Goal: Use online tool/utility: Utilize a website feature to perform a specific function

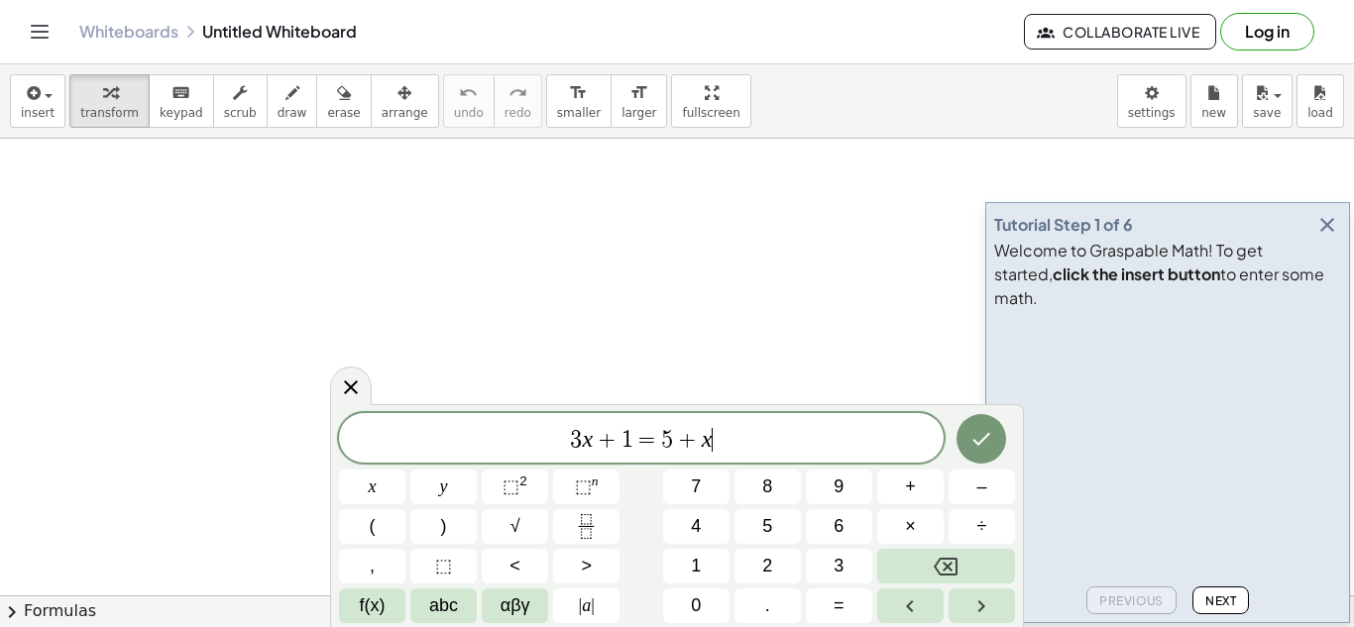
scroll to position [1, 0]
click at [1327, 237] on icon "button" at bounding box center [1327, 225] width 24 height 24
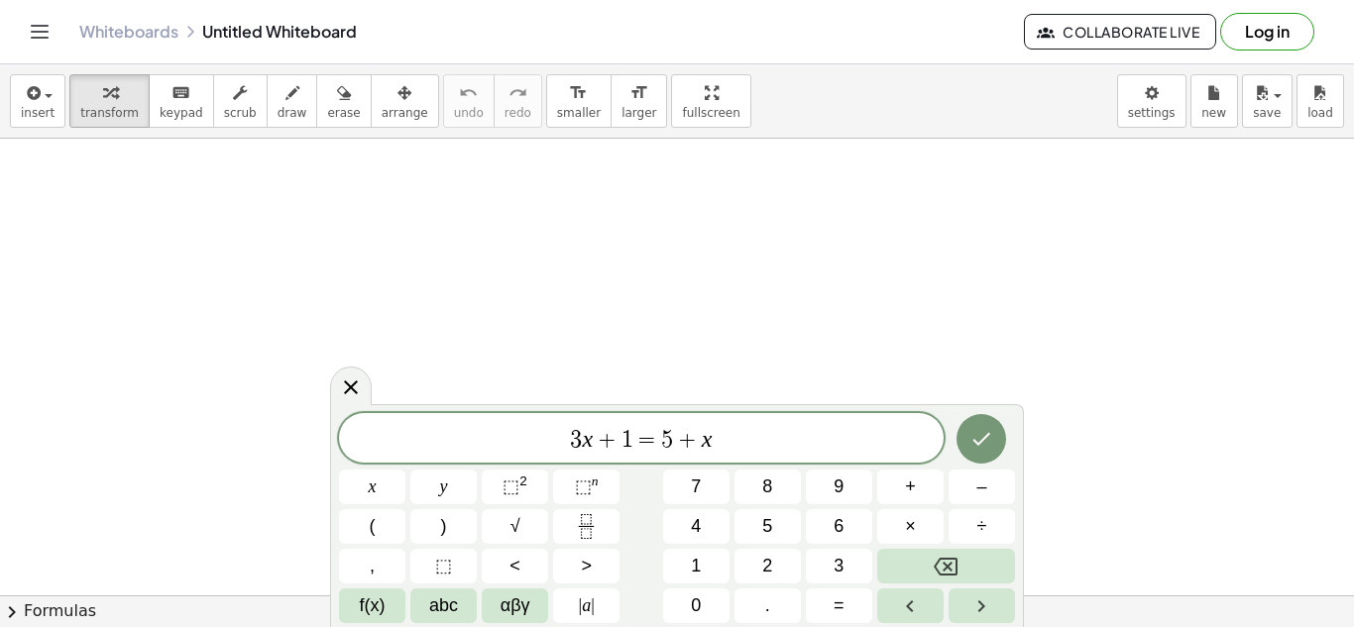
click at [747, 454] on div "3 x + 1 = 5 + x" at bounding box center [641, 438] width 605 height 50
click at [977, 428] on icon "Done" at bounding box center [981, 439] width 24 height 24
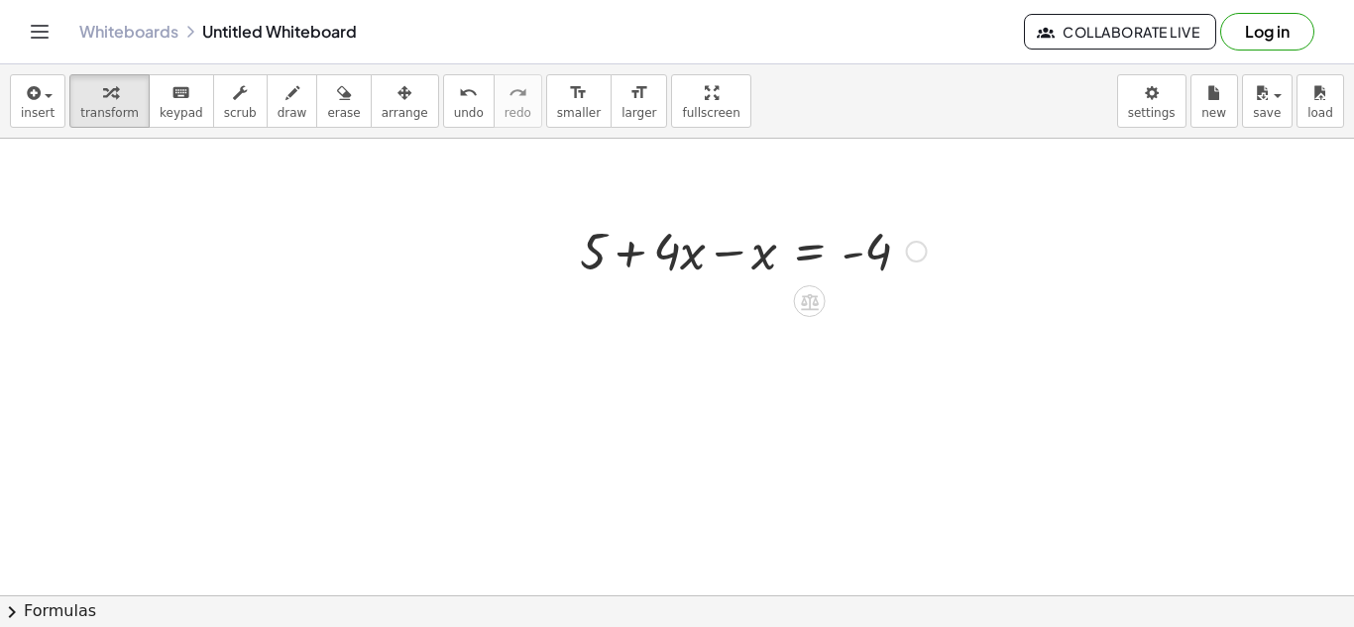
click at [726, 253] on div at bounding box center [753, 249] width 367 height 67
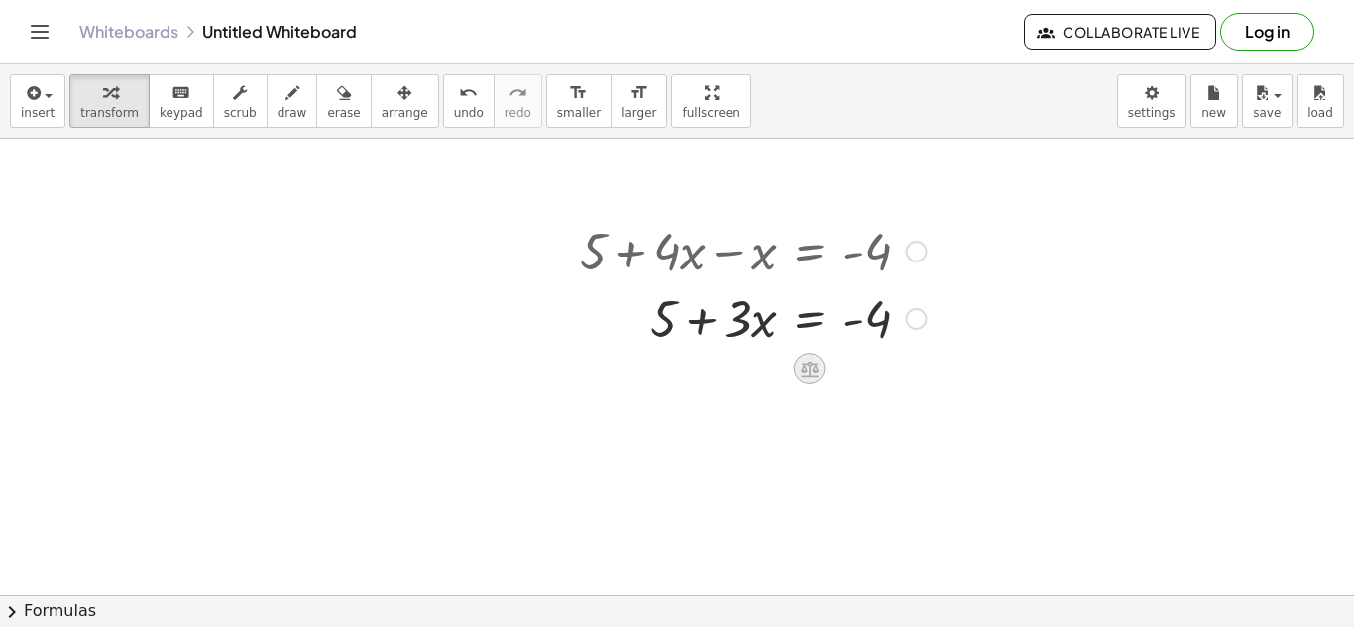
click at [815, 366] on icon at bounding box center [810, 369] width 18 height 17
click at [776, 368] on div "−" at bounding box center [770, 369] width 32 height 32
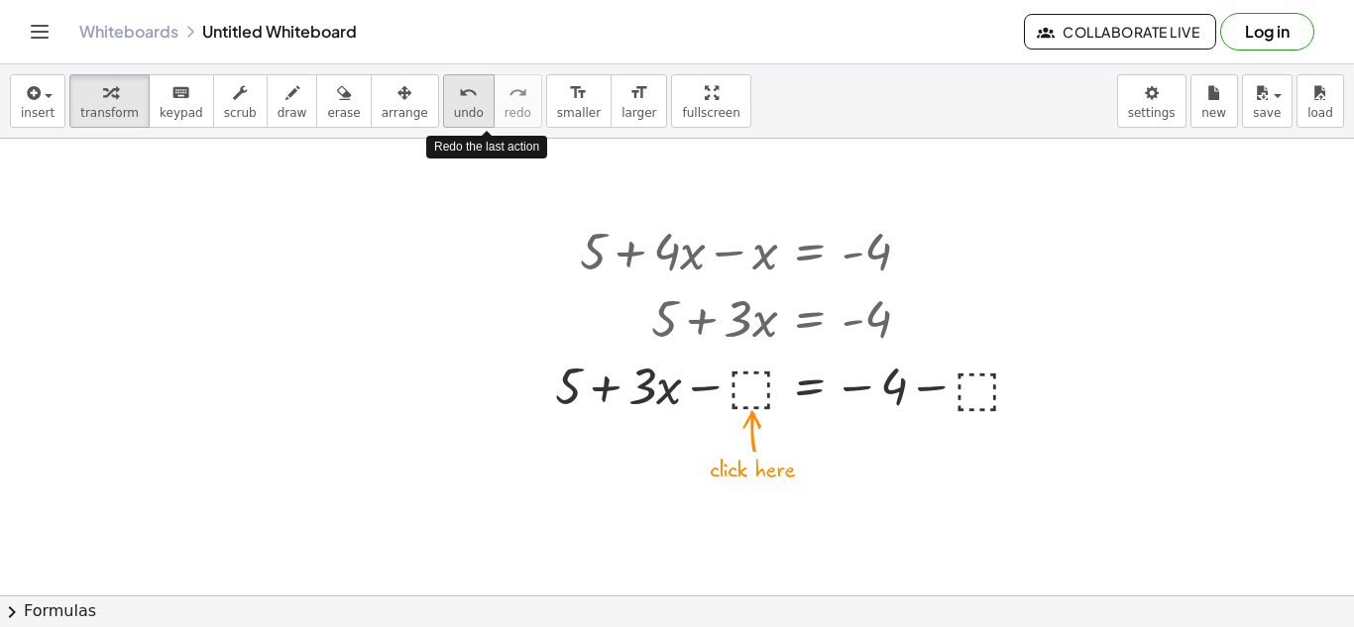
click at [454, 100] on div "undo" at bounding box center [469, 92] width 30 height 24
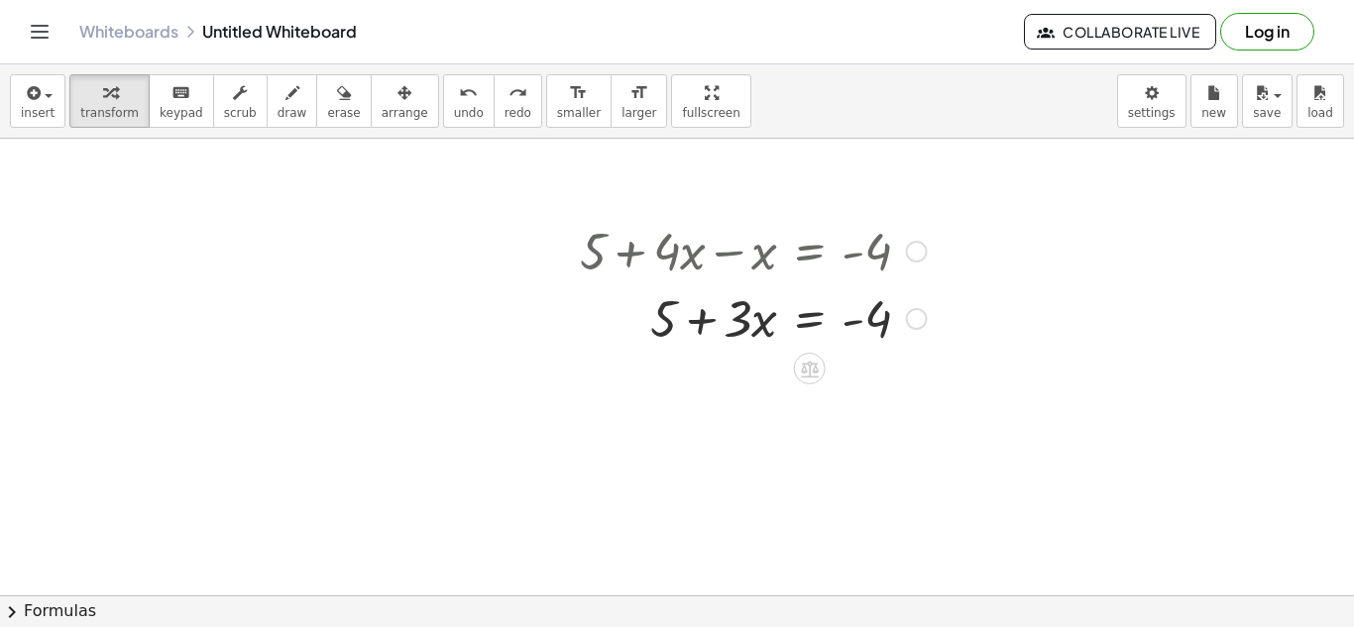
click at [805, 318] on div at bounding box center [753, 316] width 367 height 67
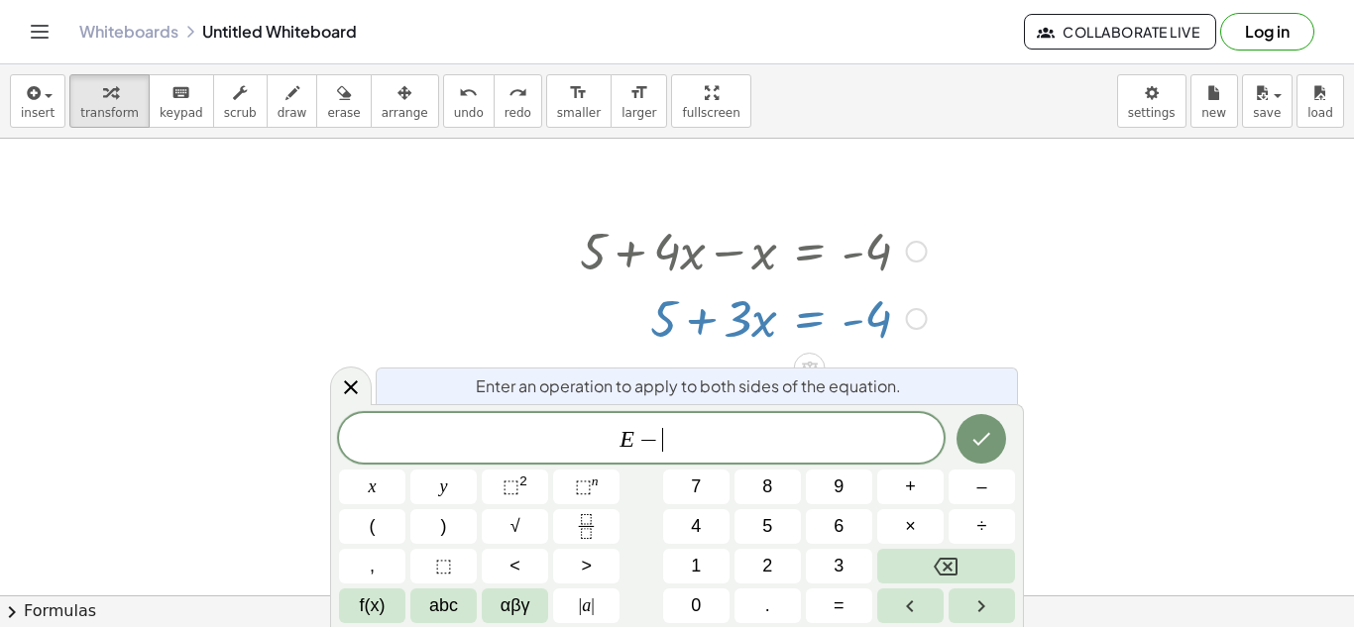
scroll to position [14, 0]
click at [978, 435] on icon "Done" at bounding box center [981, 439] width 24 height 24
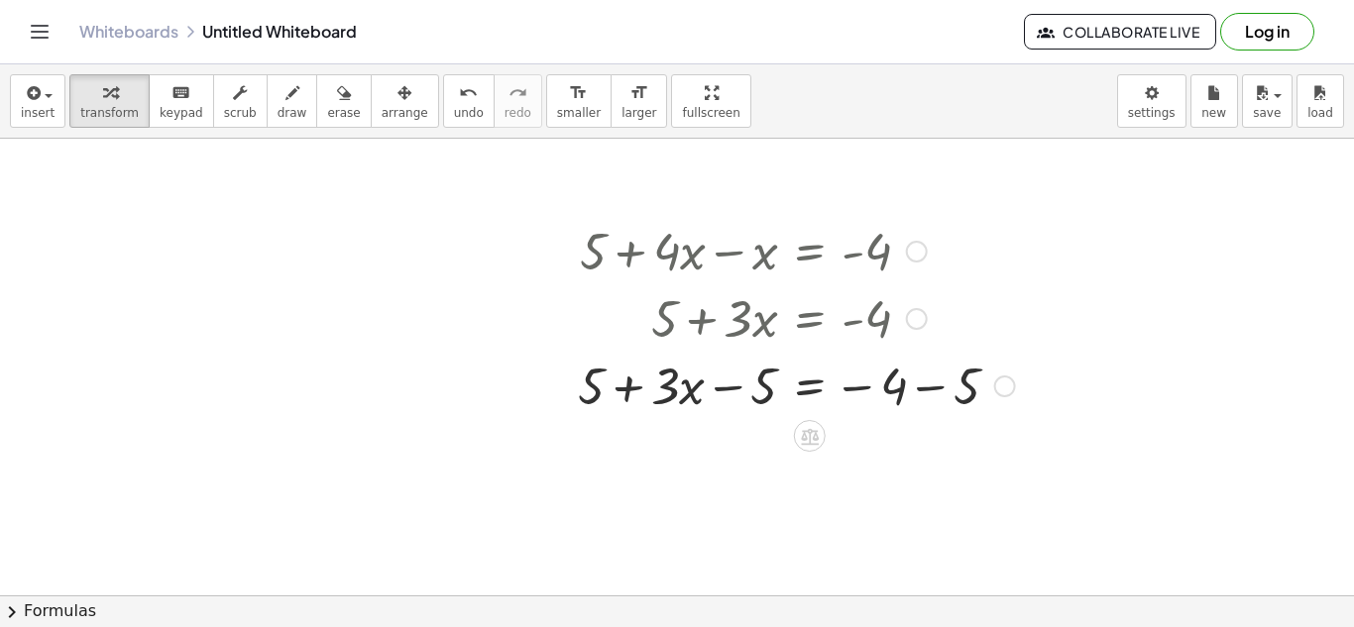
click at [914, 389] on div at bounding box center [796, 384] width 457 height 67
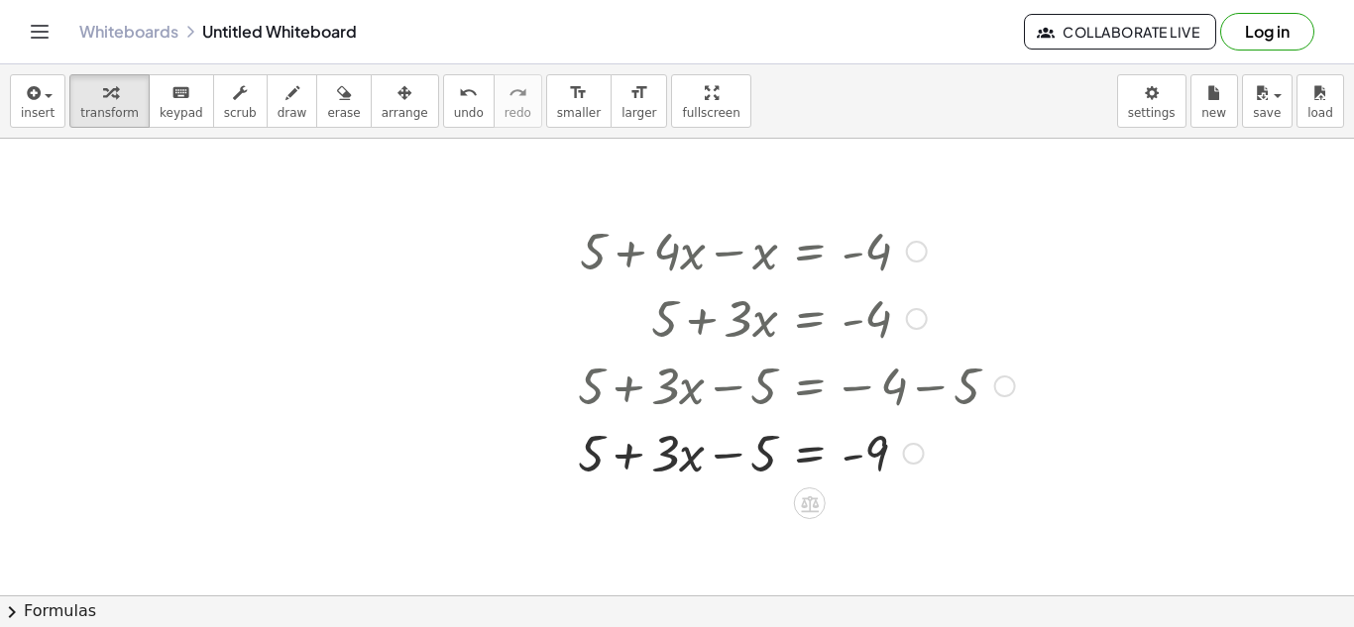
click at [731, 389] on div at bounding box center [796, 384] width 457 height 67
click at [729, 449] on div at bounding box center [796, 451] width 457 height 67
click at [729, 455] on div at bounding box center [796, 451] width 457 height 67
drag, startPoint x: 760, startPoint y: 461, endPoint x: 623, endPoint y: 457, distance: 136.8
click at [623, 457] on div at bounding box center [796, 451] width 457 height 67
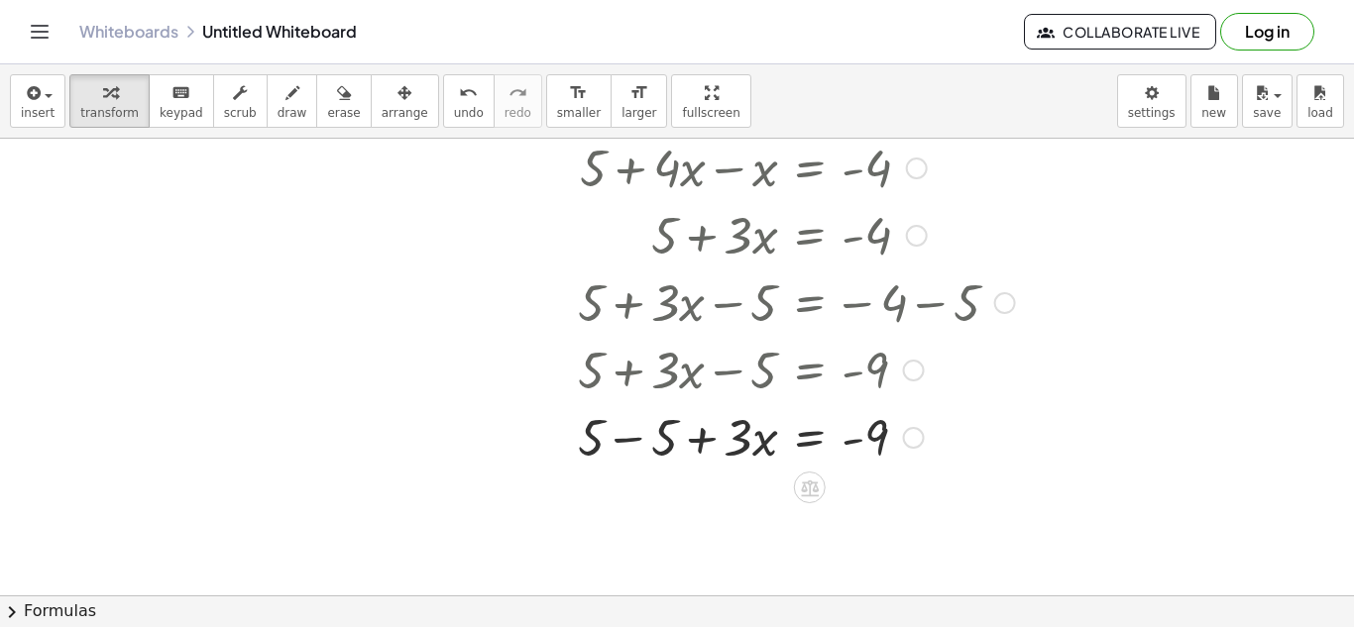
scroll to position [79, 0]
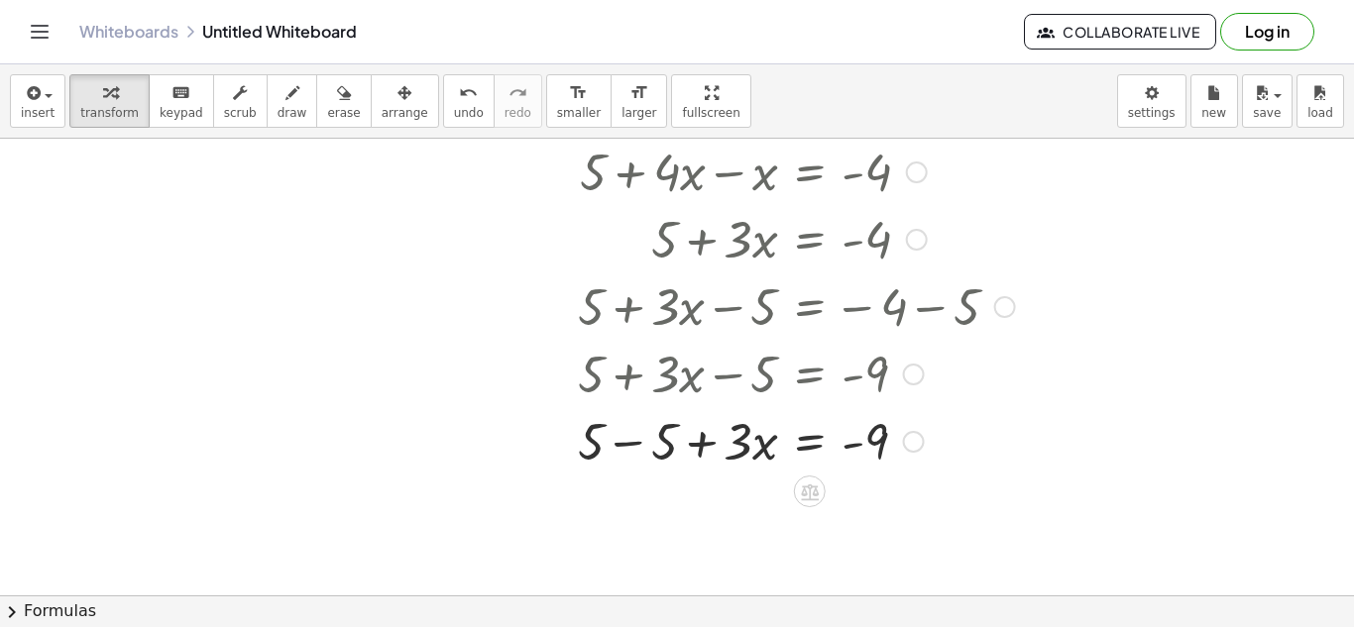
click at [630, 445] on div at bounding box center [796, 439] width 457 height 67
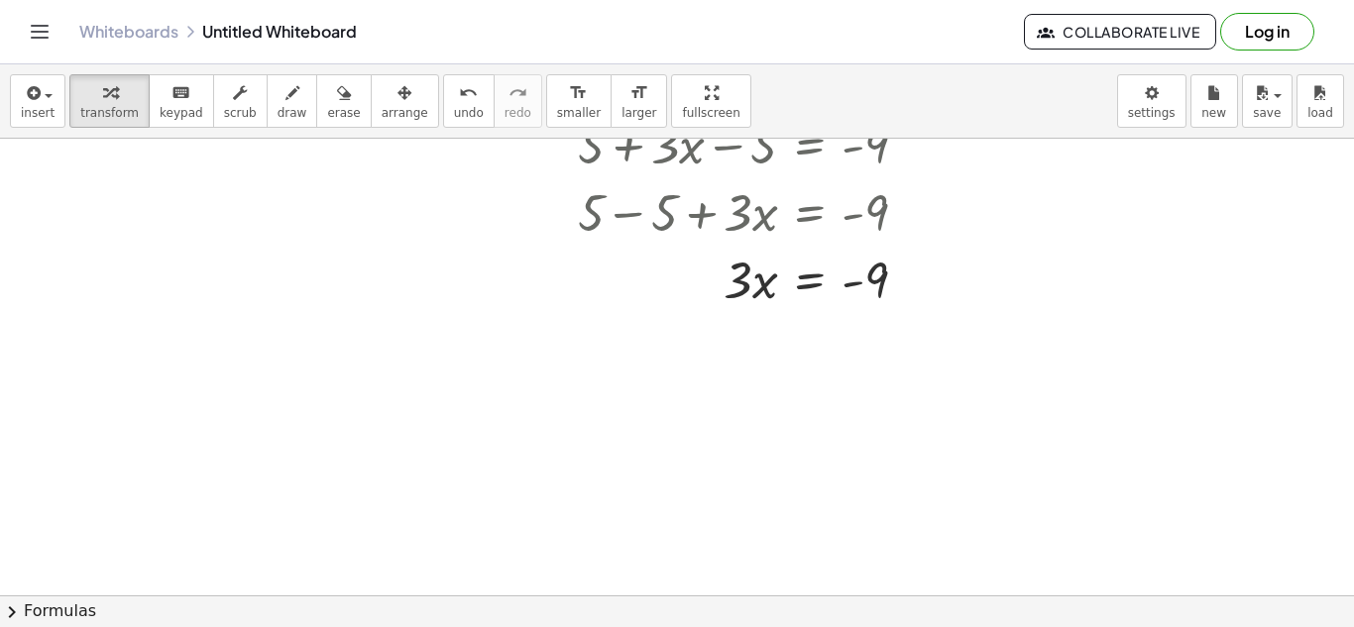
scroll to position [306, 0]
click at [808, 283] on div at bounding box center [796, 280] width 457 height 67
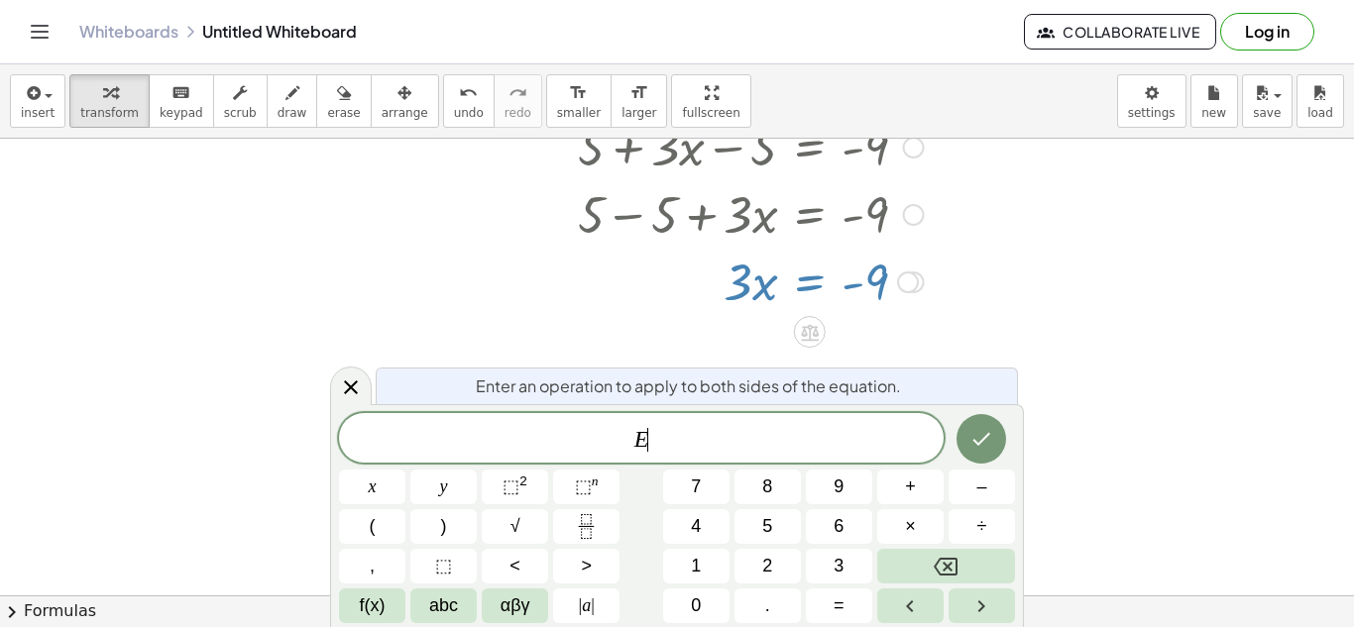
scroll to position [15, 0]
click at [977, 530] on span "÷" at bounding box center [982, 526] width 10 height 27
click at [973, 431] on icon "Done" at bounding box center [981, 439] width 24 height 24
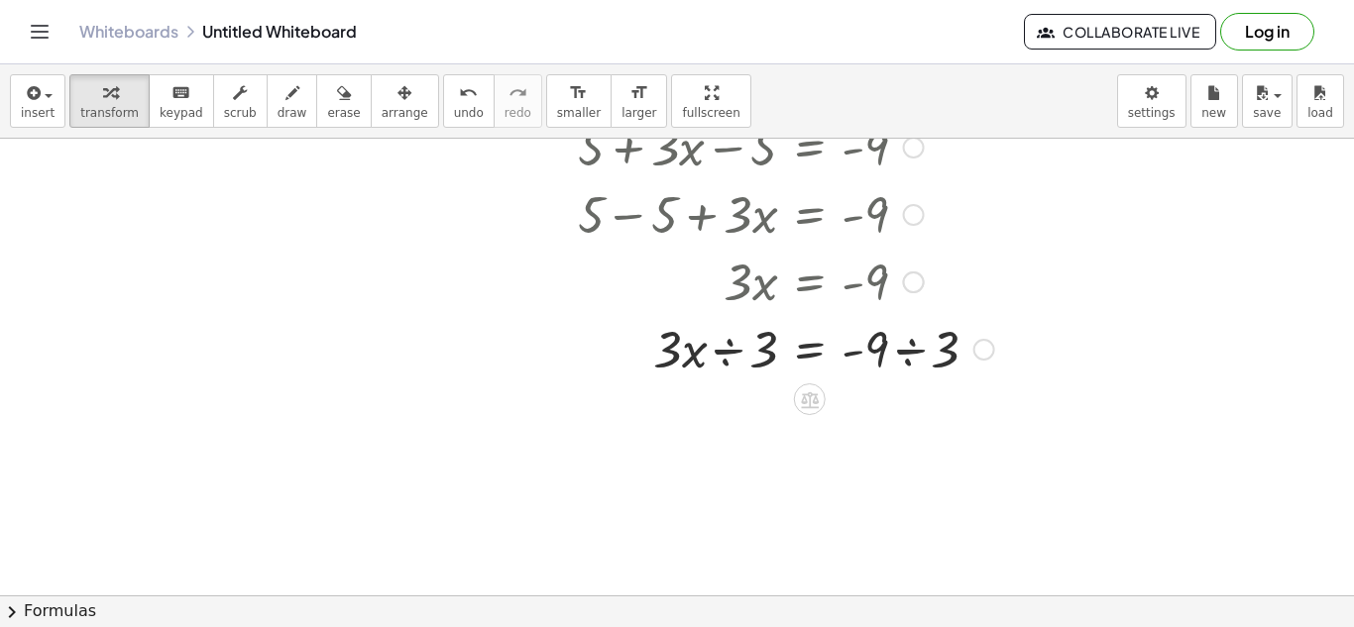
click at [908, 357] on div at bounding box center [796, 347] width 457 height 67
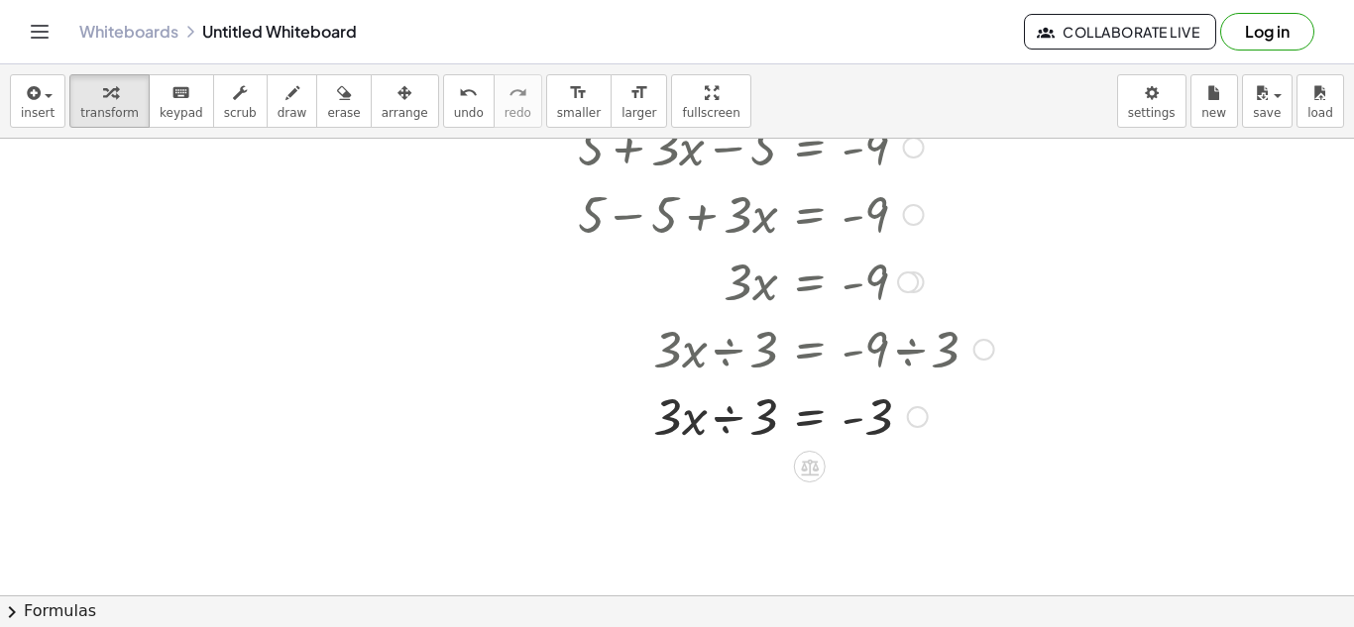
click at [720, 432] on div at bounding box center [796, 415] width 457 height 67
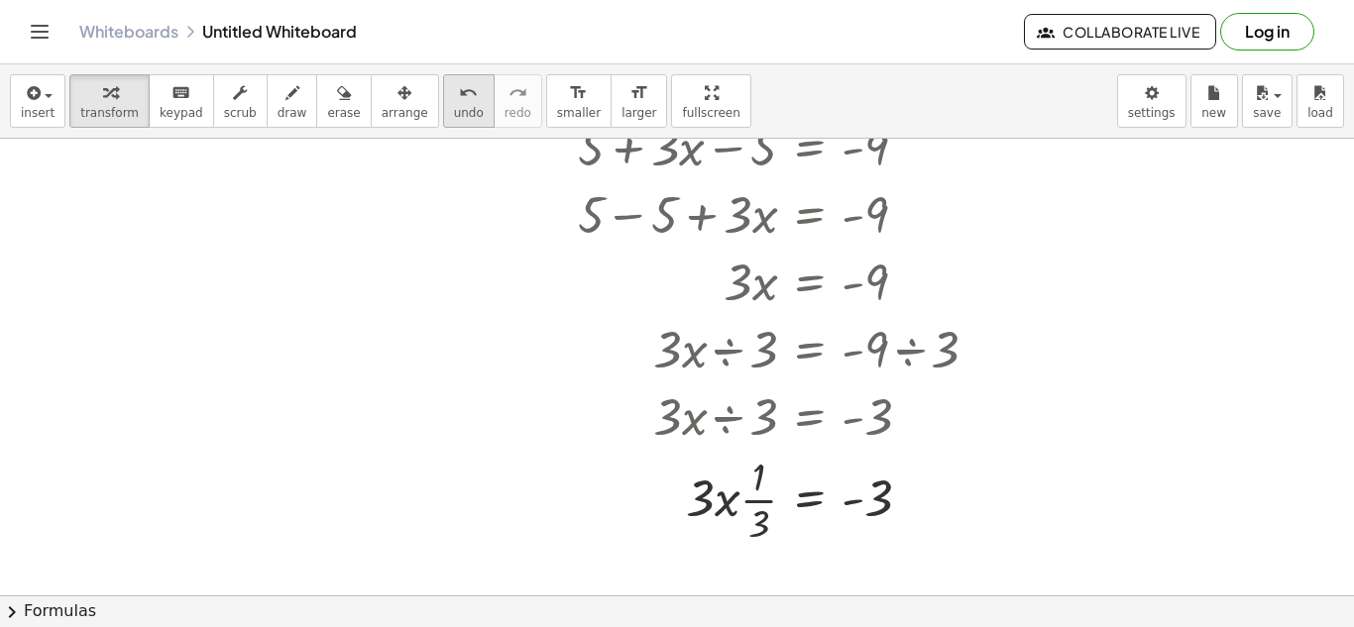
click at [459, 92] on icon "undo" at bounding box center [468, 93] width 19 height 24
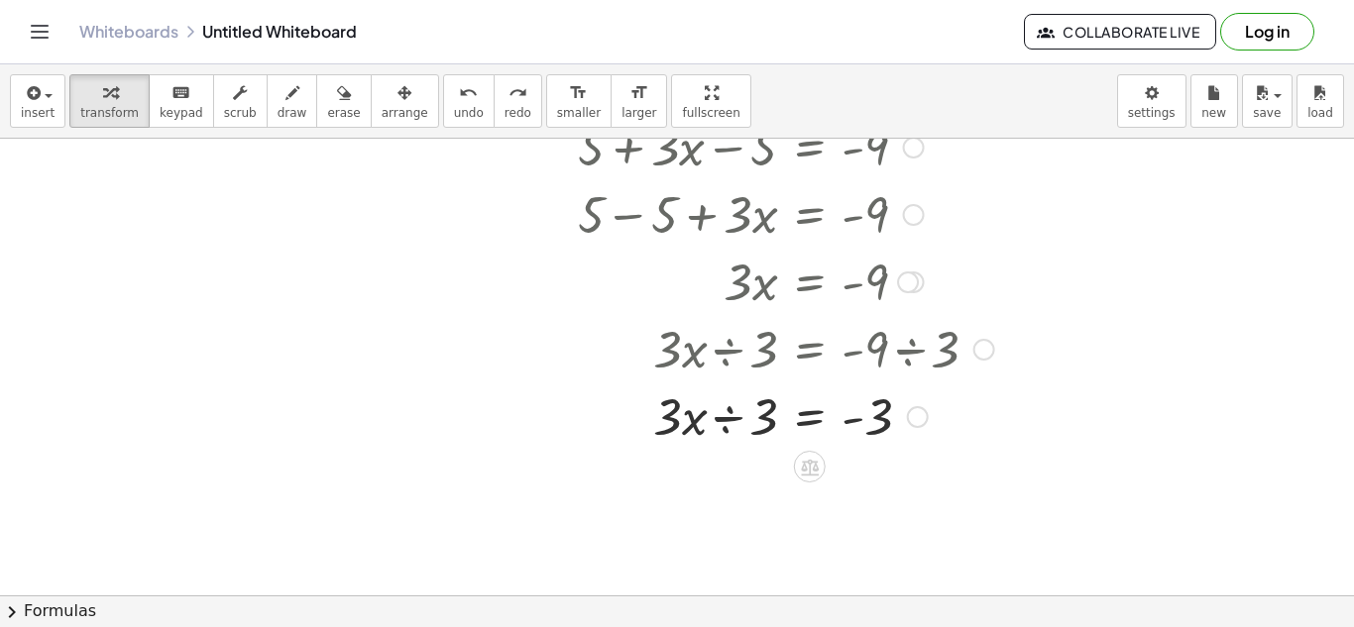
click at [735, 426] on div at bounding box center [780, 415] width 490 height 67
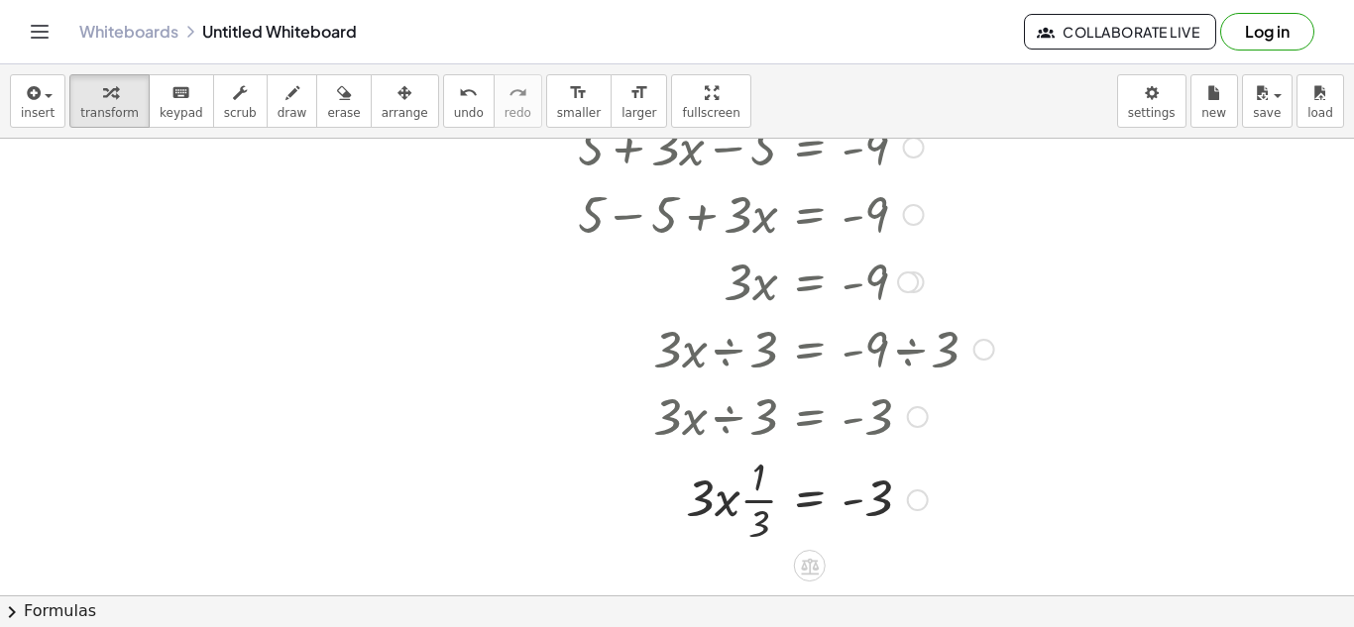
click at [732, 506] on div at bounding box center [796, 498] width 457 height 99
click at [451, 78] on button "undo undo" at bounding box center [469, 101] width 52 height 54
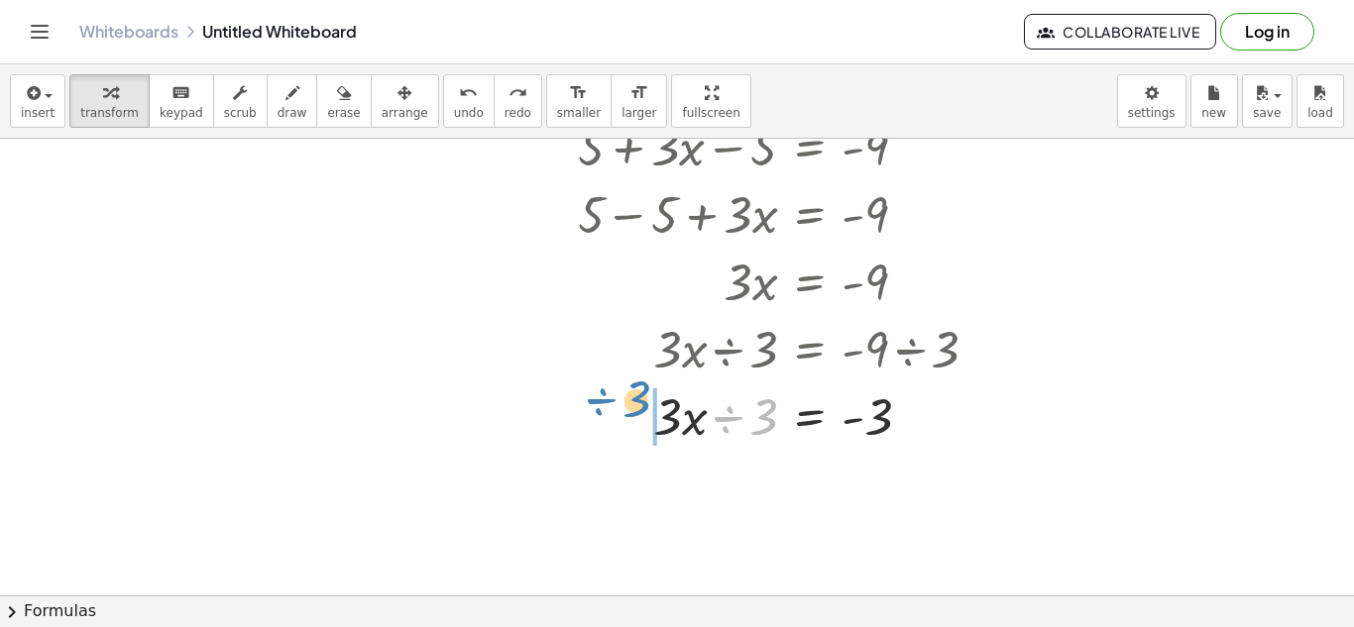
drag, startPoint x: 766, startPoint y: 423, endPoint x: 646, endPoint y: 410, distance: 120.6
click at [646, 410] on div at bounding box center [780, 415] width 490 height 67
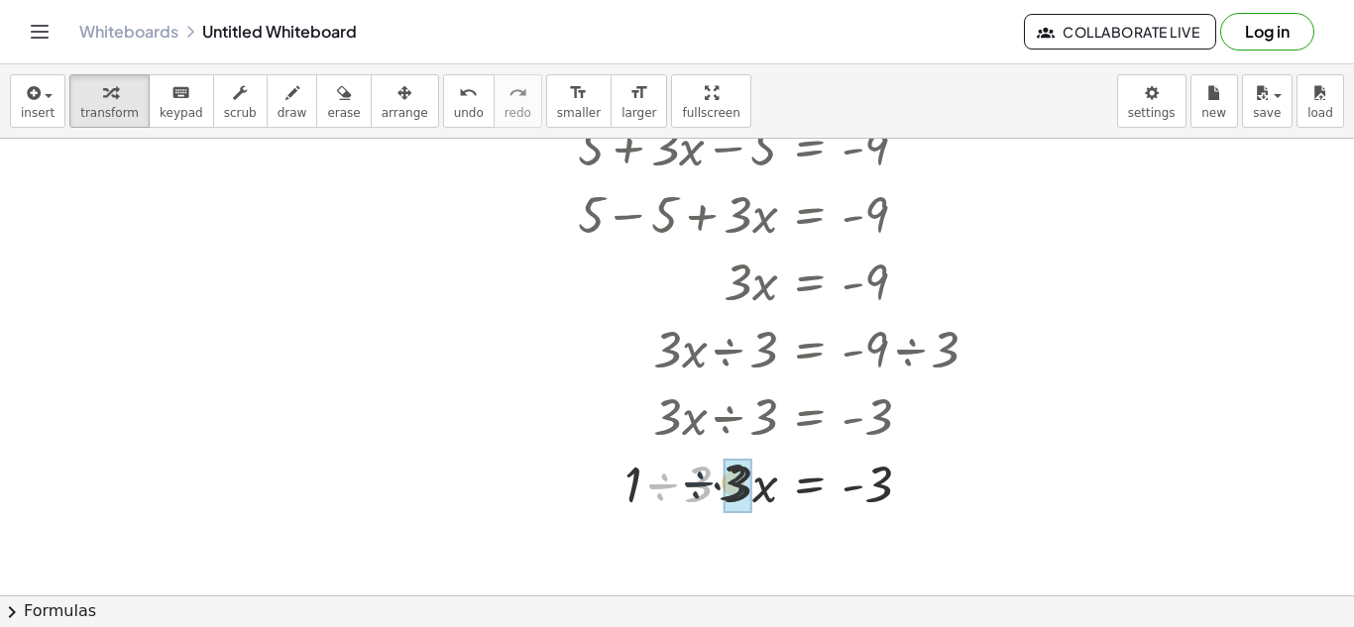
drag, startPoint x: 658, startPoint y: 481, endPoint x: 705, endPoint y: 478, distance: 46.7
click at [705, 478] on div at bounding box center [796, 482] width 457 height 67
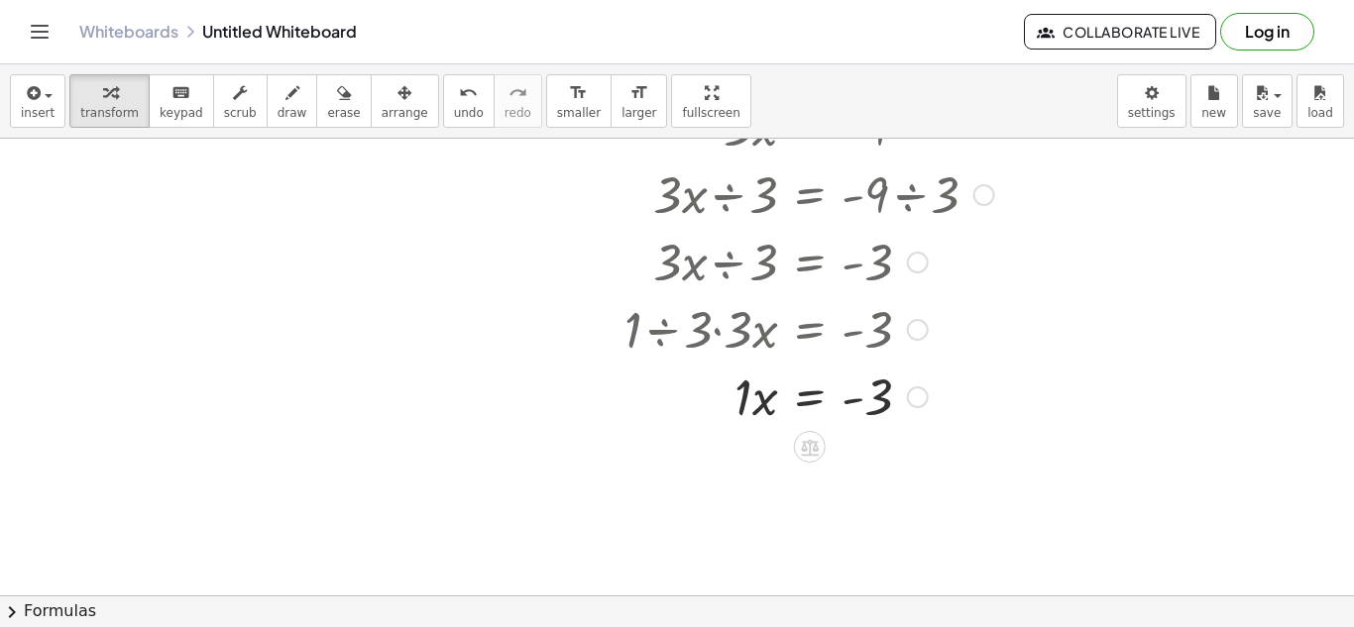
scroll to position [468, 0]
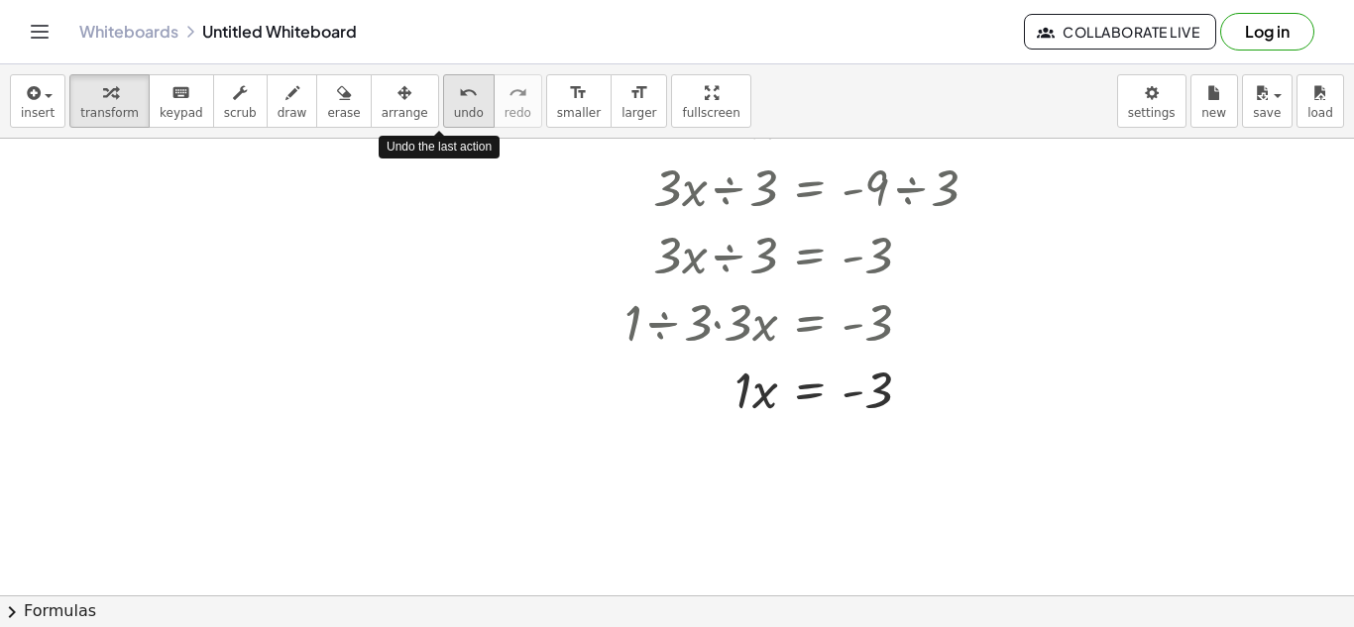
click at [459, 98] on icon "undo" at bounding box center [468, 93] width 19 height 24
click at [459, 99] on icon "undo" at bounding box center [468, 93] width 19 height 24
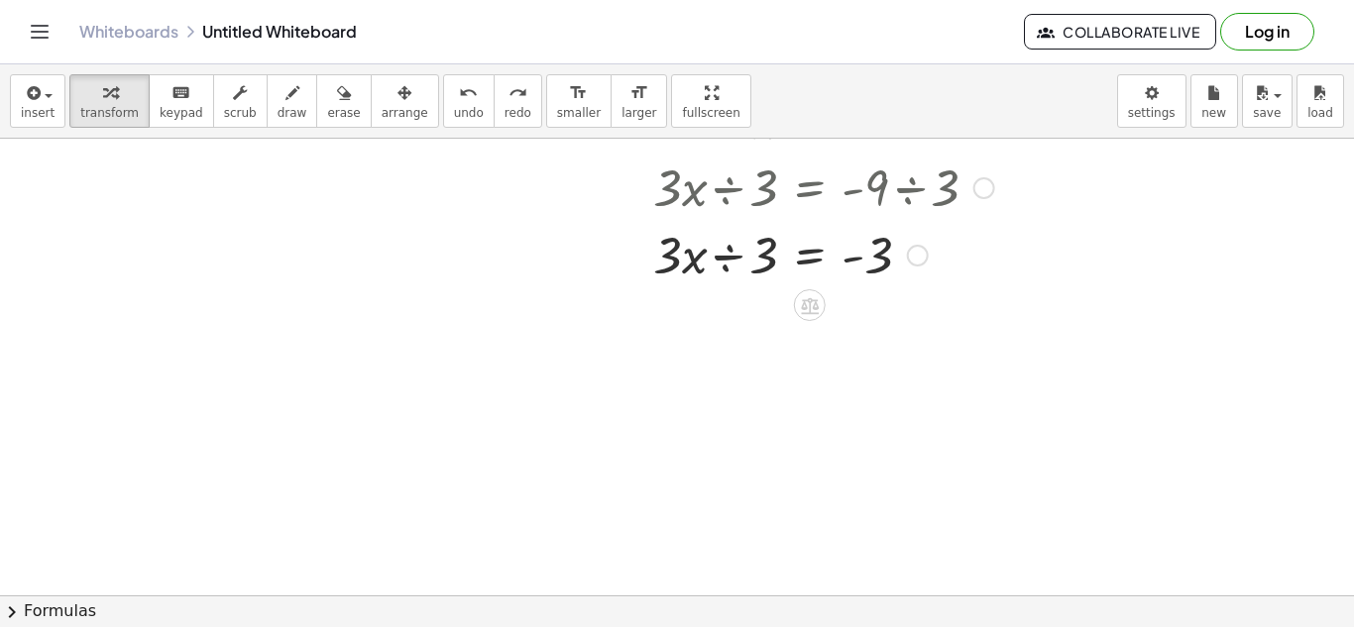
click at [731, 254] on div at bounding box center [810, 253] width 427 height 67
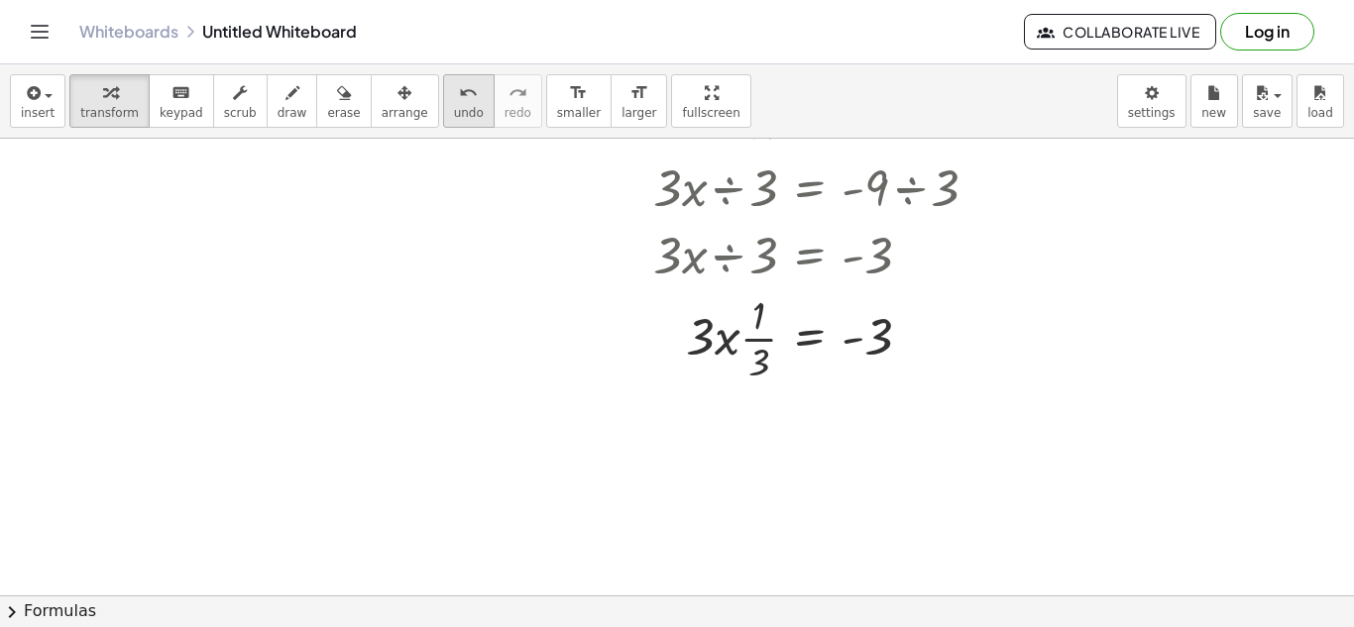
click at [454, 115] on span "undo" at bounding box center [469, 113] width 30 height 14
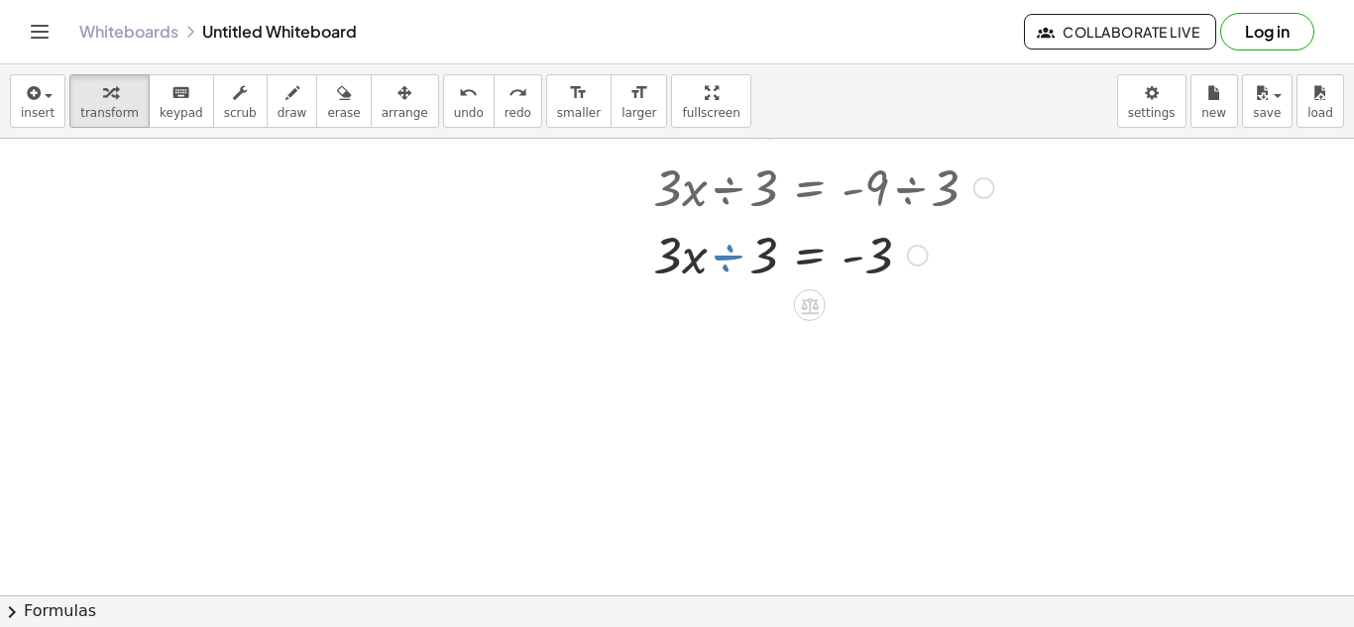
click at [733, 268] on div at bounding box center [780, 253] width 490 height 67
drag, startPoint x: 743, startPoint y: 260, endPoint x: 690, endPoint y: 256, distance: 53.7
click at [690, 256] on div at bounding box center [780, 253] width 490 height 67
click at [721, 242] on div at bounding box center [780, 253] width 490 height 67
drag, startPoint x: 721, startPoint y: 242, endPoint x: 681, endPoint y: 243, distance: 39.7
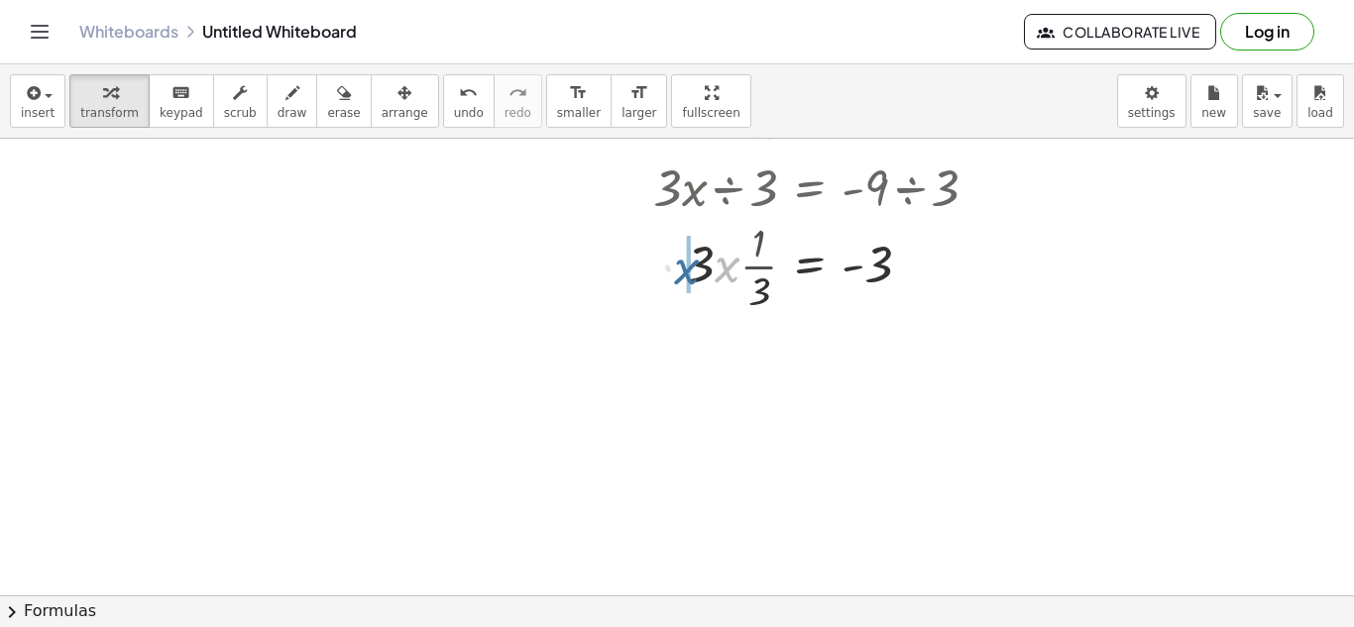
click at [681, 243] on div at bounding box center [780, 253] width 490 height 67
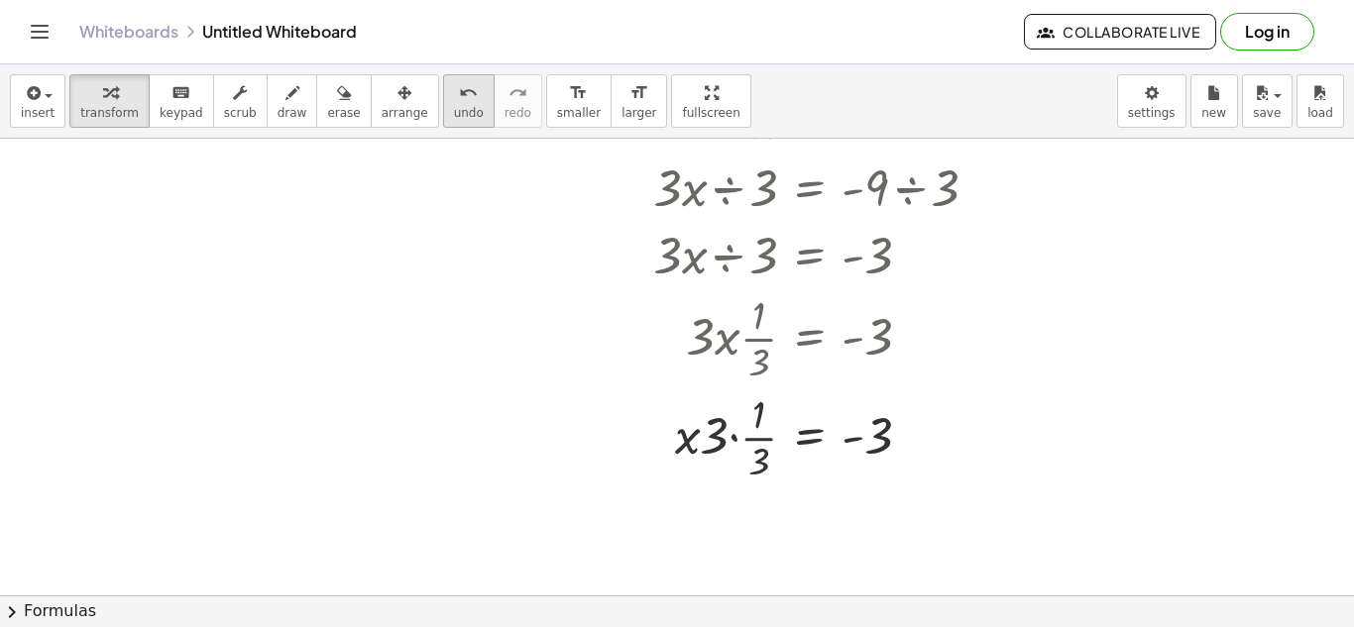
click at [454, 107] on span "undo" at bounding box center [469, 113] width 30 height 14
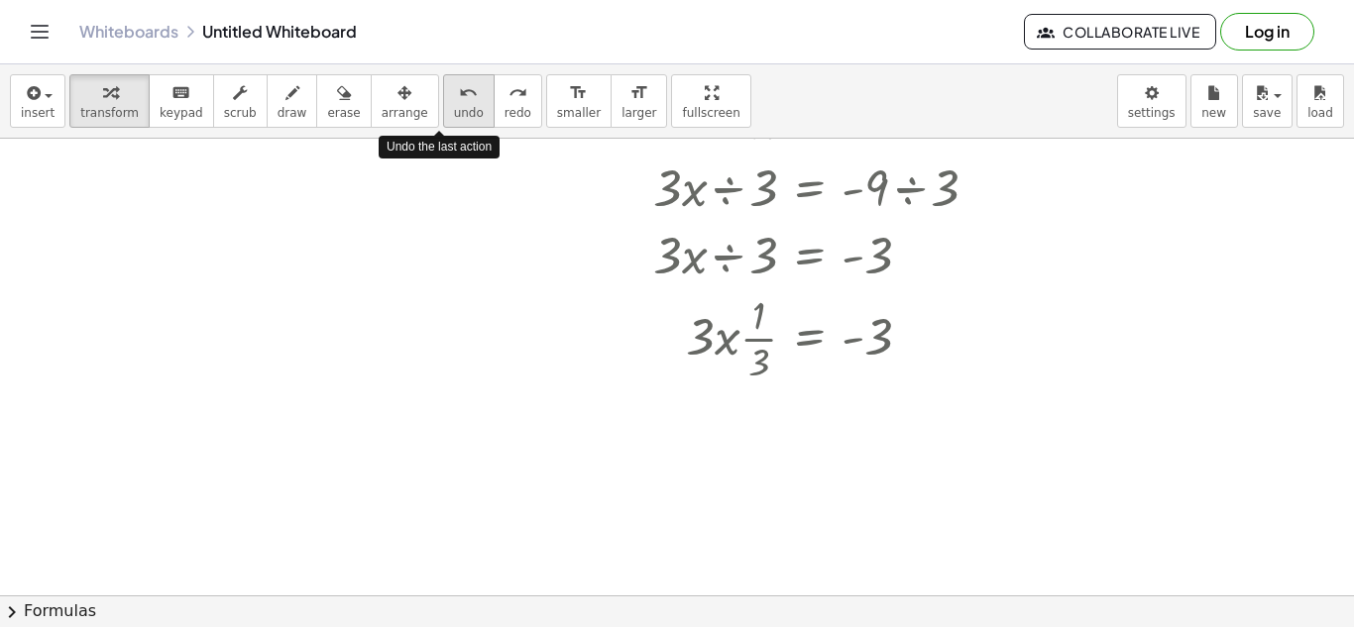
click at [454, 107] on span "undo" at bounding box center [469, 113] width 30 height 14
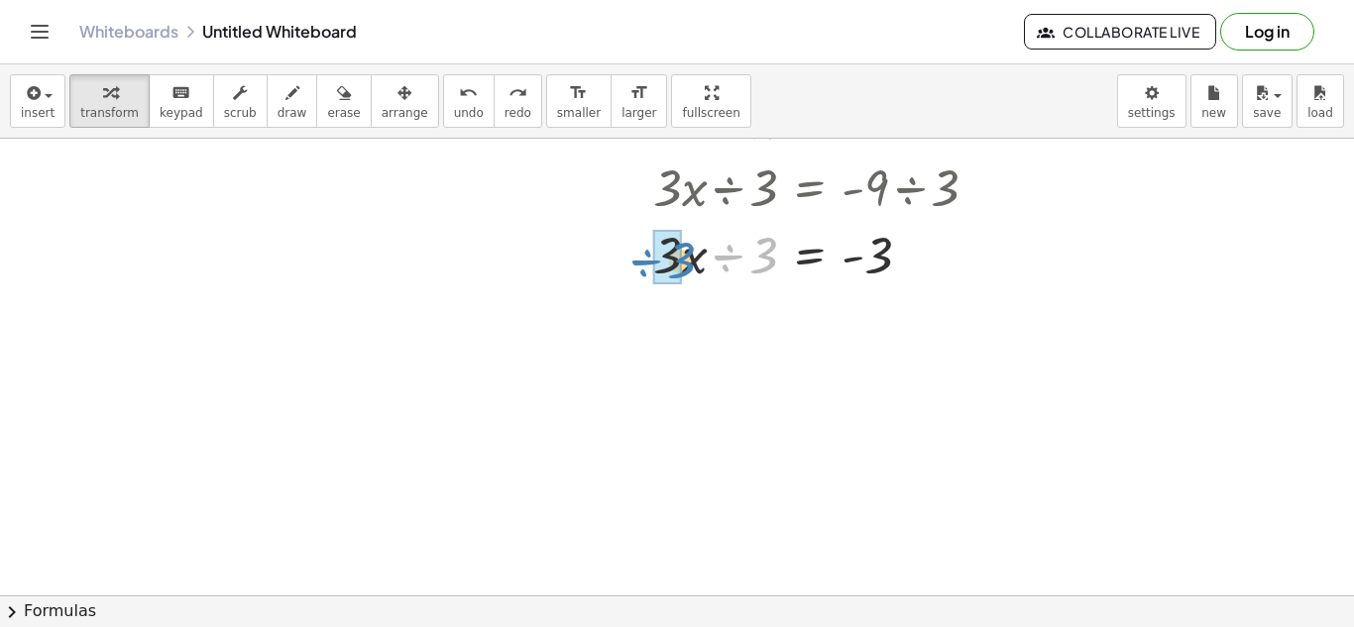
drag, startPoint x: 732, startPoint y: 245, endPoint x: 647, endPoint y: 246, distance: 85.2
click at [647, 246] on div at bounding box center [780, 253] width 490 height 67
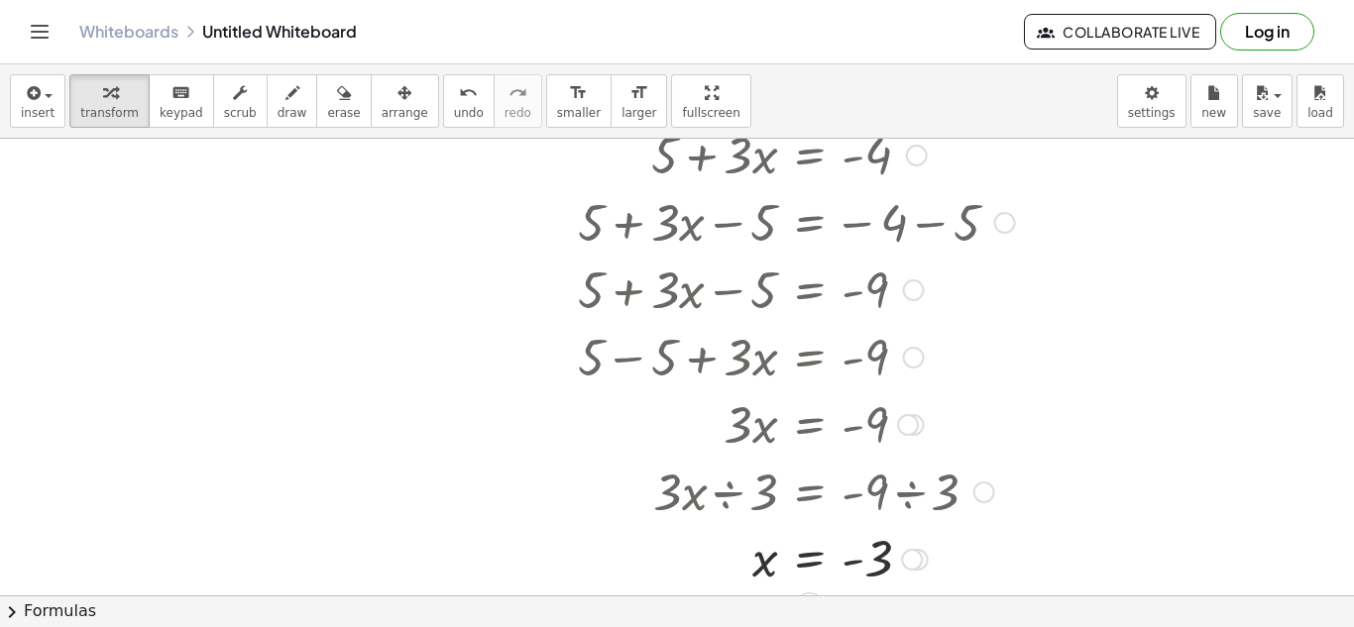
scroll to position [176, 0]
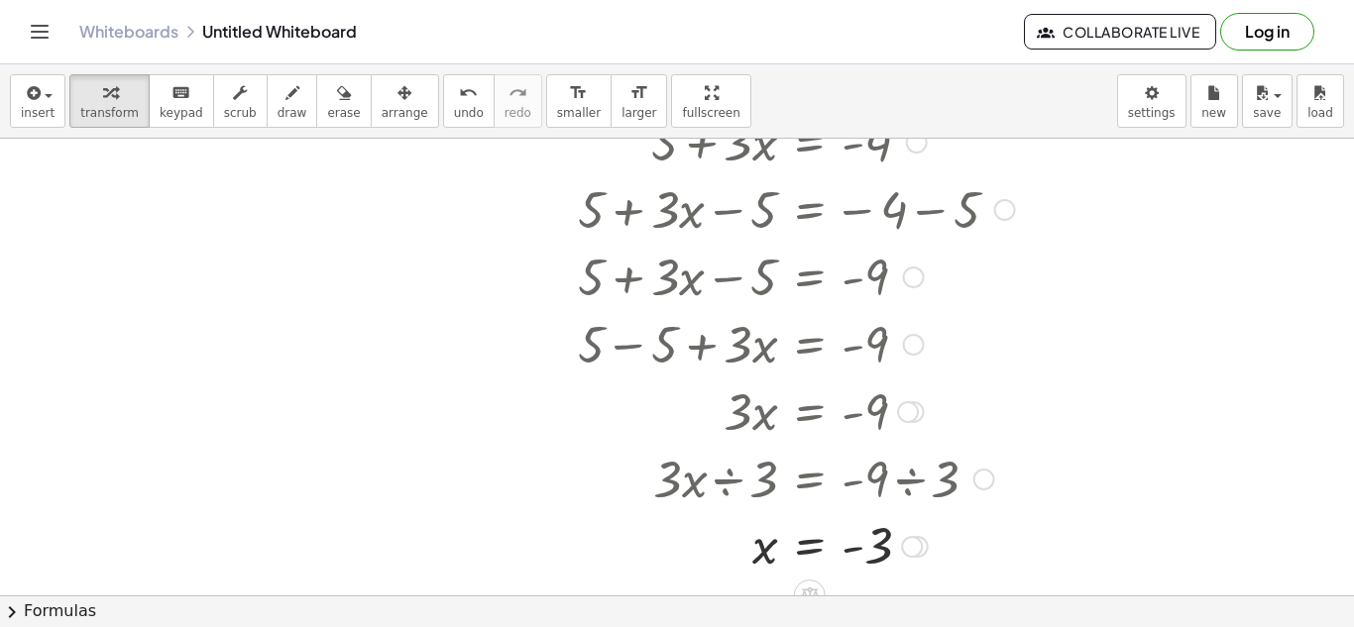
click at [829, 180] on div at bounding box center [796, 207] width 457 height 67
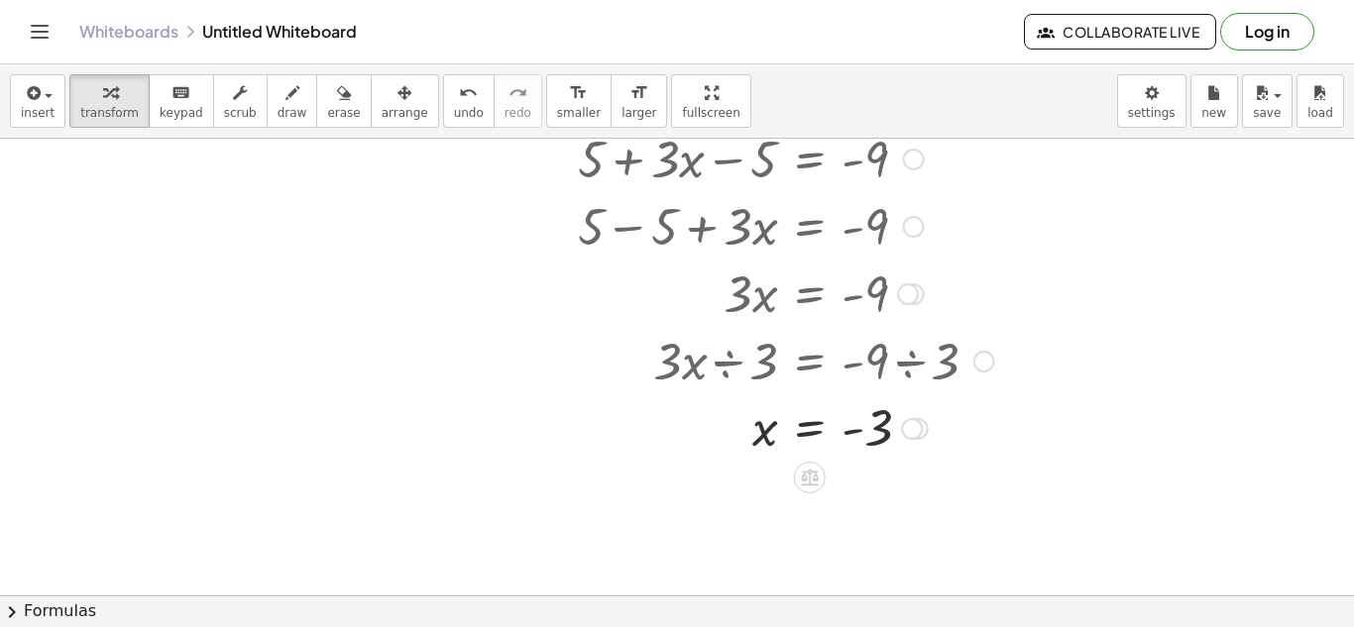
scroll to position [296, 0]
click at [454, 97] on div "undo" at bounding box center [469, 92] width 30 height 24
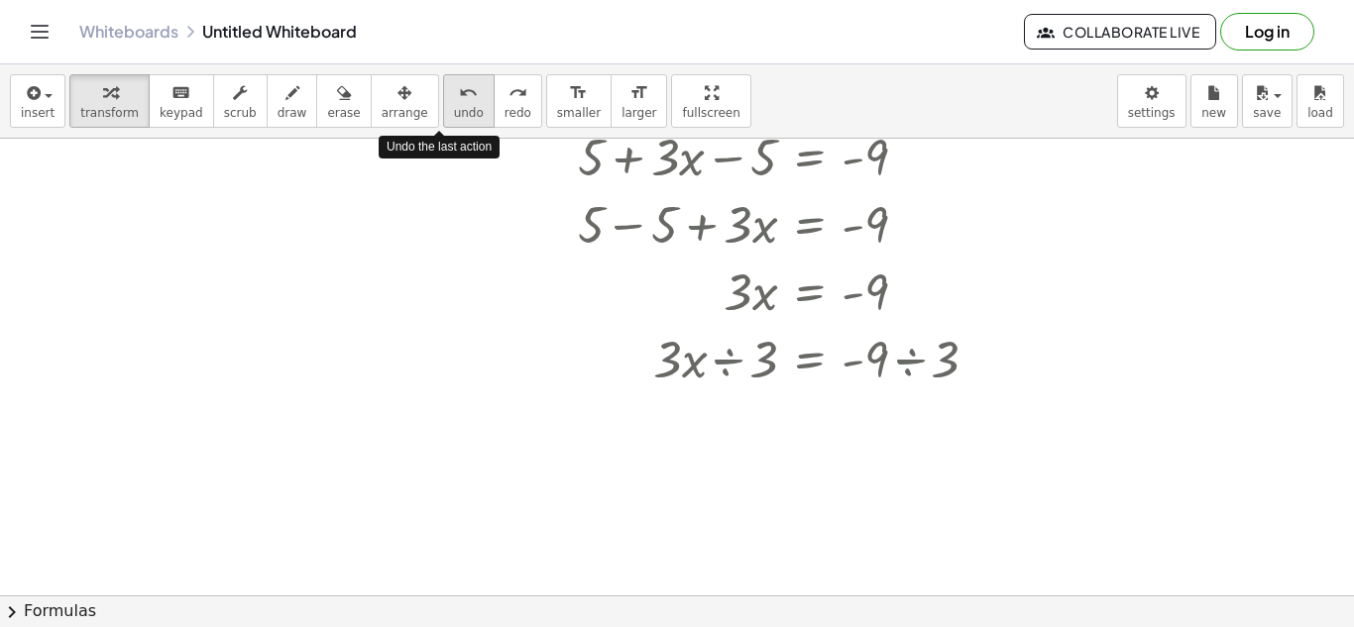
click at [454, 97] on div "undo" at bounding box center [469, 92] width 30 height 24
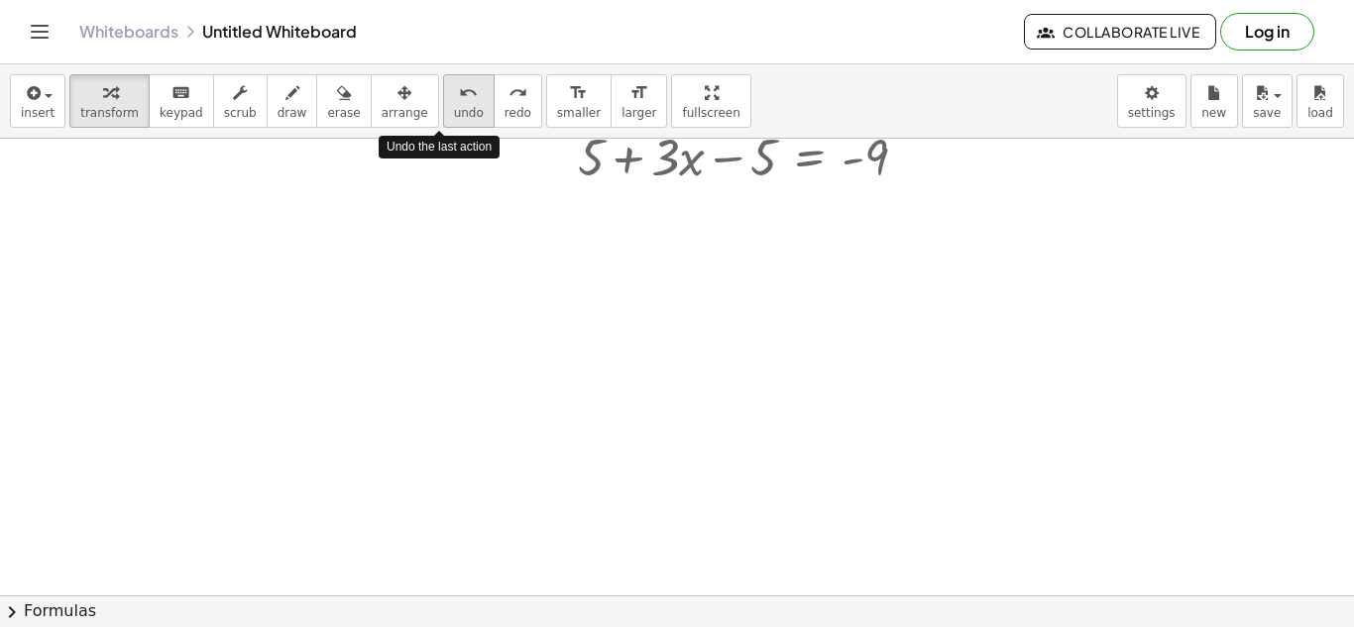
click at [454, 97] on div "undo" at bounding box center [469, 92] width 30 height 24
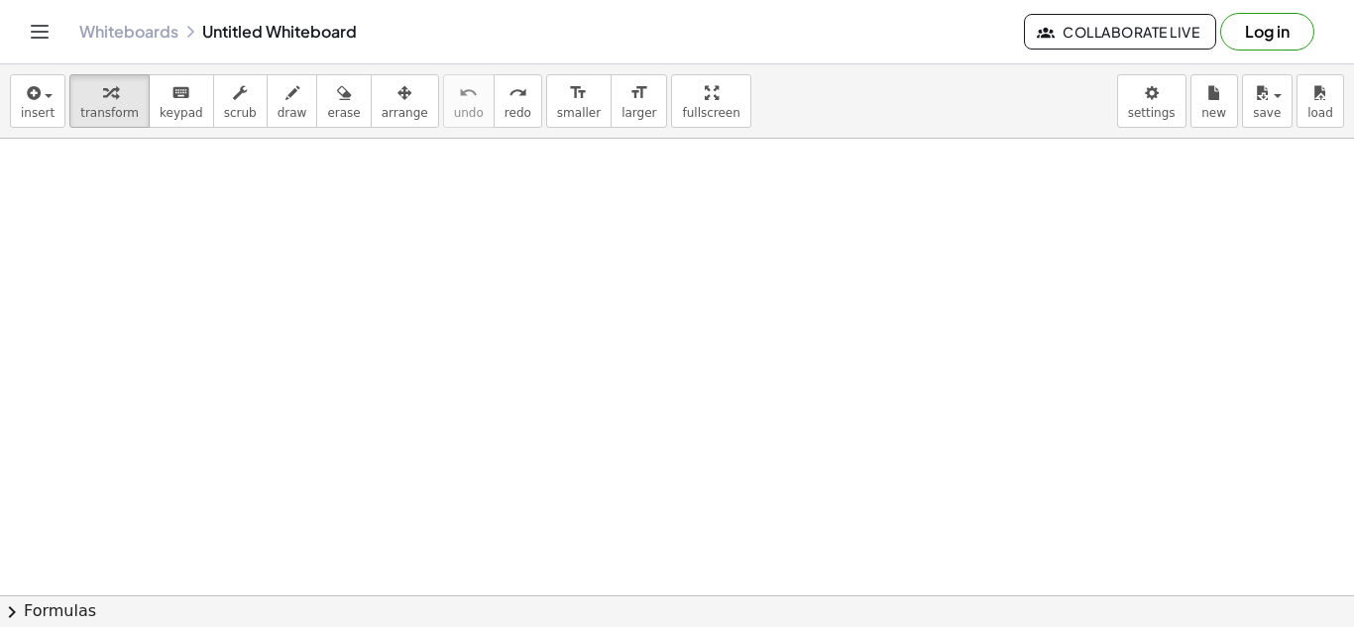
scroll to position [0, 0]
click at [586, 492] on div at bounding box center [677, 596] width 1354 height 914
click at [640, 490] on div at bounding box center [677, 596] width 1354 height 914
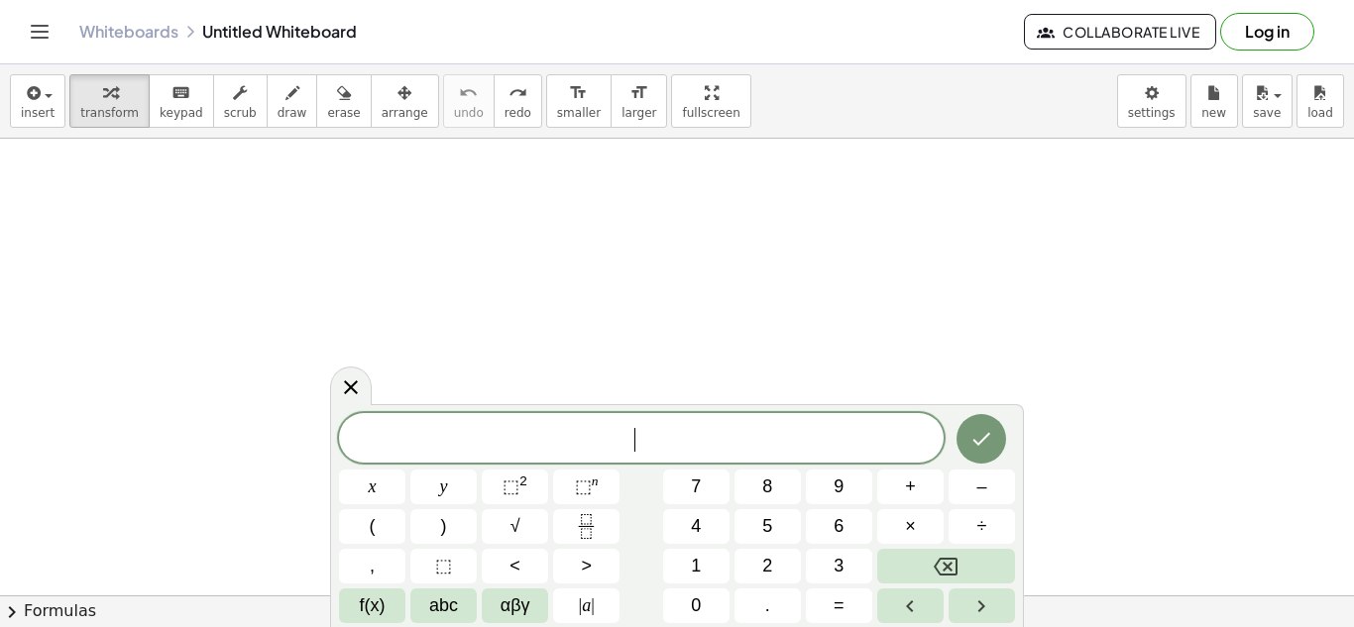
scroll to position [18, 0]
click at [969, 442] on icon "Done" at bounding box center [981, 439] width 24 height 24
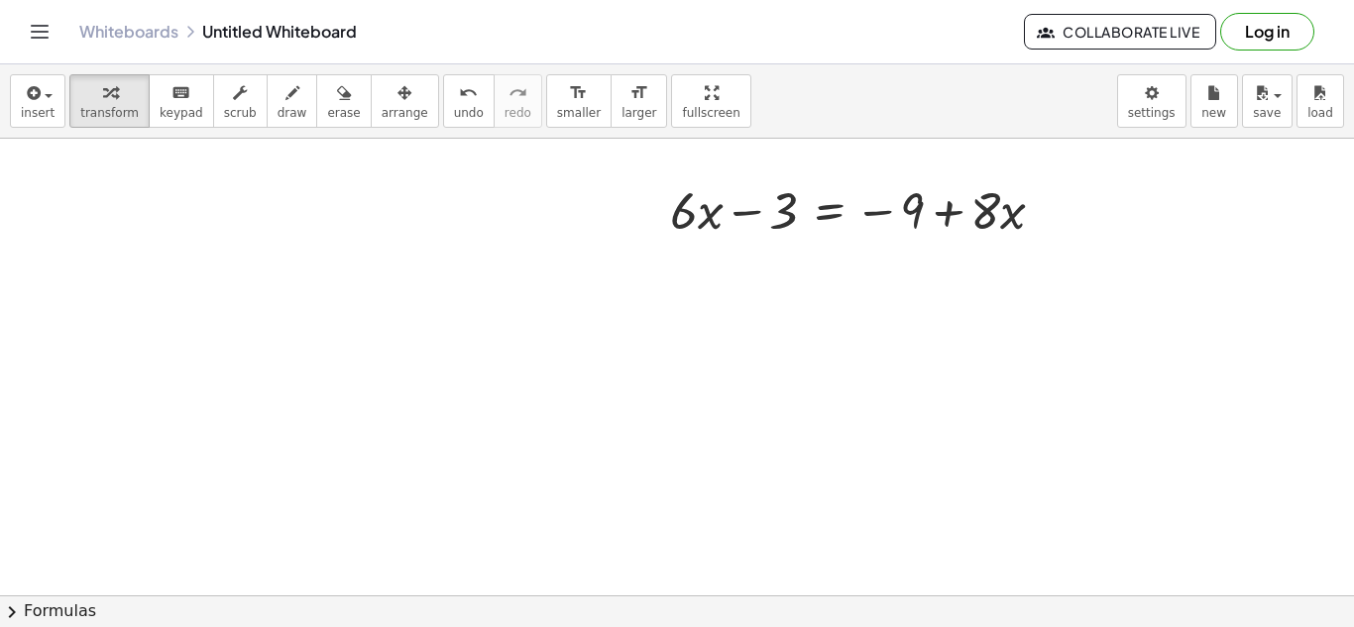
scroll to position [304, 0]
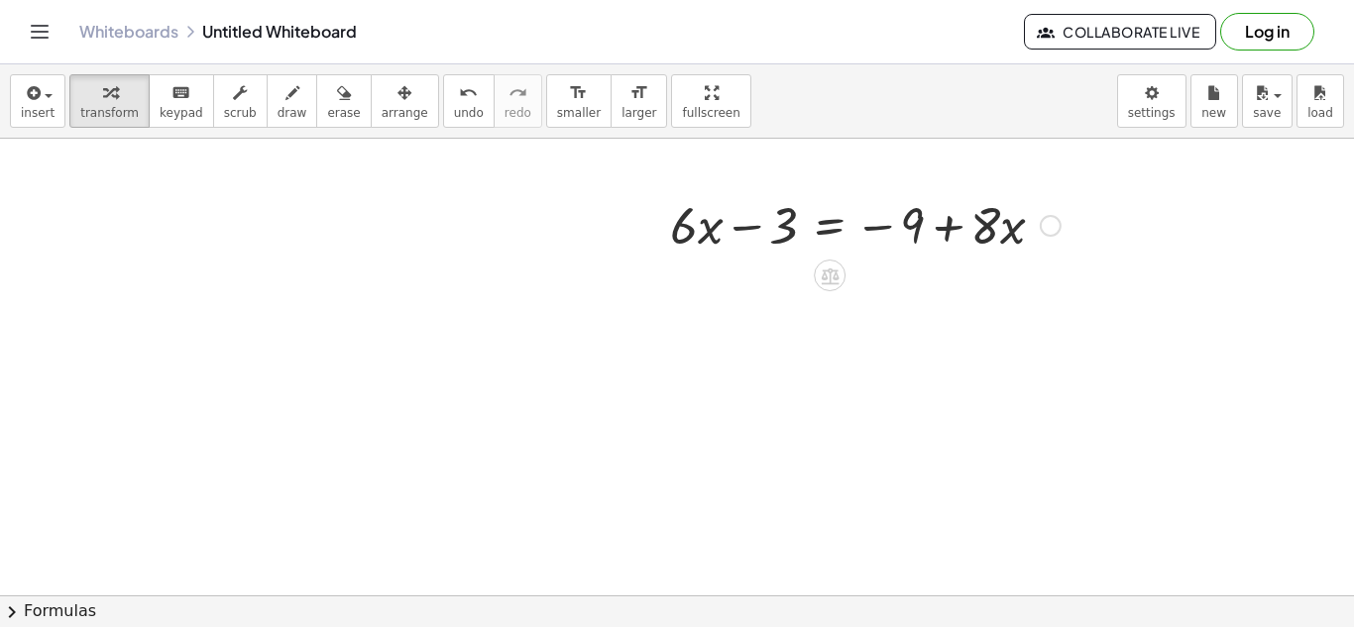
click at [836, 211] on div at bounding box center [865, 223] width 410 height 67
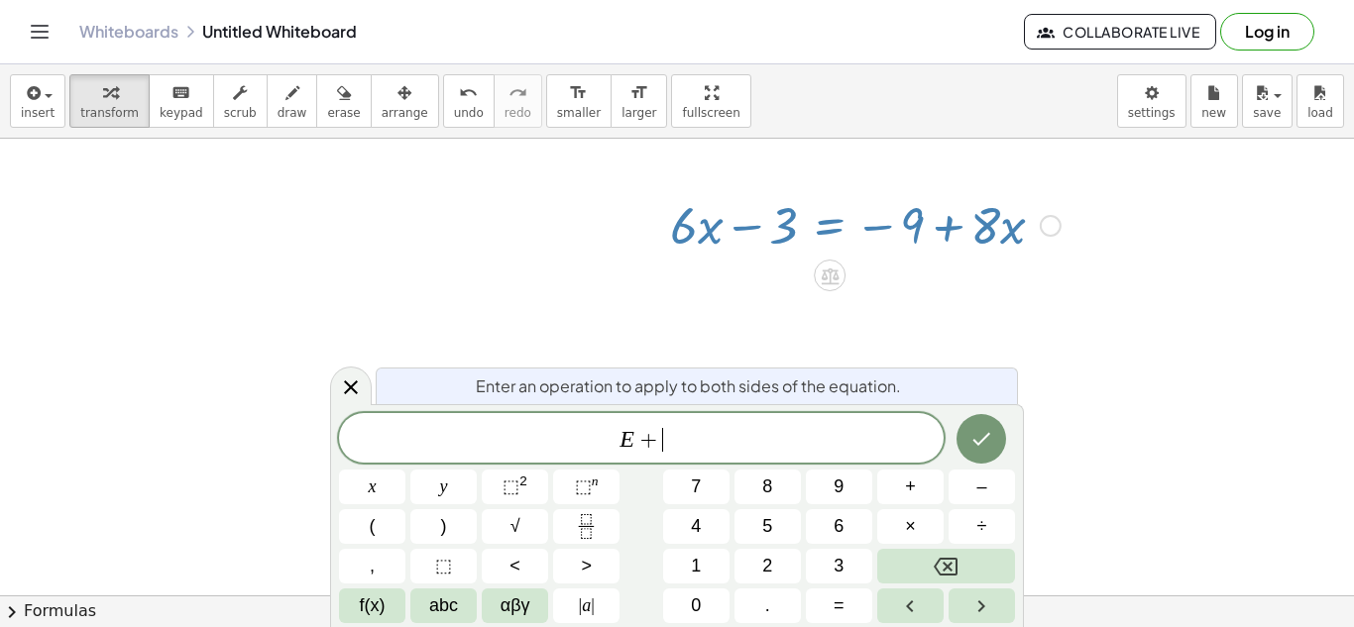
scroll to position [22, 0]
click at [992, 443] on icon "Done" at bounding box center [981, 439] width 24 height 24
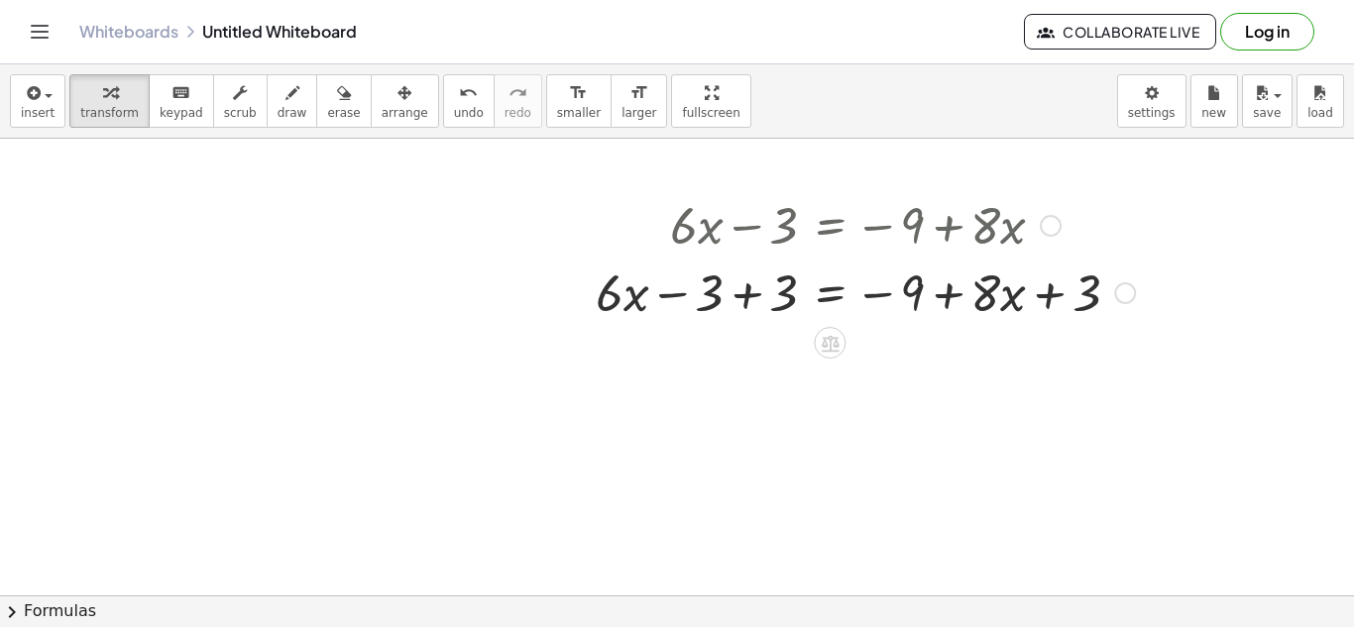
click at [758, 282] on div at bounding box center [865, 291] width 559 height 67
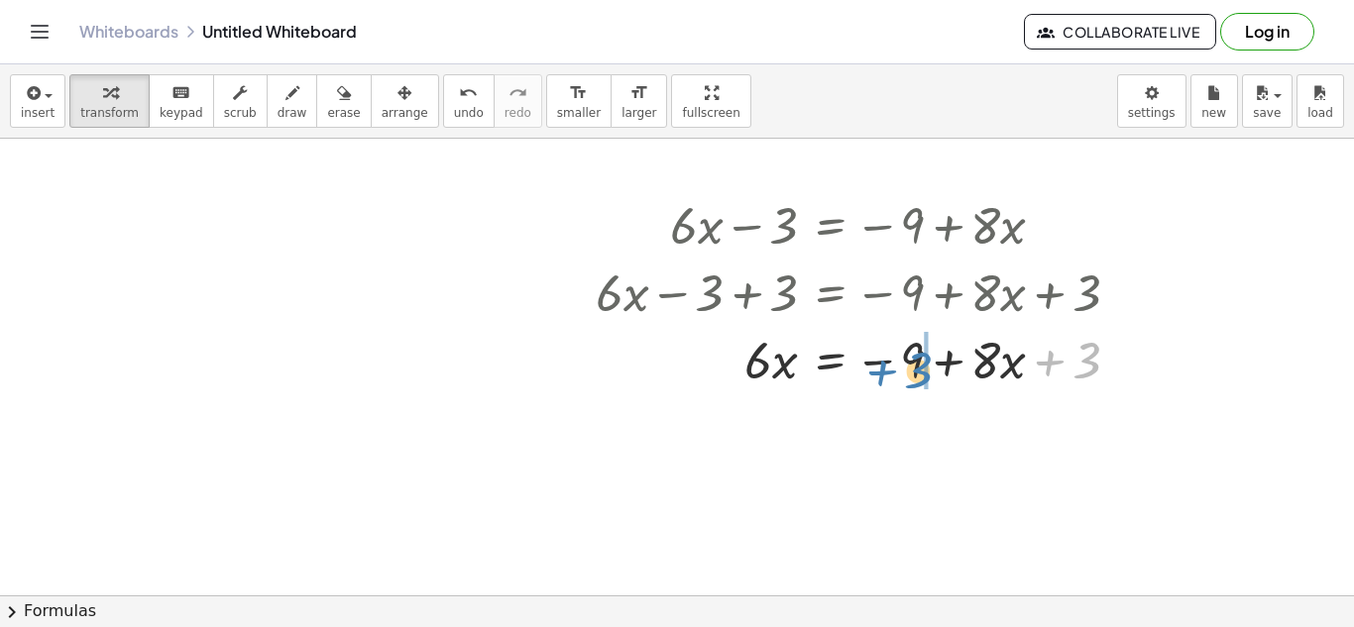
drag, startPoint x: 1087, startPoint y: 356, endPoint x: 924, endPoint y: 365, distance: 163.8
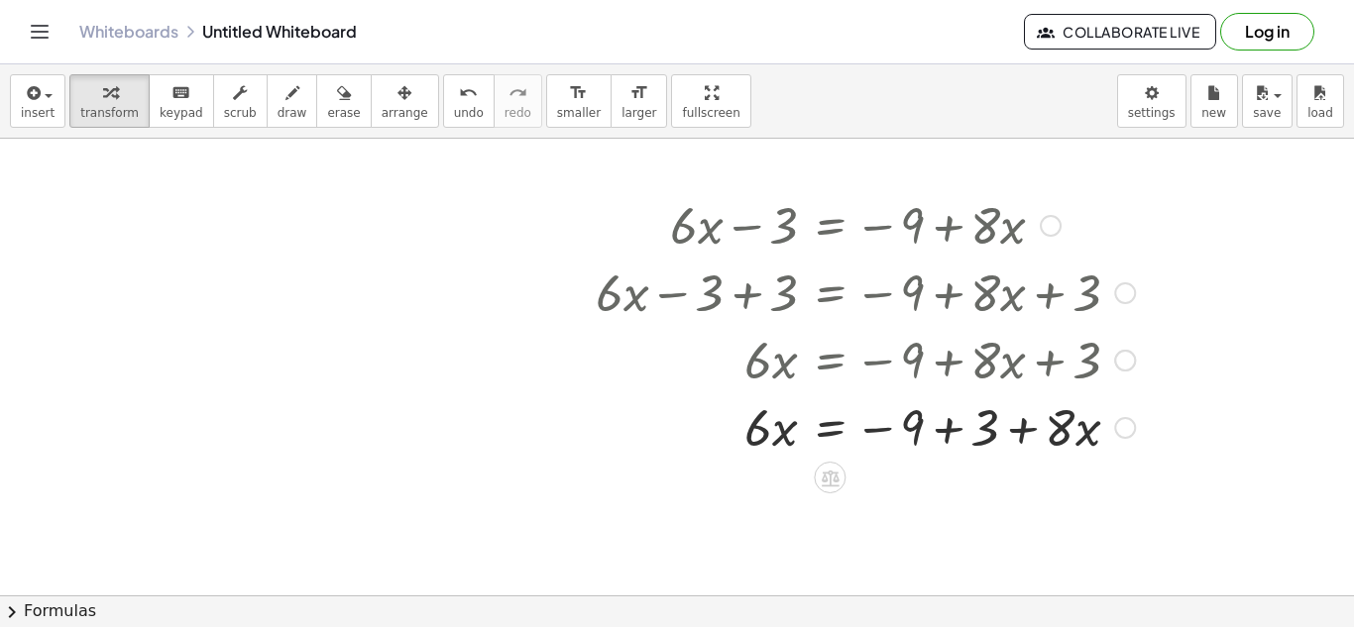
click at [951, 435] on div at bounding box center [865, 425] width 559 height 67
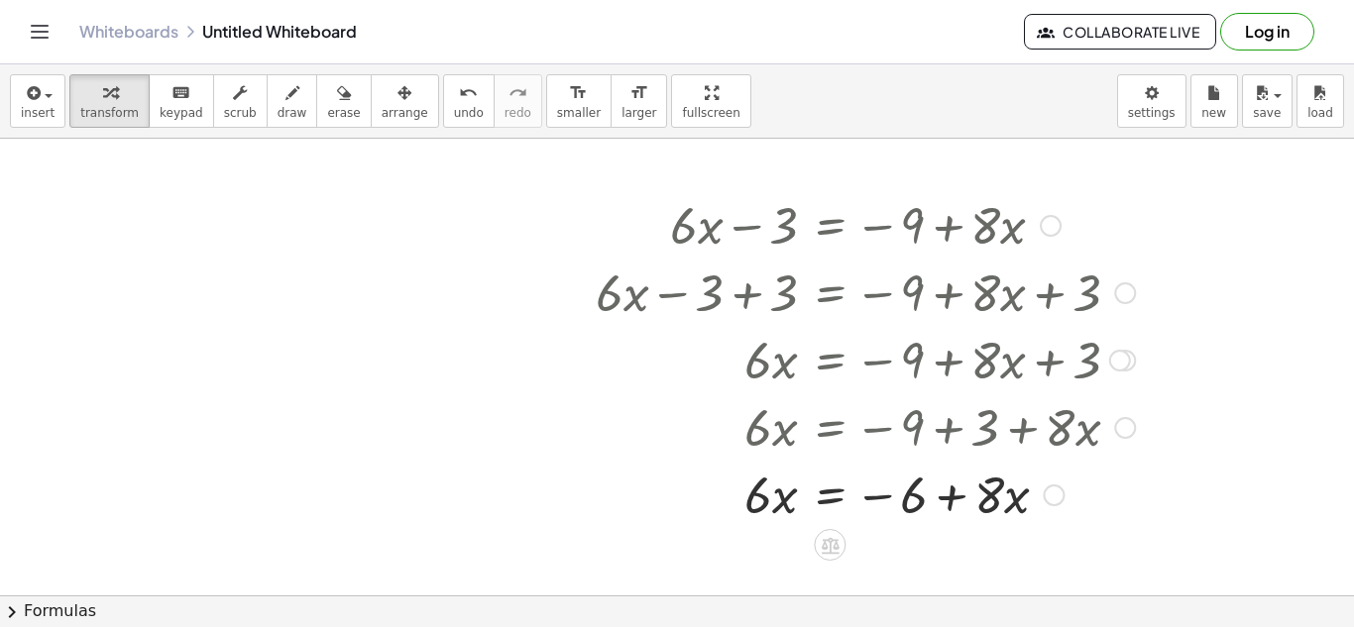
click at [823, 497] on div at bounding box center [865, 493] width 559 height 67
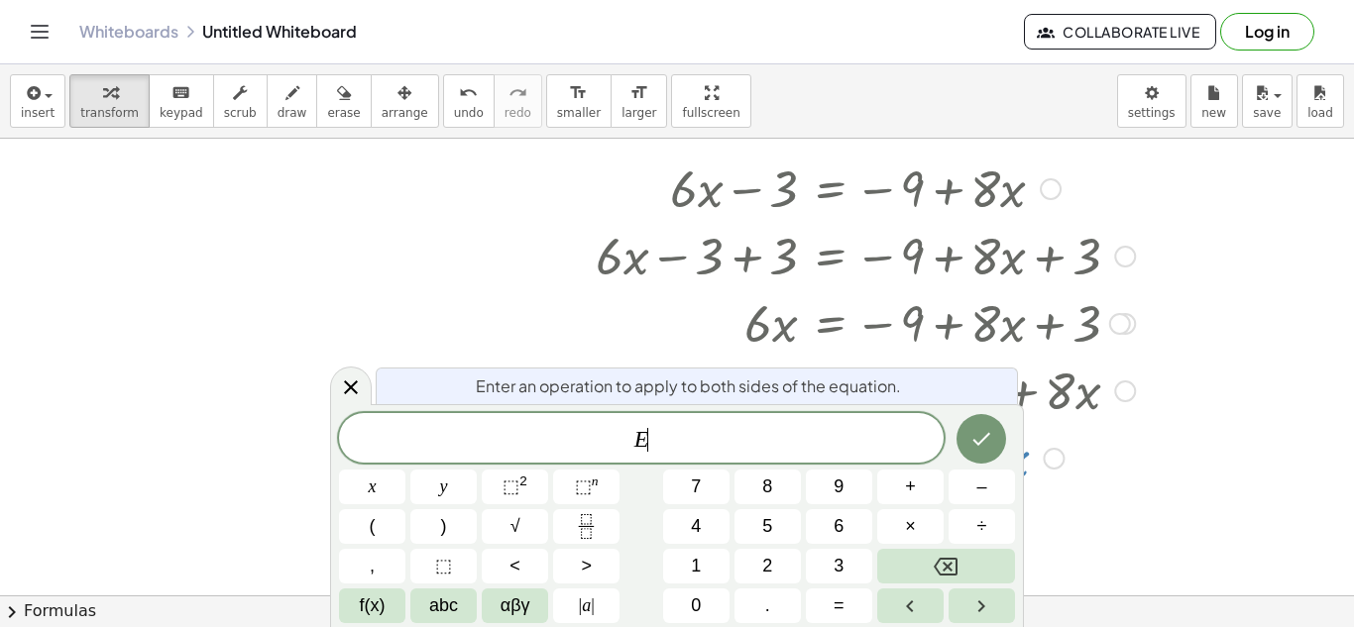
scroll to position [341, 0]
click at [1000, 454] on button "Done" at bounding box center [981, 439] width 50 height 50
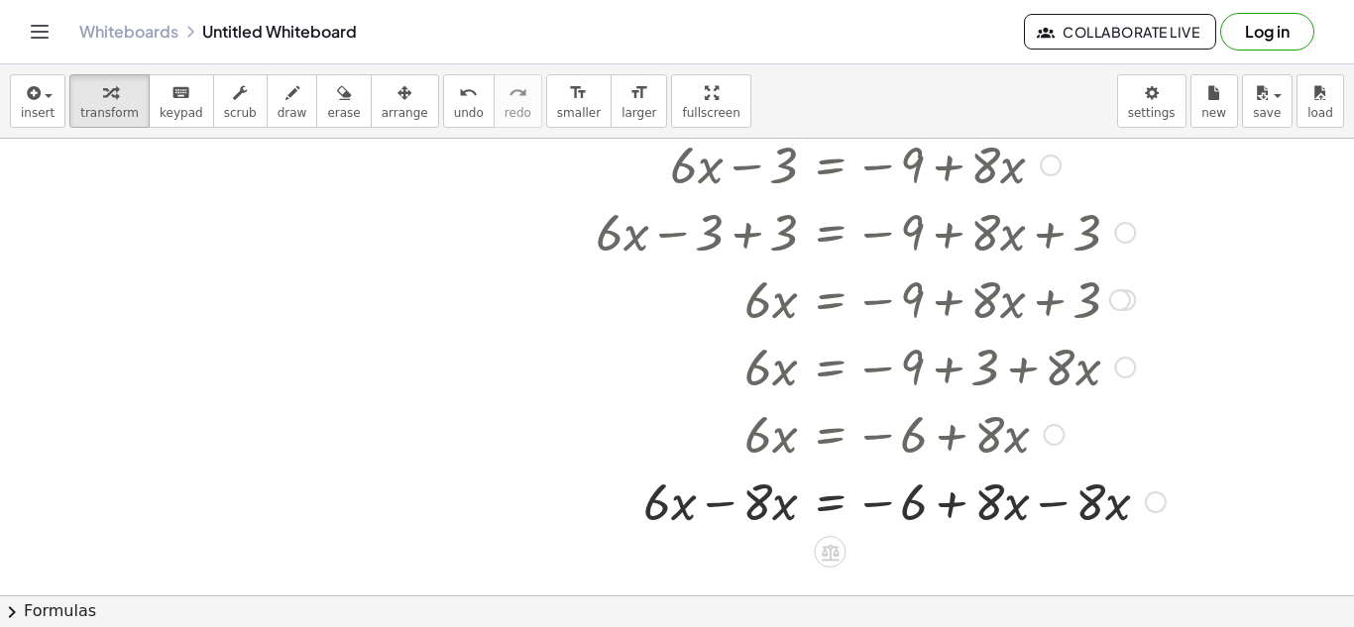
scroll to position [381, 0]
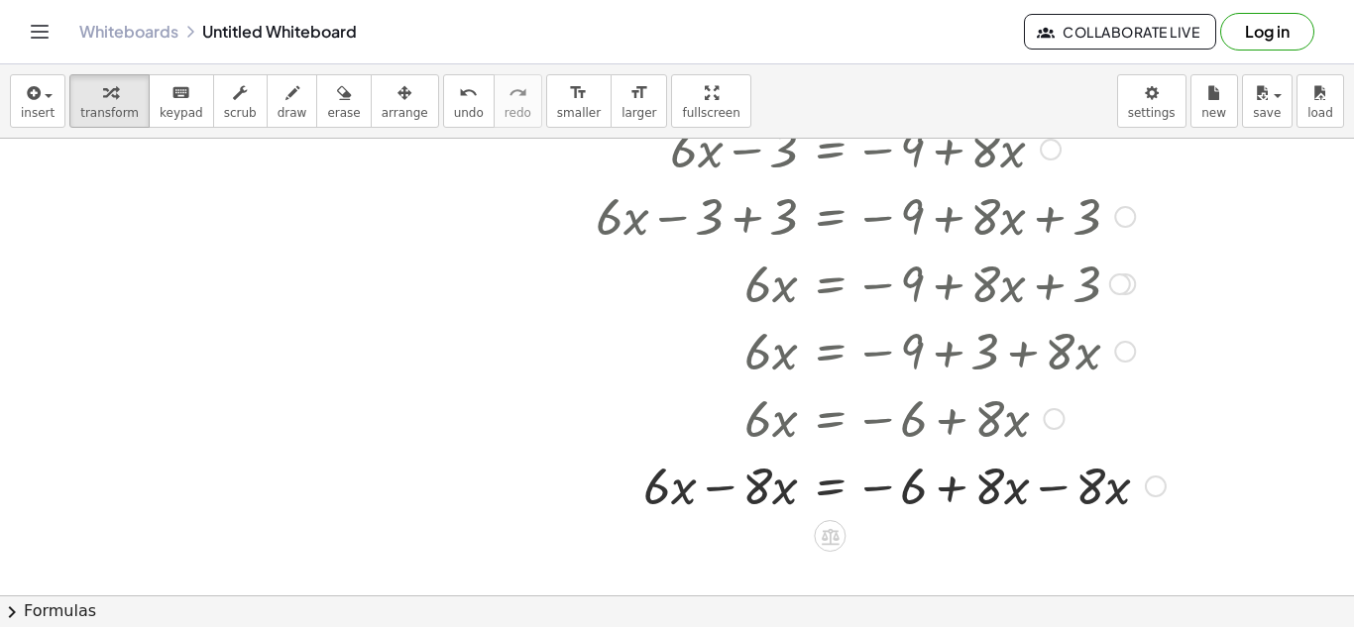
click at [1054, 488] on div at bounding box center [881, 484] width 590 height 67
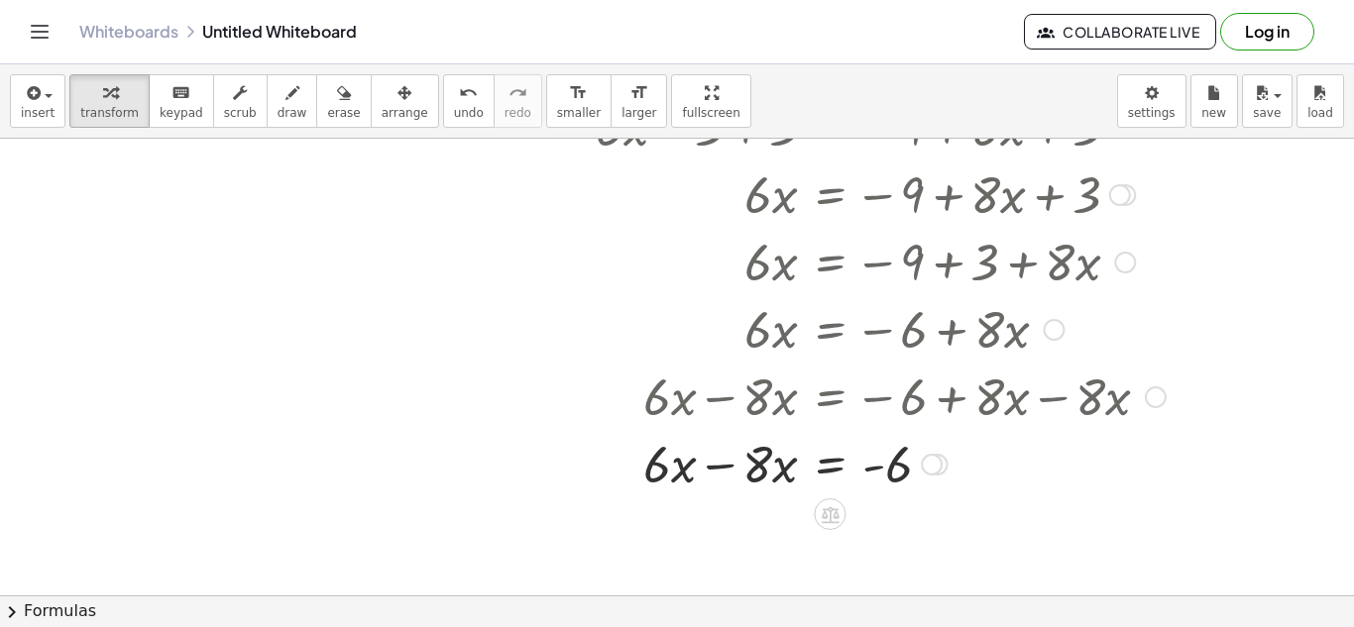
scroll to position [472, 0]
click at [702, 465] on div at bounding box center [881, 460] width 590 height 67
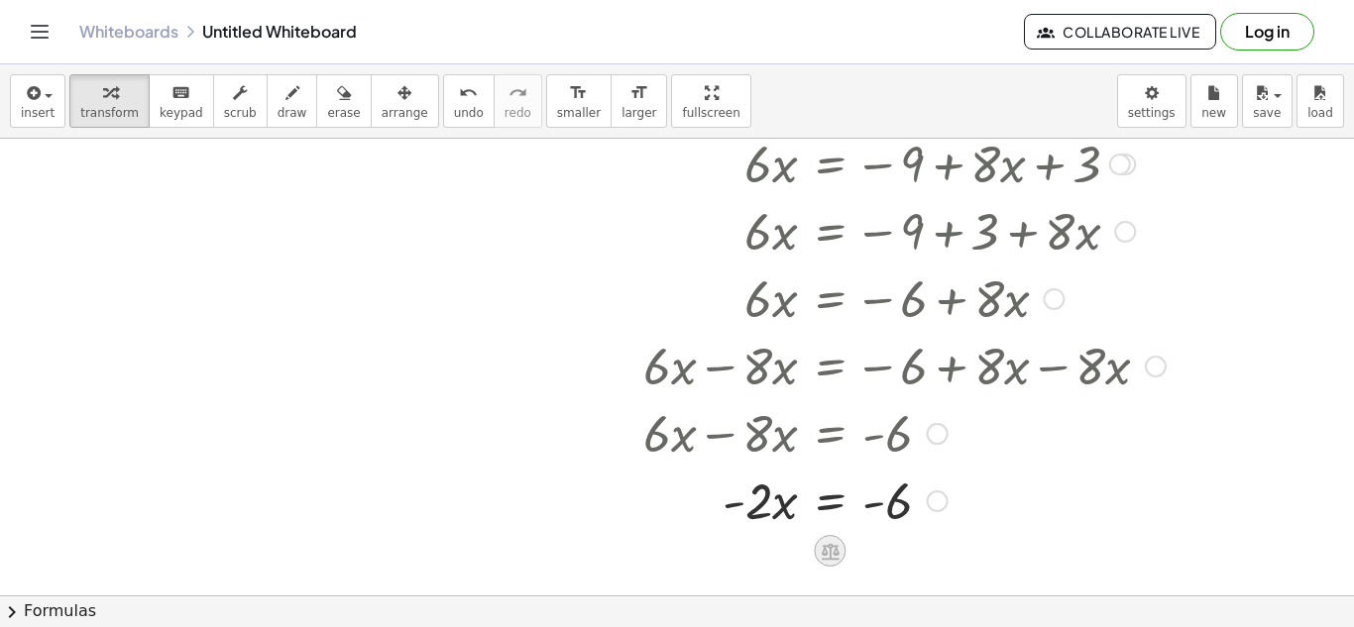
scroll to position [515, 0]
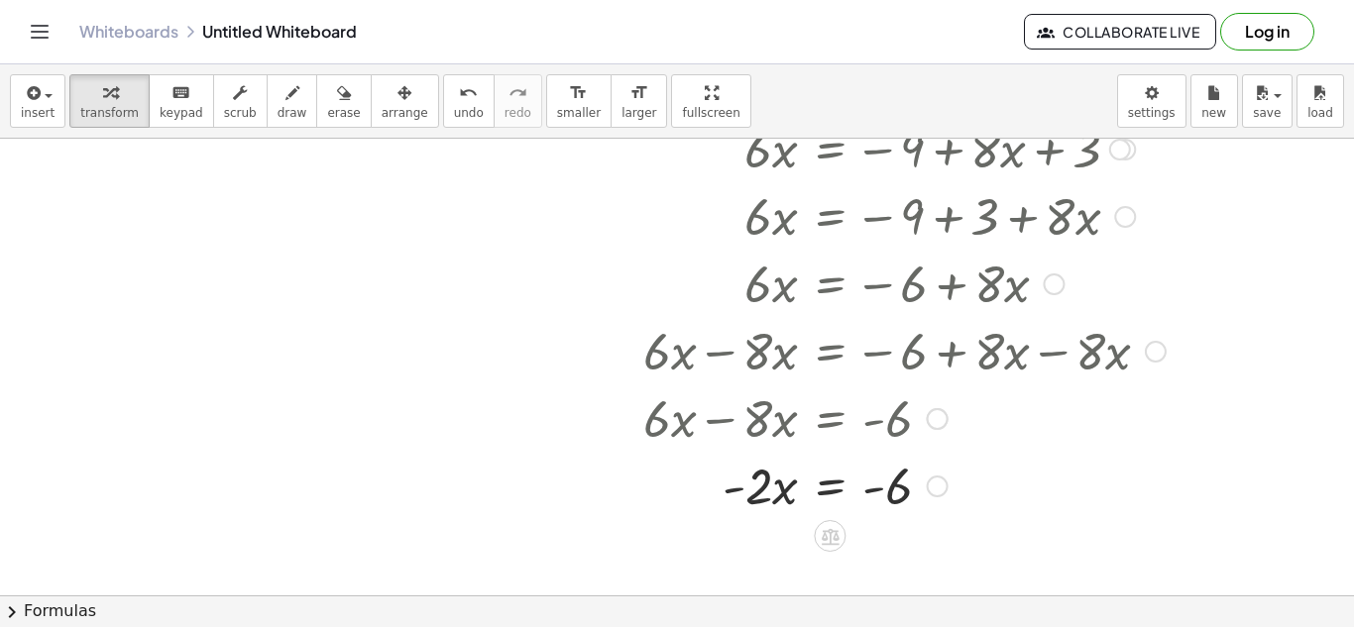
click at [839, 487] on div at bounding box center [881, 484] width 590 height 67
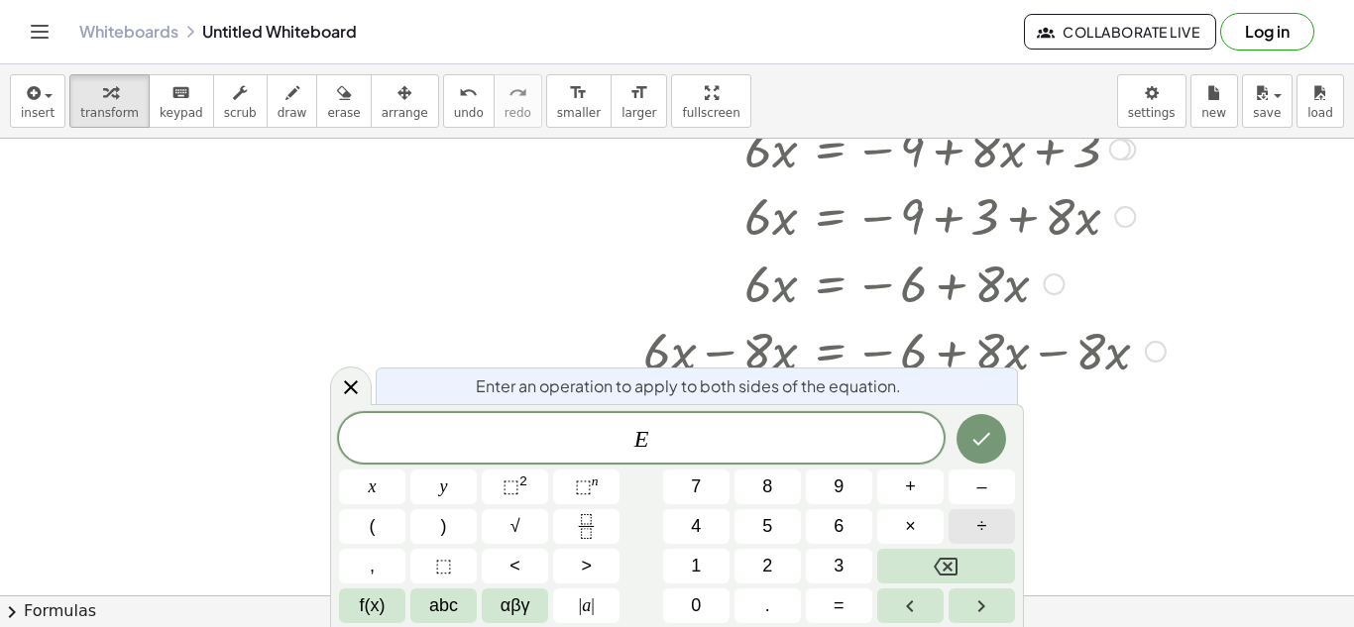
click at [979, 535] on span "÷" at bounding box center [982, 526] width 10 height 27
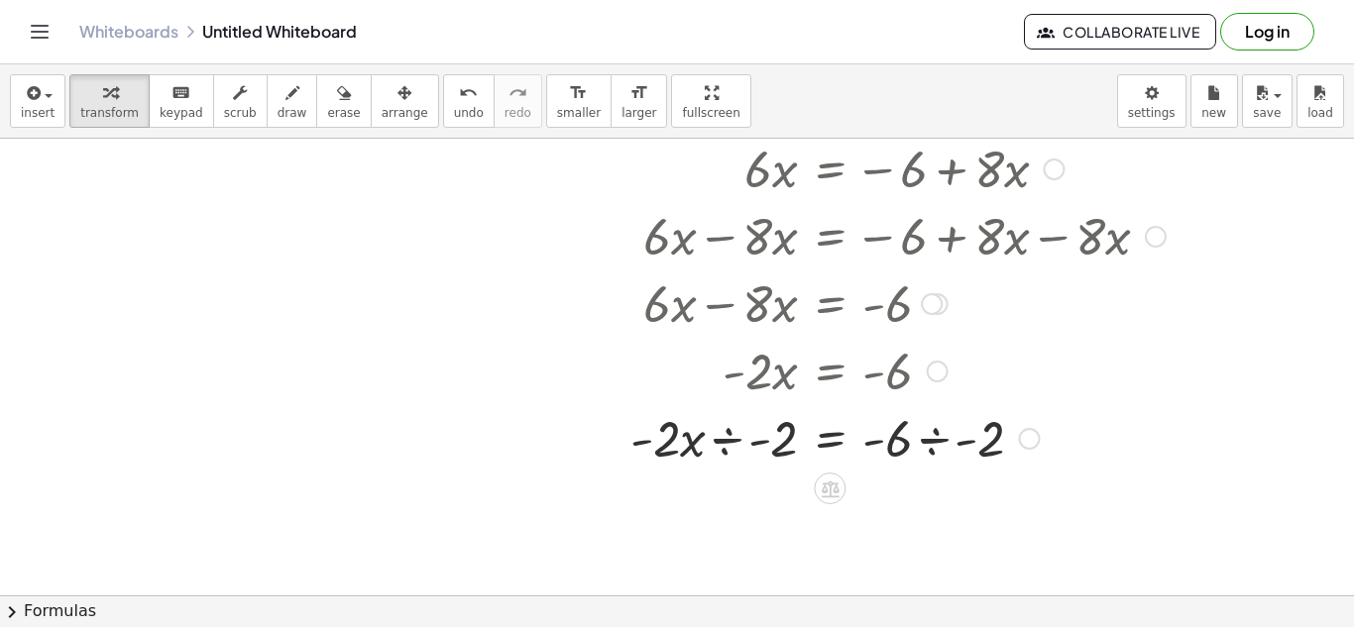
scroll to position [641, 0]
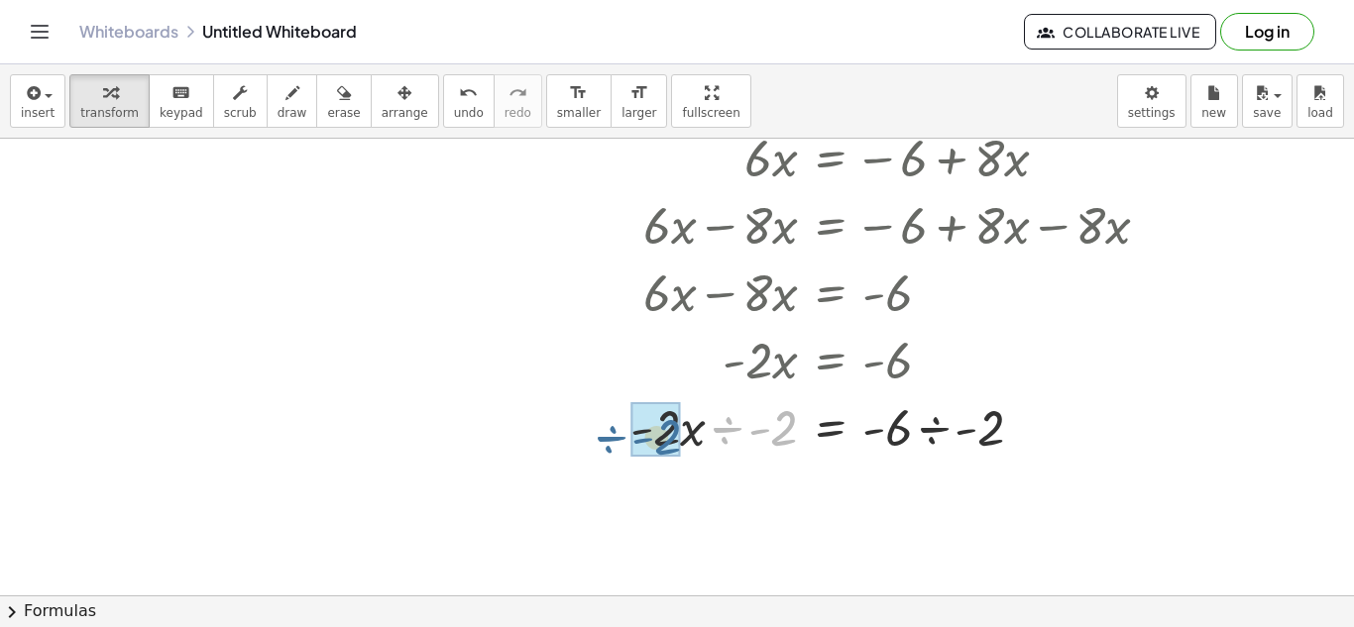
drag, startPoint x: 791, startPoint y: 427, endPoint x: 674, endPoint y: 436, distance: 117.3
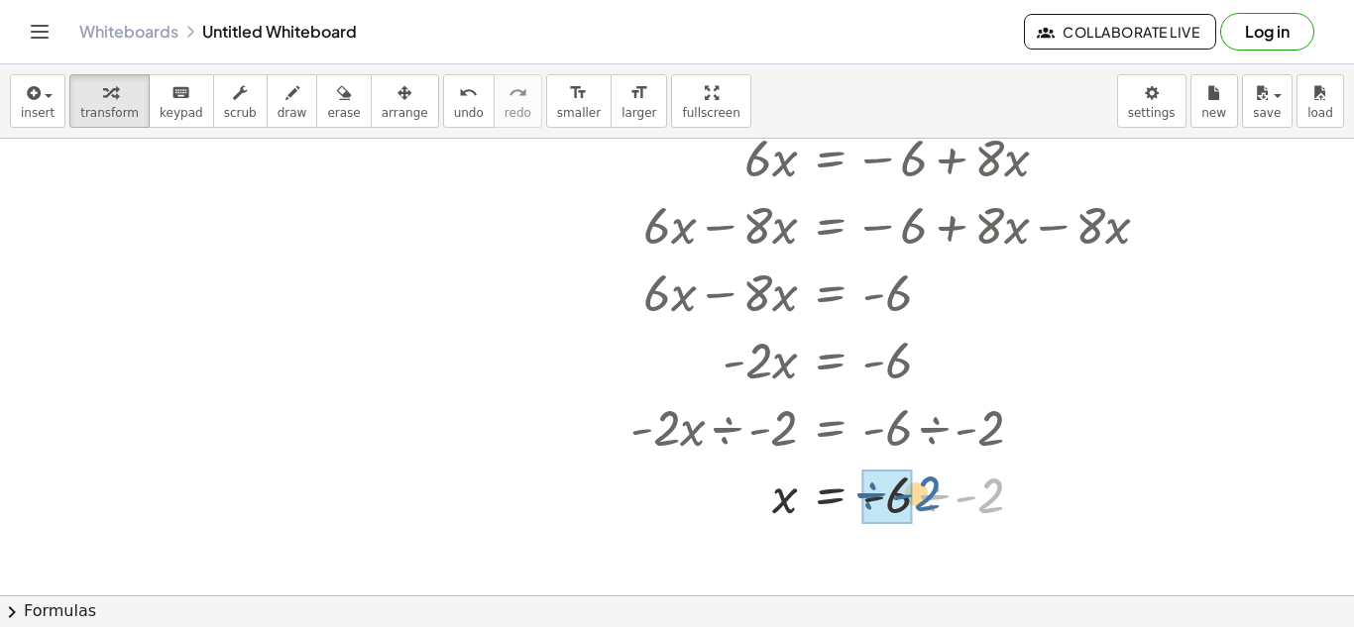
drag, startPoint x: 989, startPoint y: 506, endPoint x: 924, endPoint y: 504, distance: 65.4
click at [924, 504] on div at bounding box center [881, 493] width 590 height 67
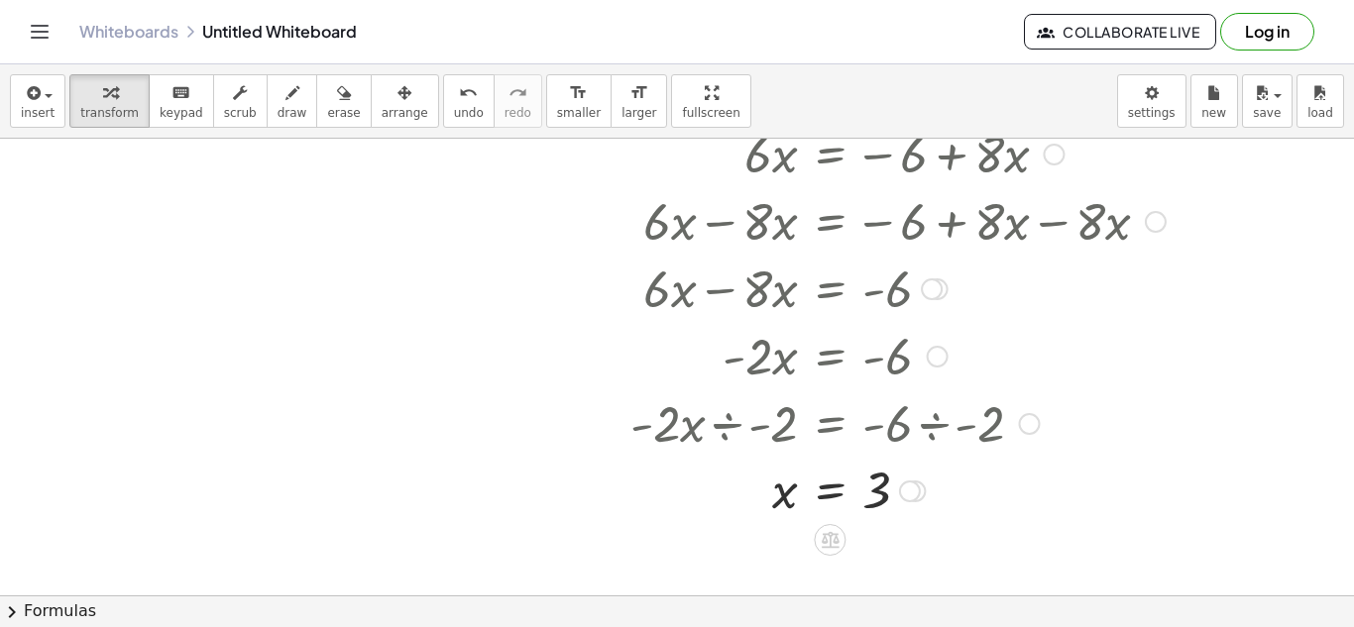
scroll to position [653, 0]
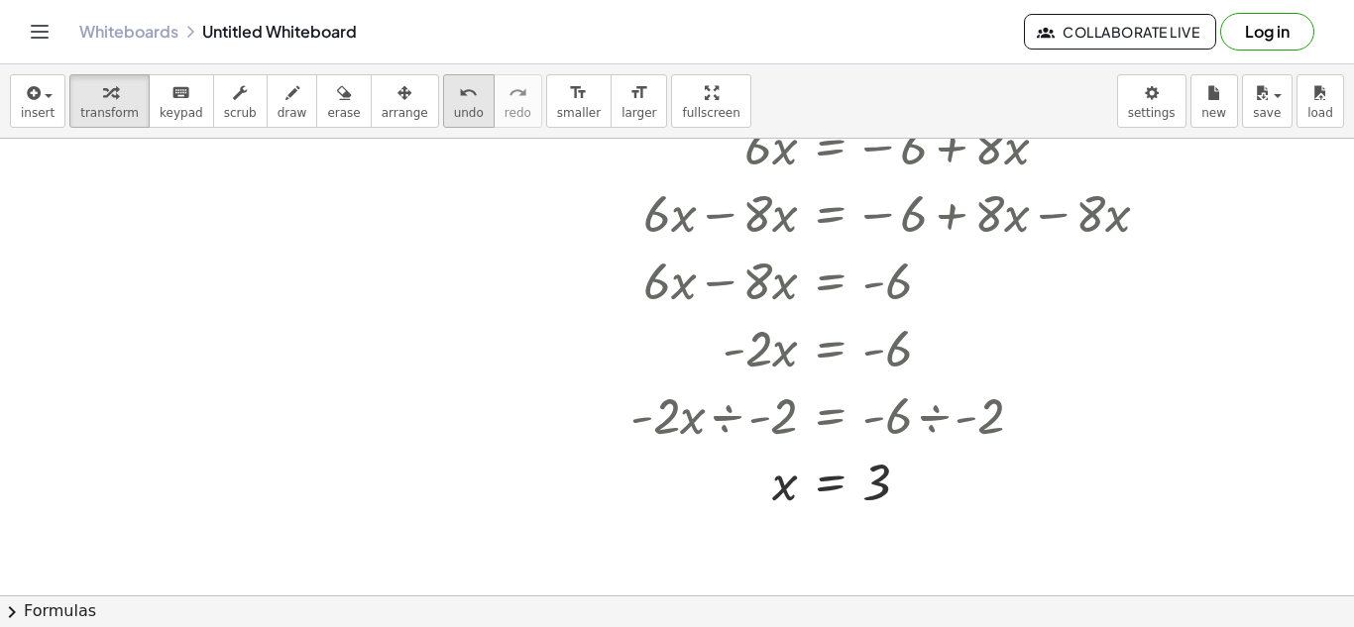
click at [459, 91] on icon "undo" at bounding box center [468, 93] width 19 height 24
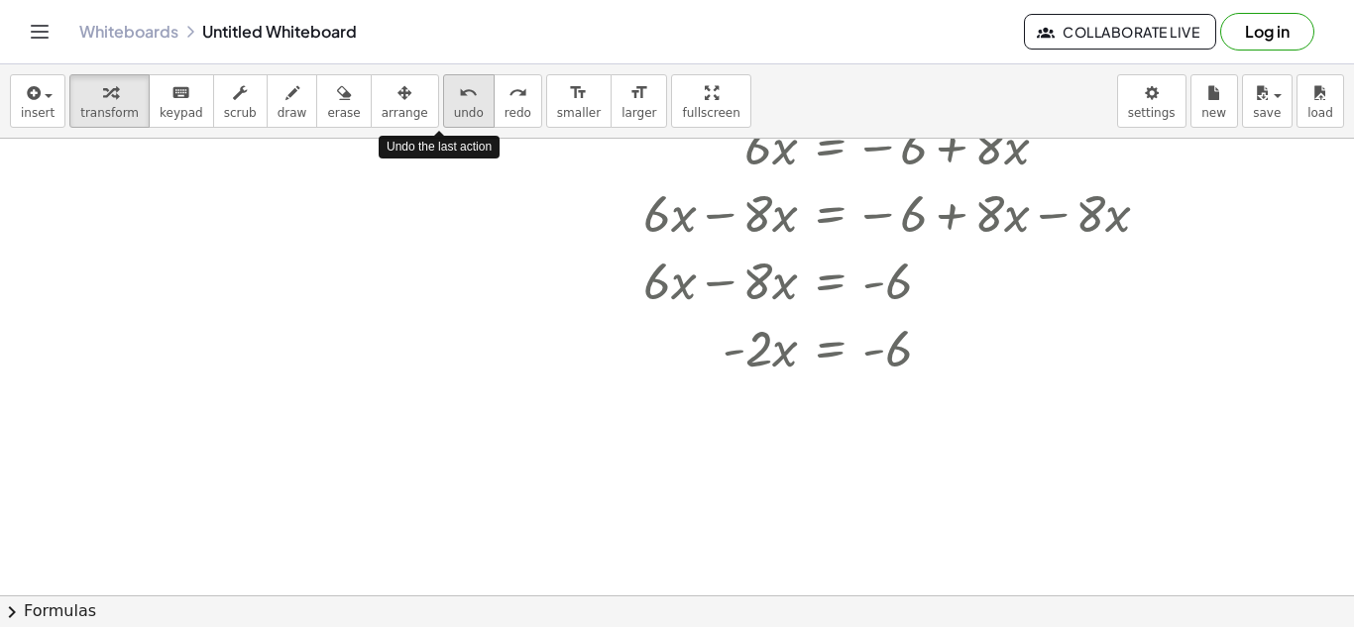
click at [459, 91] on icon "undo" at bounding box center [468, 93] width 19 height 24
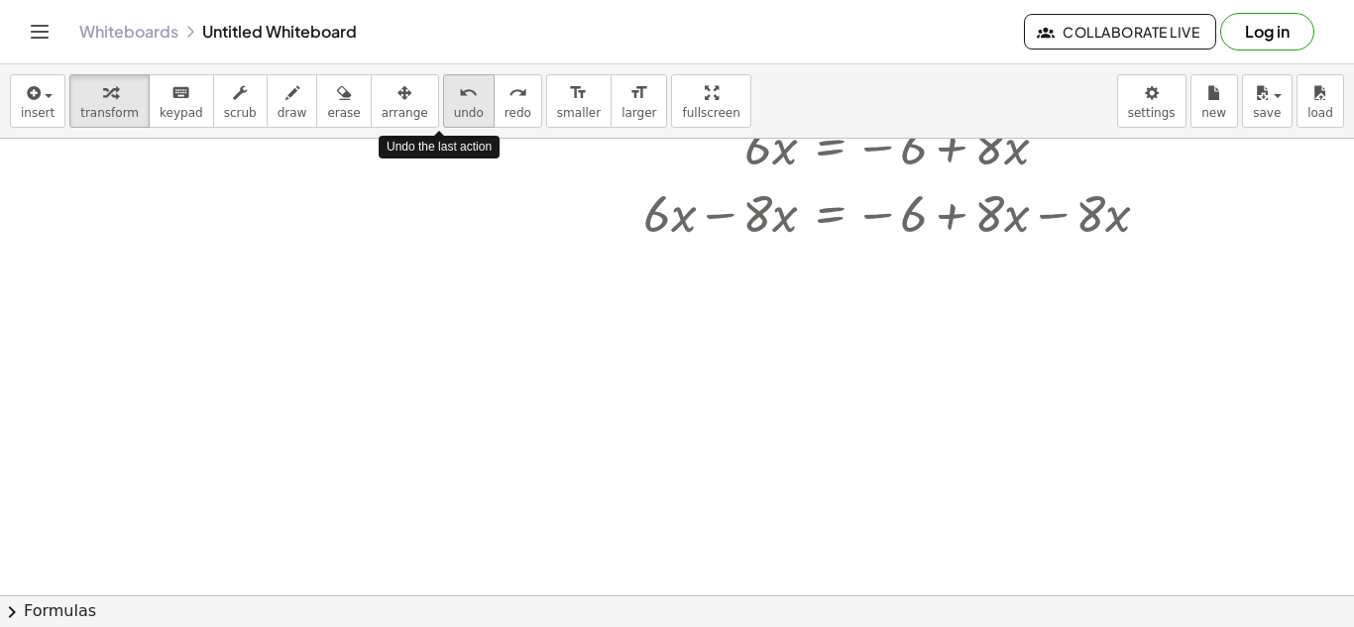
click at [459, 91] on icon "undo" at bounding box center [468, 93] width 19 height 24
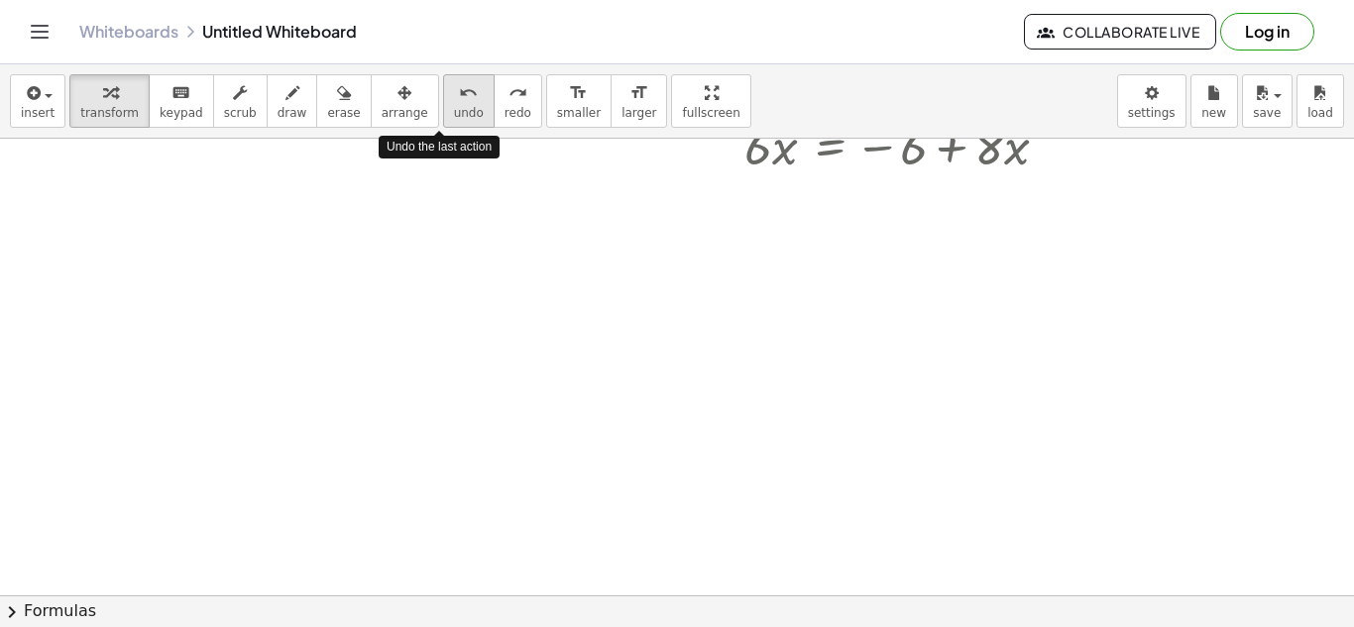
click at [459, 91] on icon "undo" at bounding box center [468, 93] width 19 height 24
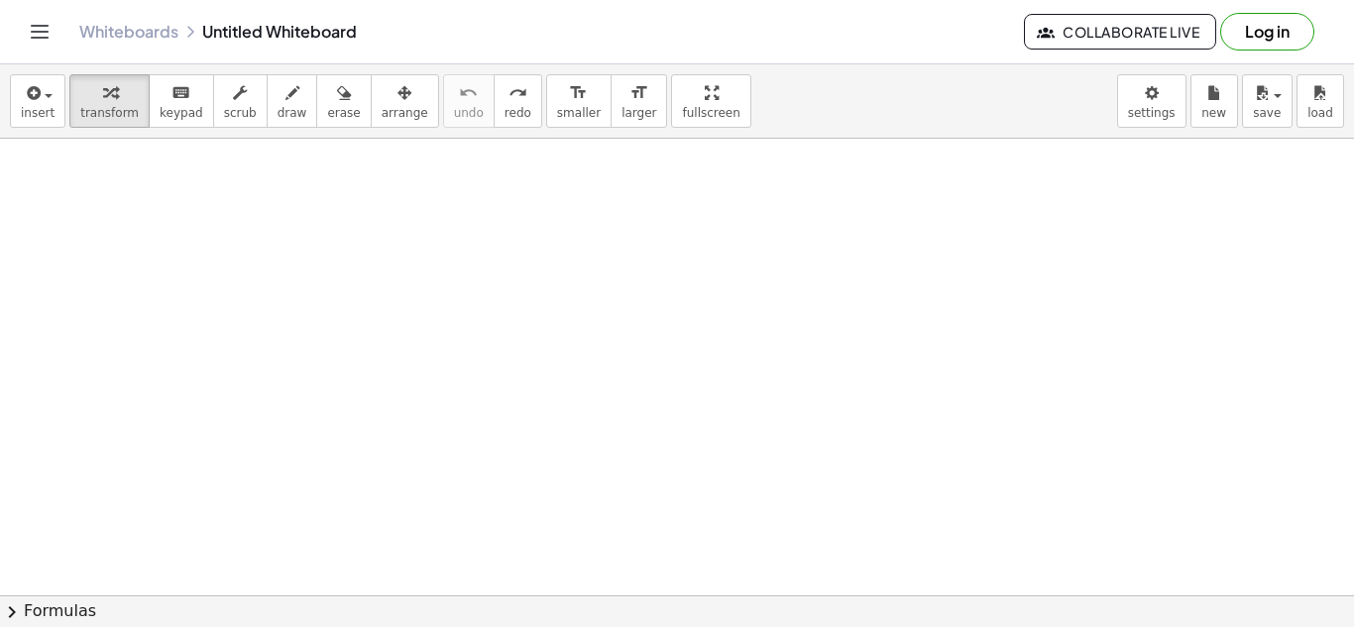
click at [509, 471] on div at bounding box center [677, 171] width 1354 height 1371
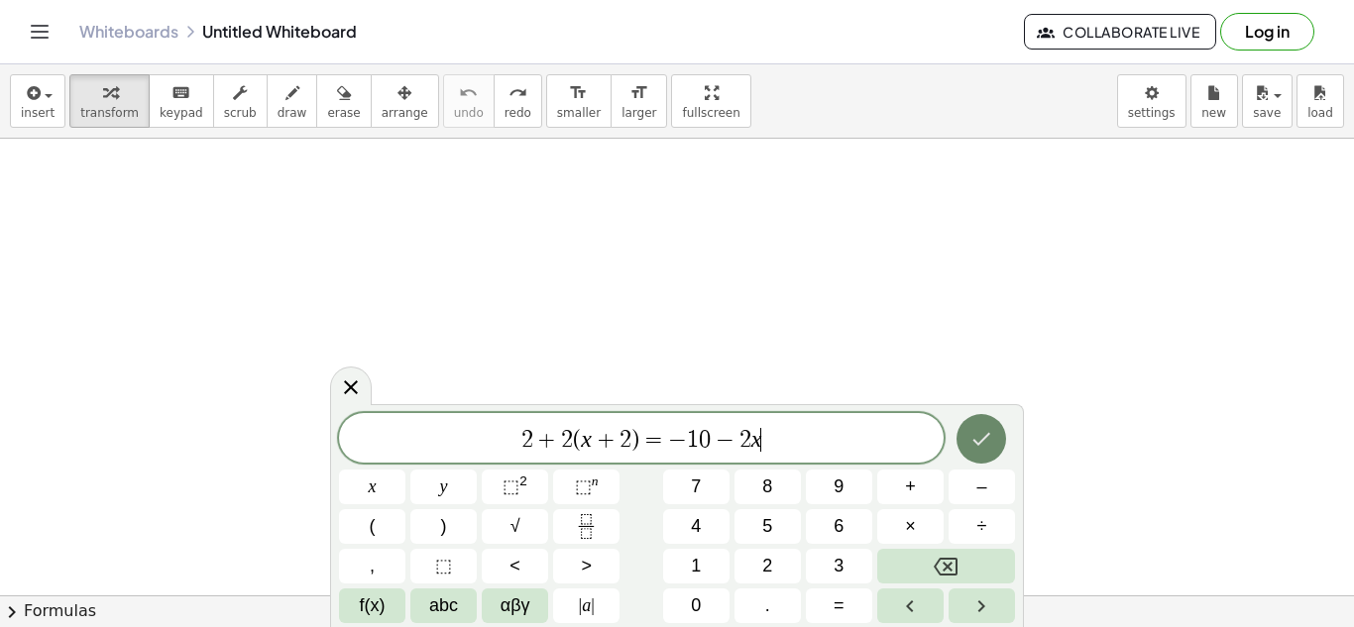
click at [958, 447] on button "Done" at bounding box center [981, 439] width 50 height 50
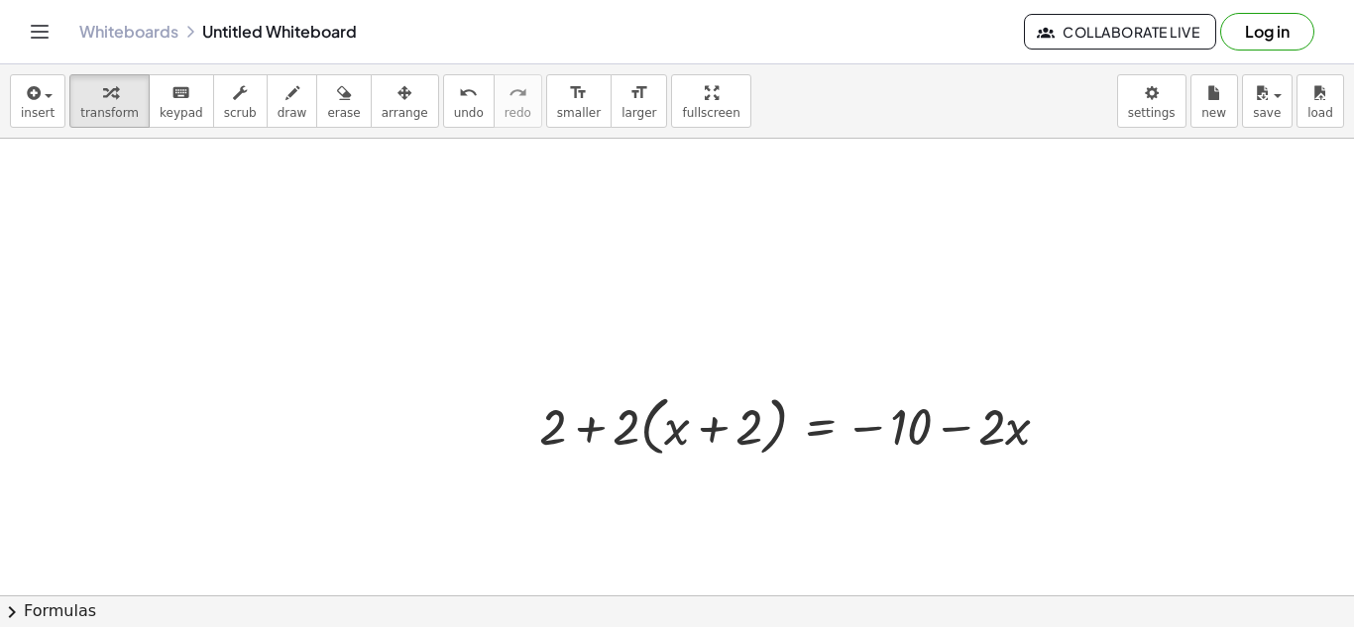
scroll to position [747, 0]
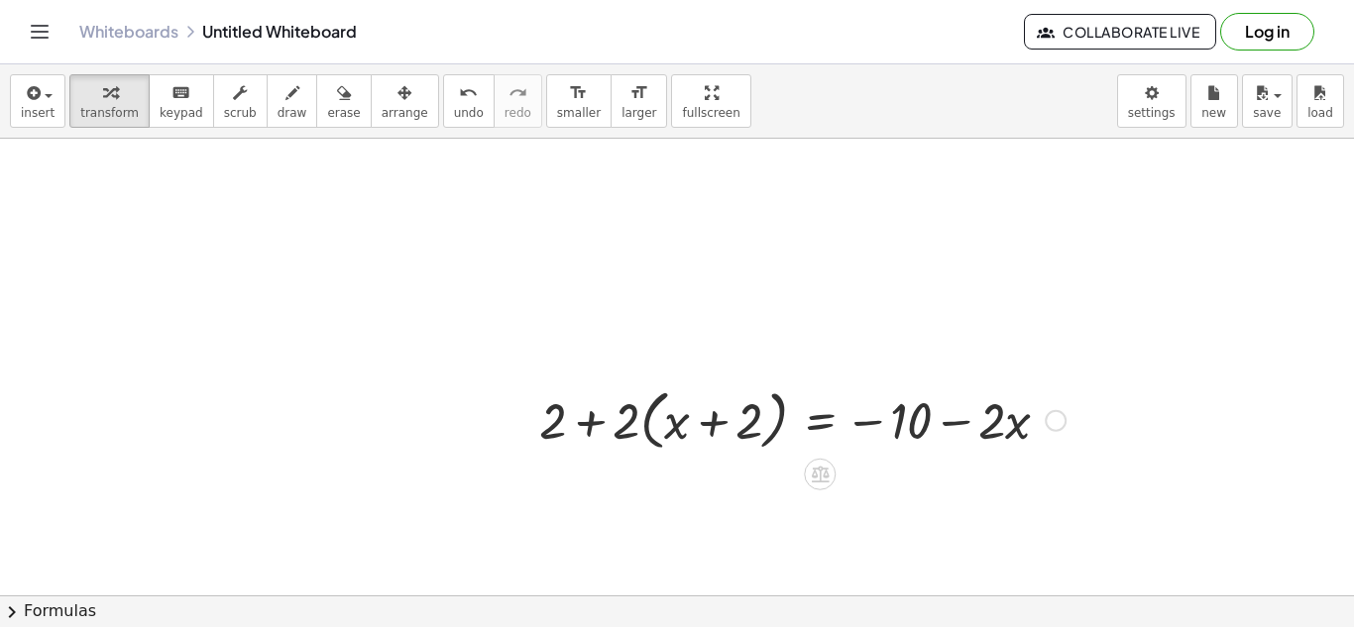
click at [669, 425] on div at bounding box center [802, 419] width 546 height 75
click at [636, 421] on div at bounding box center [802, 419] width 546 height 75
click at [629, 421] on div at bounding box center [802, 419] width 546 height 75
drag, startPoint x: 629, startPoint y: 421, endPoint x: 669, endPoint y: 420, distance: 39.7
click at [669, 420] on div at bounding box center [802, 419] width 546 height 75
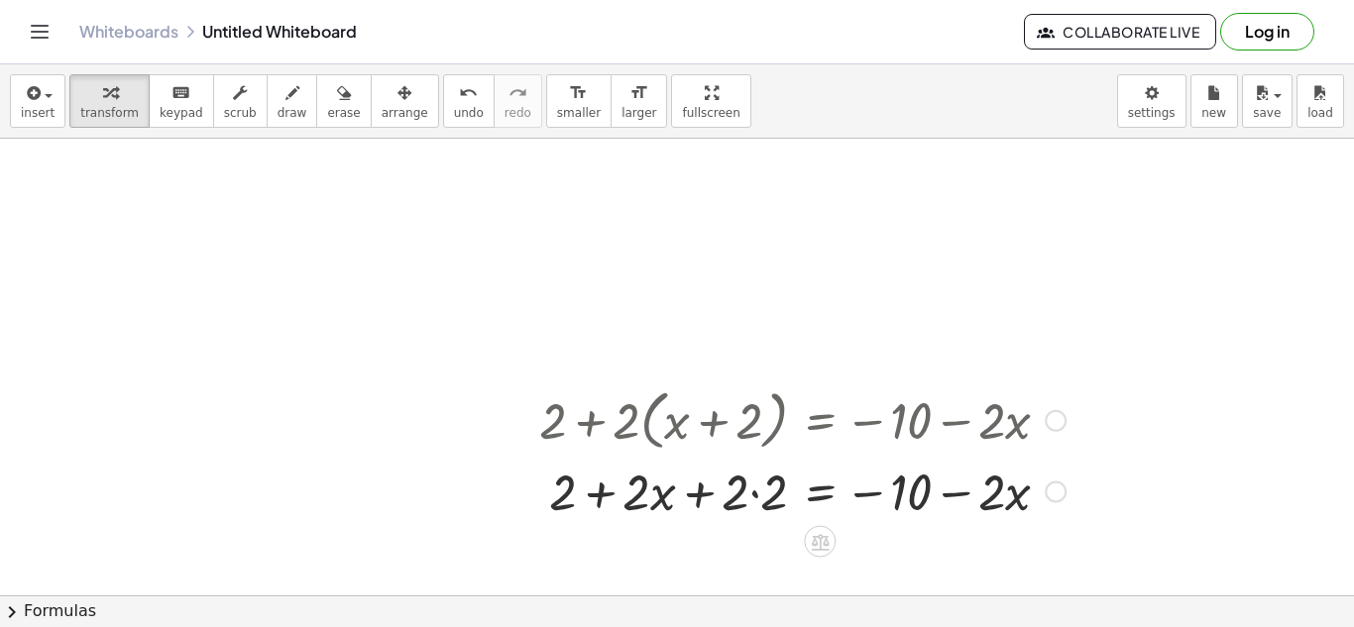
click at [754, 493] on div at bounding box center [802, 490] width 546 height 67
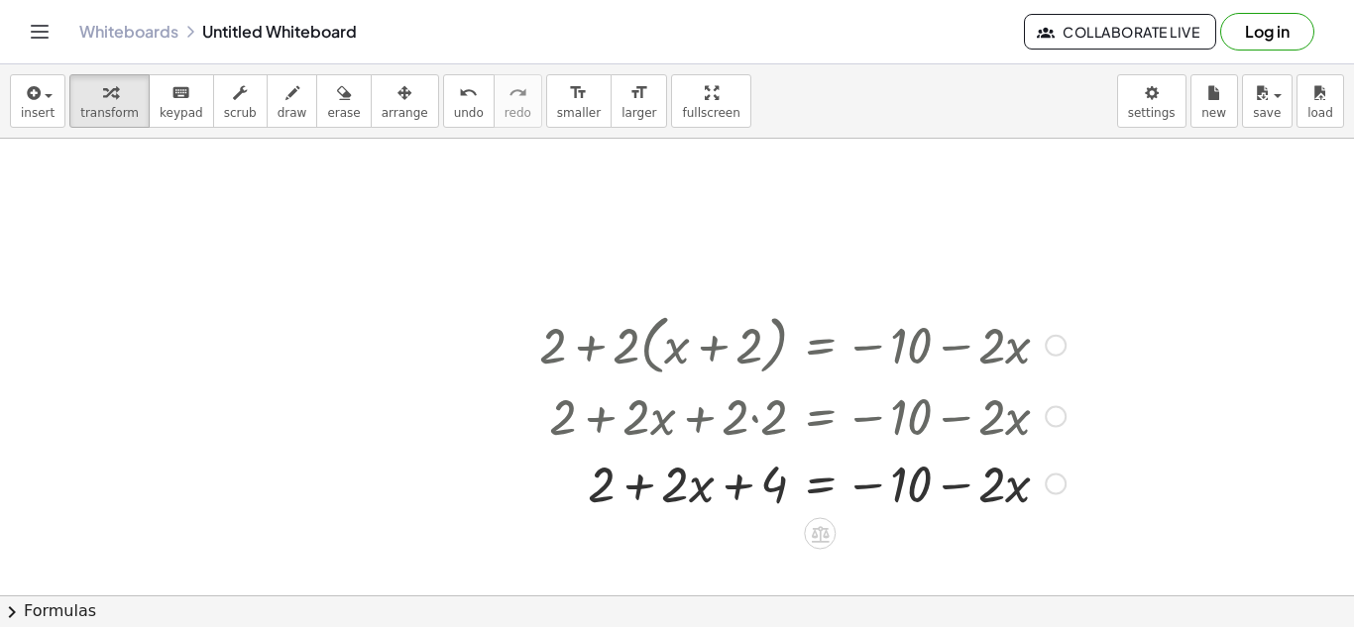
scroll to position [821, 0]
drag, startPoint x: 766, startPoint y: 496, endPoint x: 577, endPoint y: 455, distance: 193.6
click at [577, 455] on div at bounding box center [802, 484] width 546 height 67
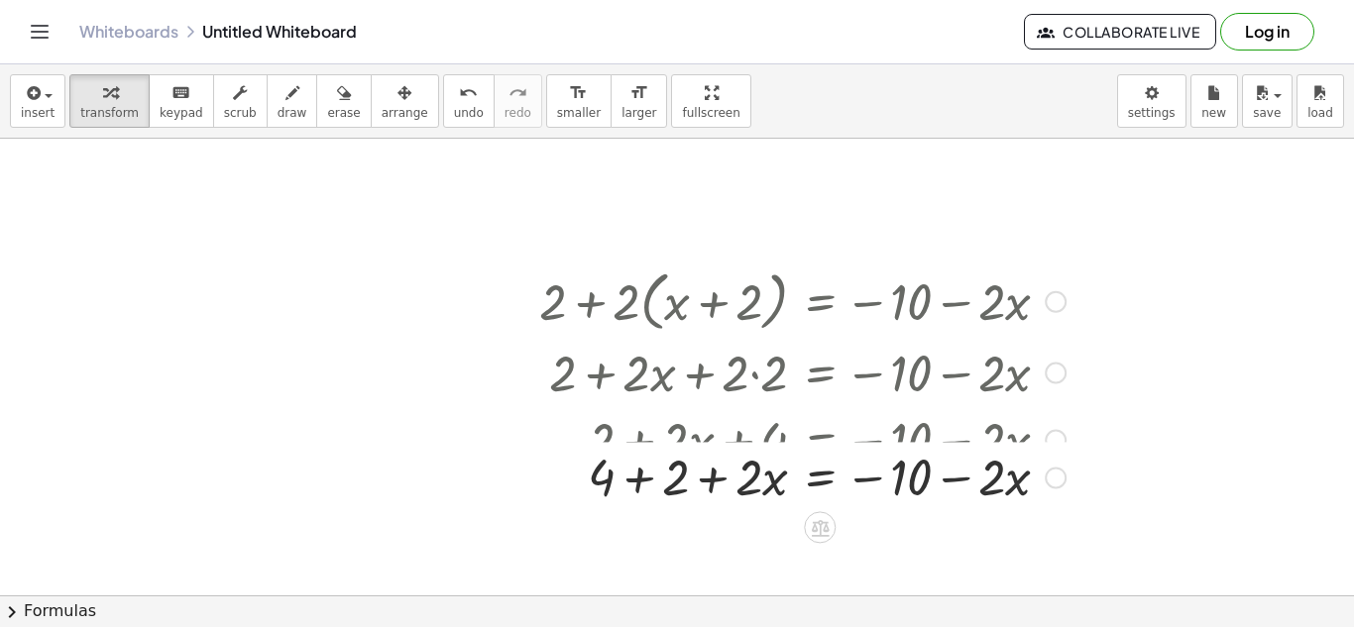
scroll to position [881, 0]
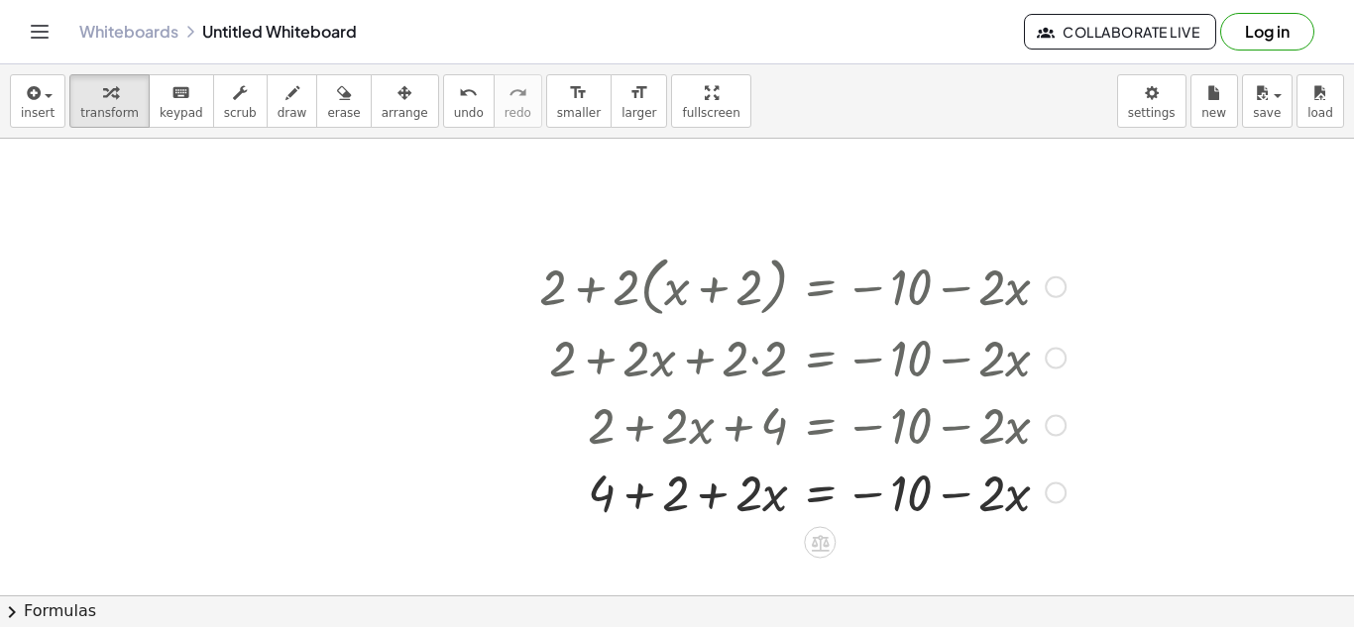
click at [647, 504] on div at bounding box center [802, 491] width 546 height 67
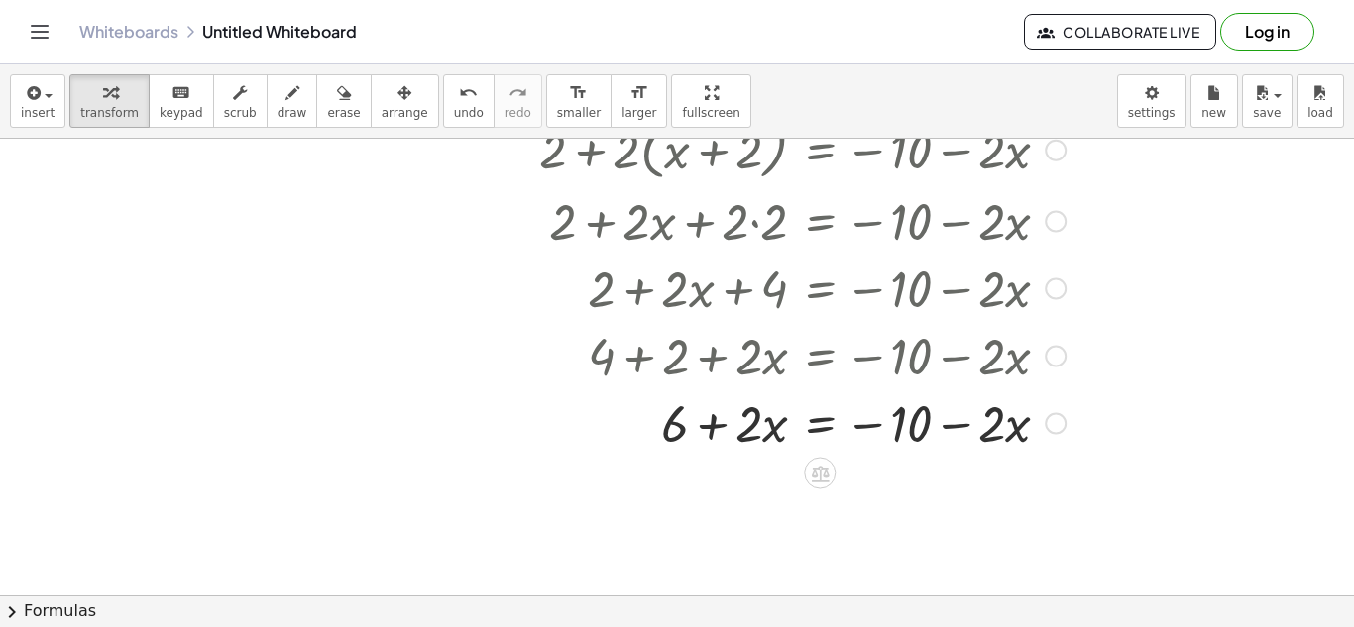
scroll to position [1015, 0]
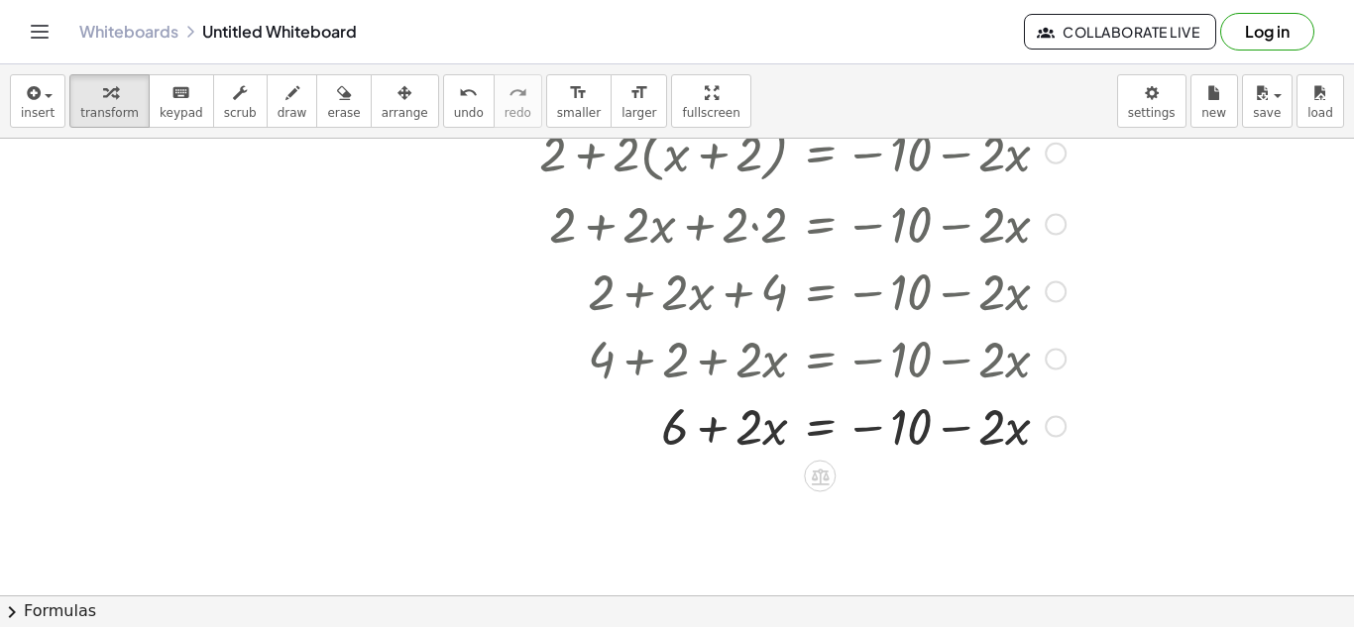
click at [826, 431] on div at bounding box center [802, 425] width 546 height 67
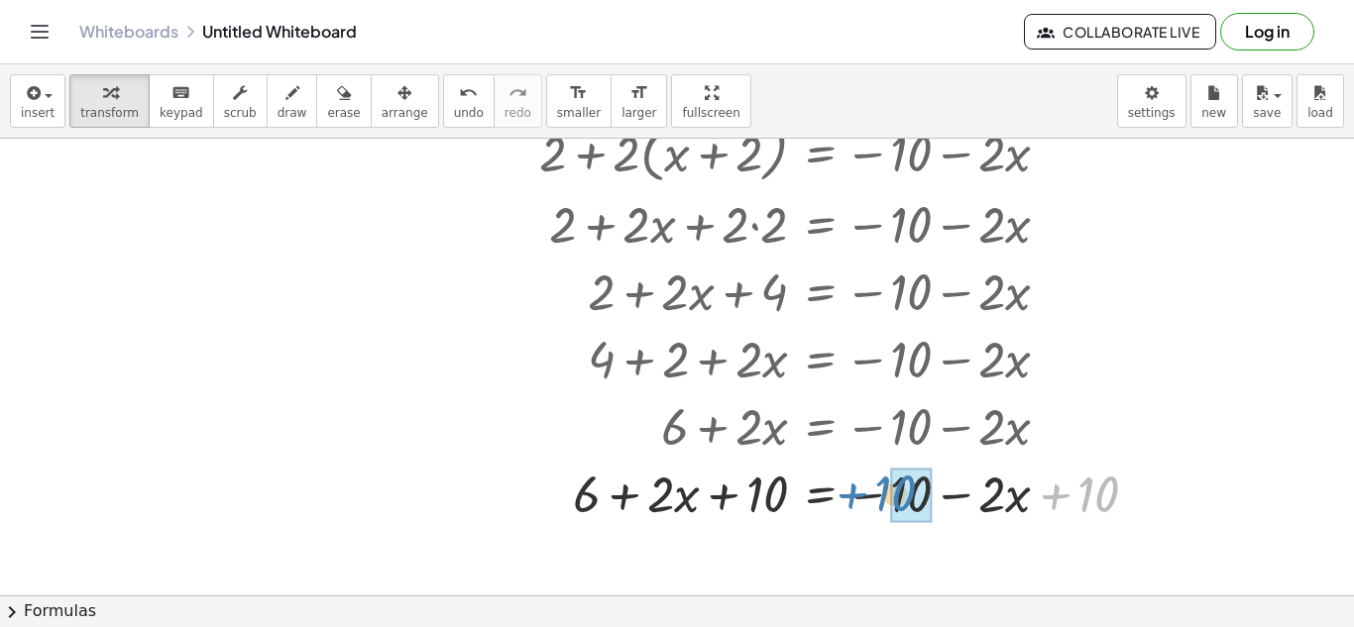
drag, startPoint x: 1075, startPoint y: 485, endPoint x: 885, endPoint y: 490, distance: 190.4
click at [885, 490] on div at bounding box center [846, 492] width 634 height 67
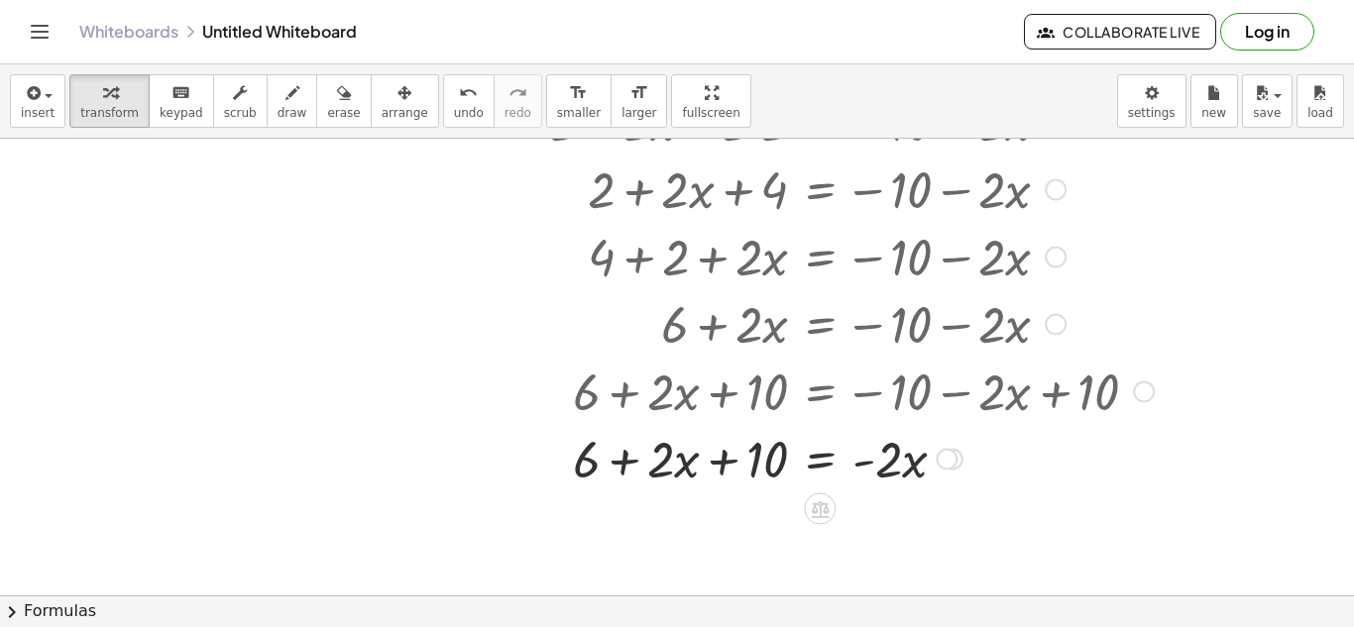
scroll to position [1133, 0]
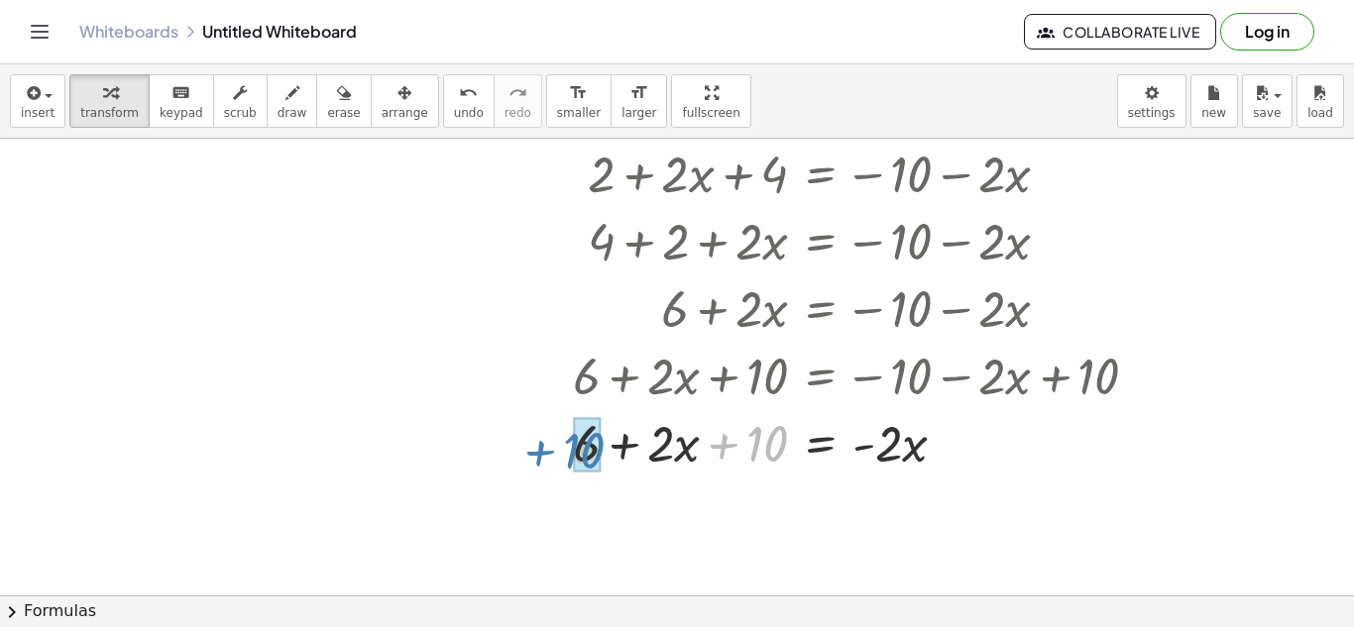
drag, startPoint x: 784, startPoint y: 436, endPoint x: 603, endPoint y: 444, distance: 181.6
click at [603, 444] on div at bounding box center [846, 441] width 634 height 67
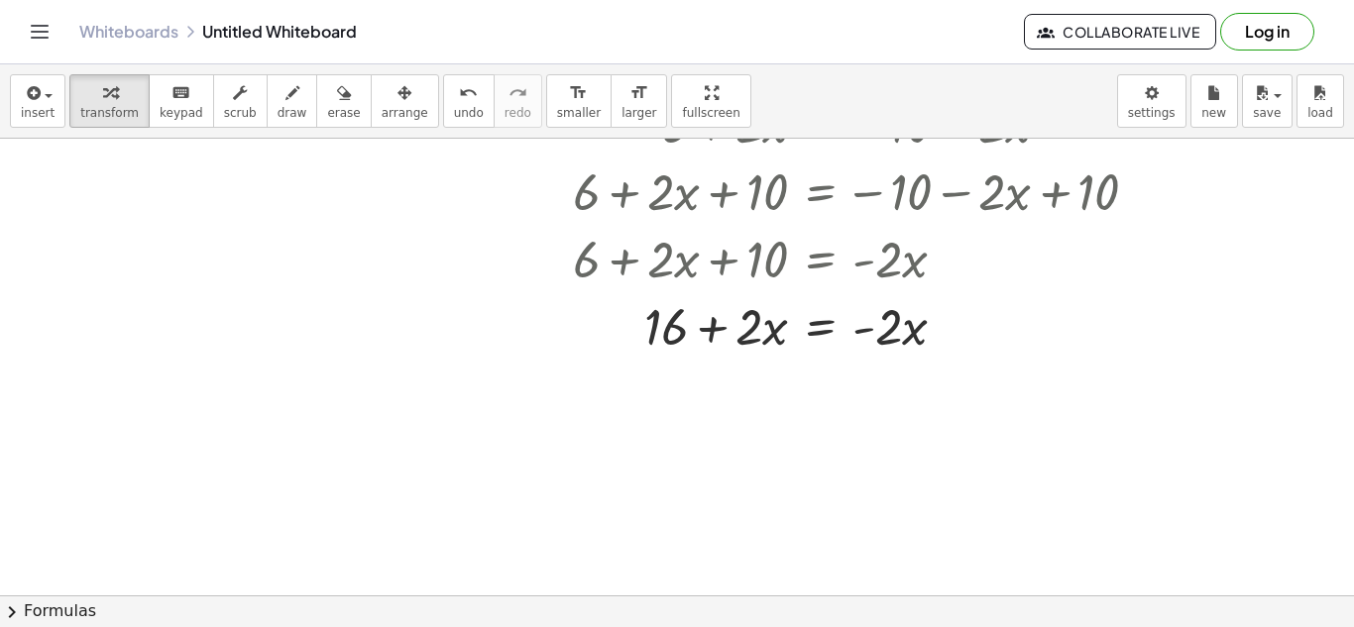
scroll to position [1320, 0]
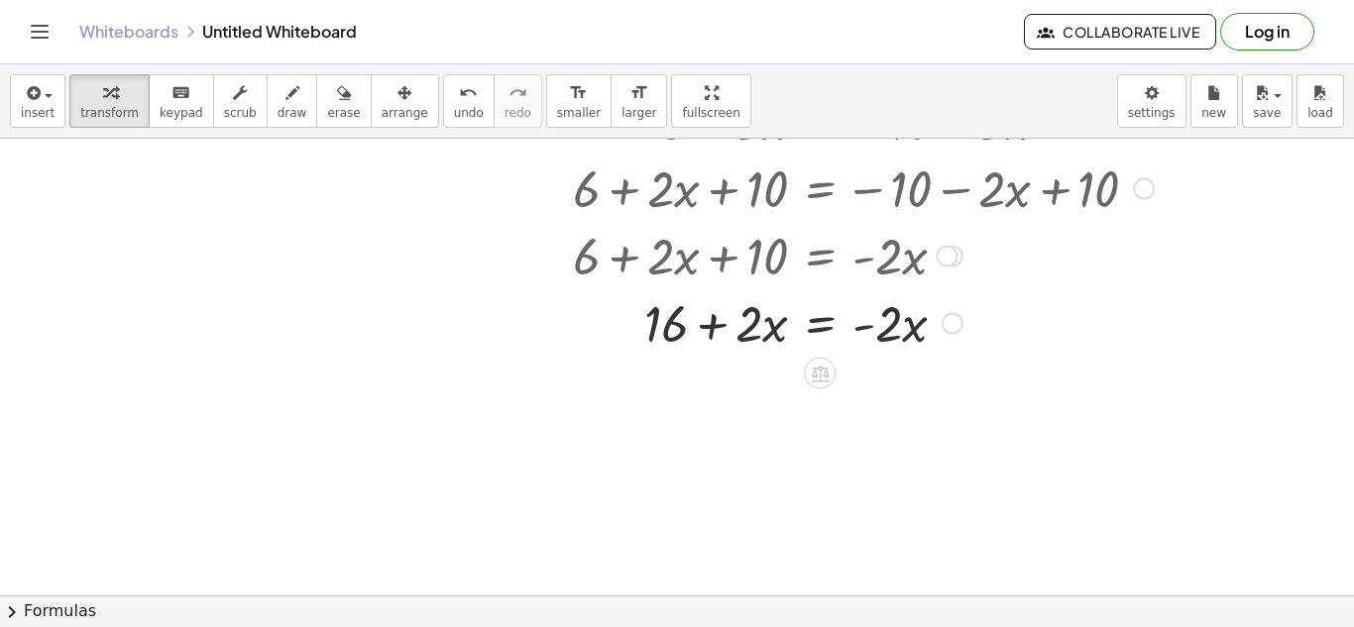
click at [816, 330] on div at bounding box center [846, 321] width 634 height 67
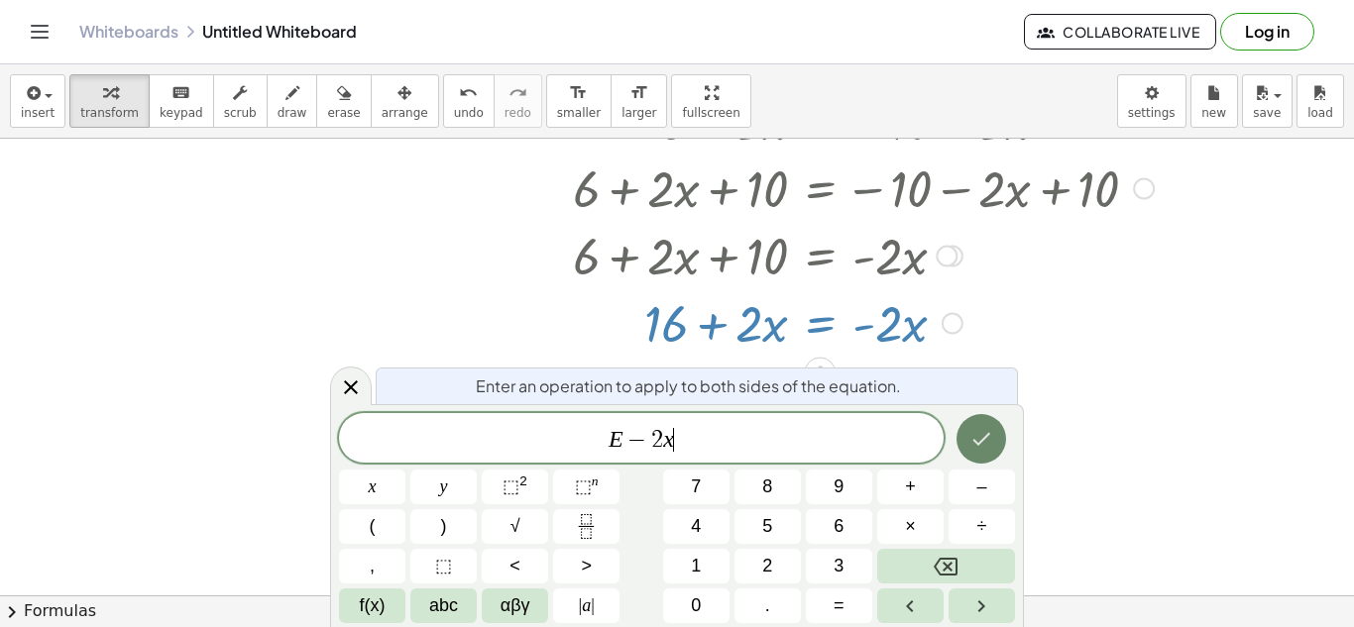
click at [973, 424] on button "Done" at bounding box center [981, 439] width 50 height 50
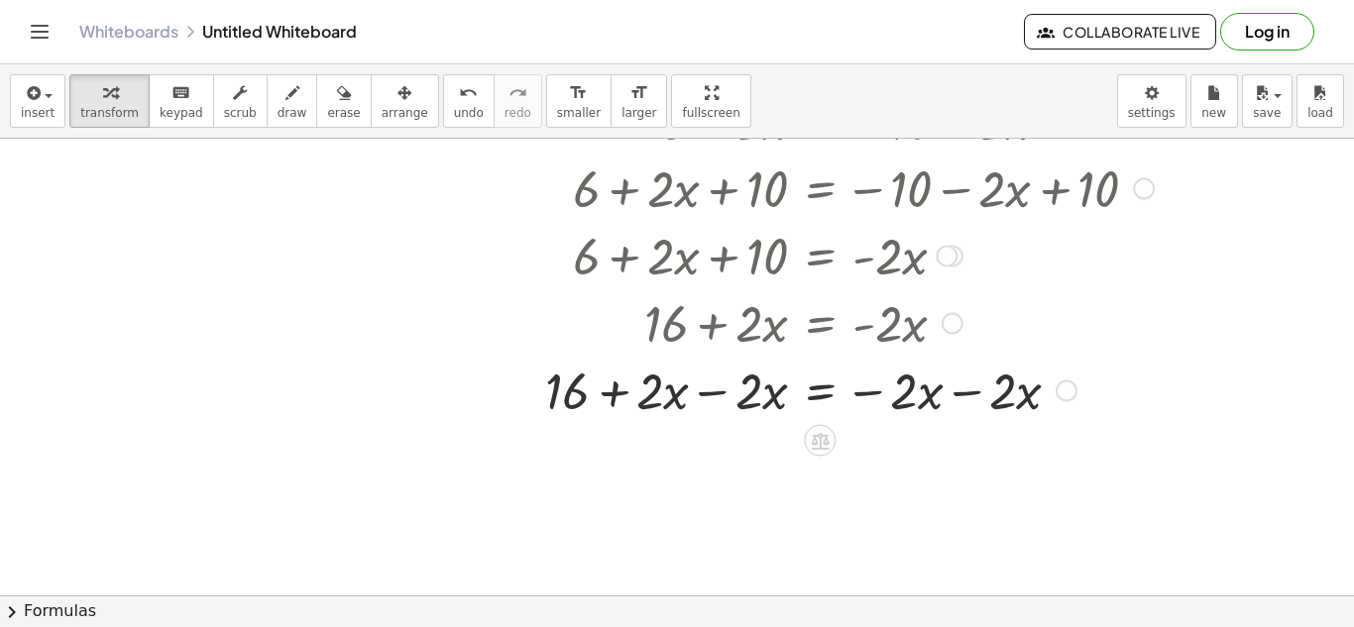
click at [712, 392] on div at bounding box center [846, 389] width 634 height 67
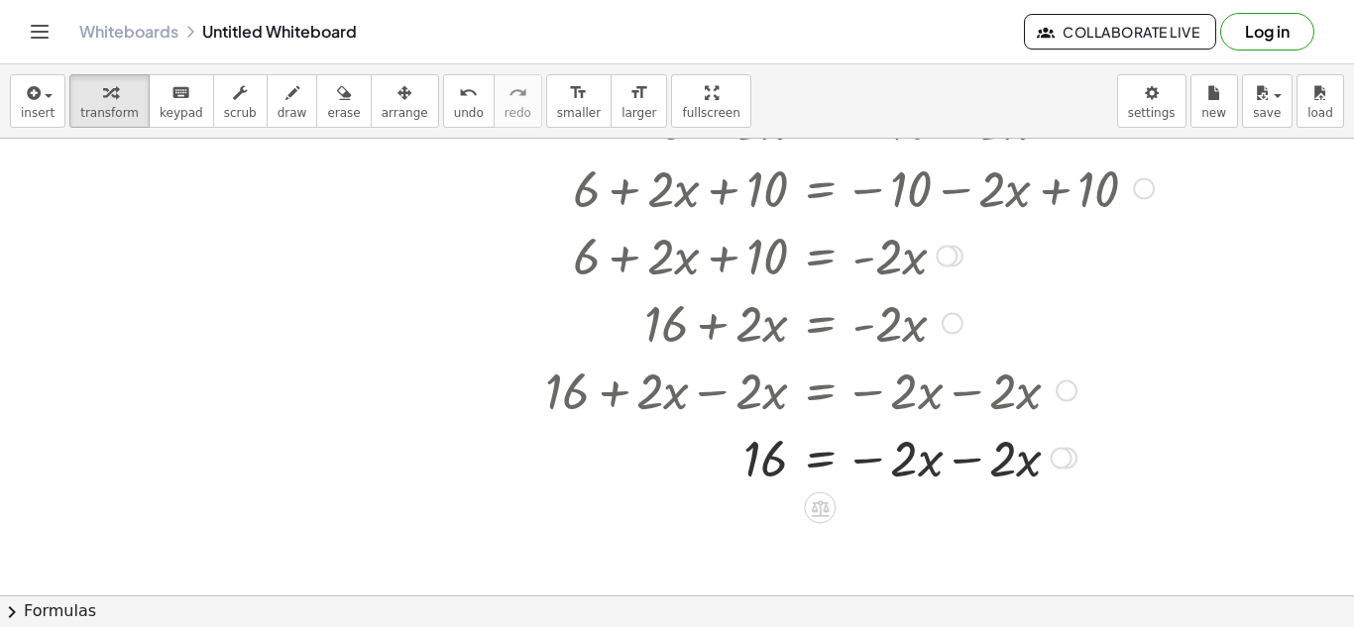
click at [980, 459] on div at bounding box center [846, 456] width 634 height 67
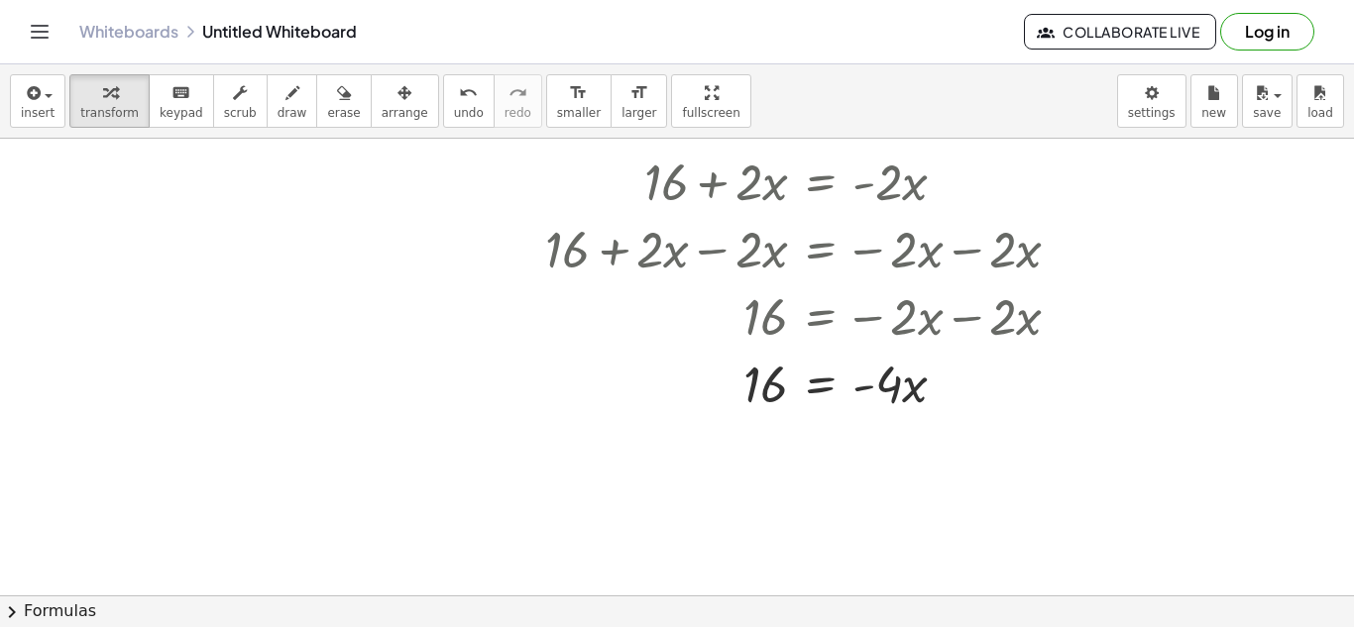
scroll to position [1469, 0]
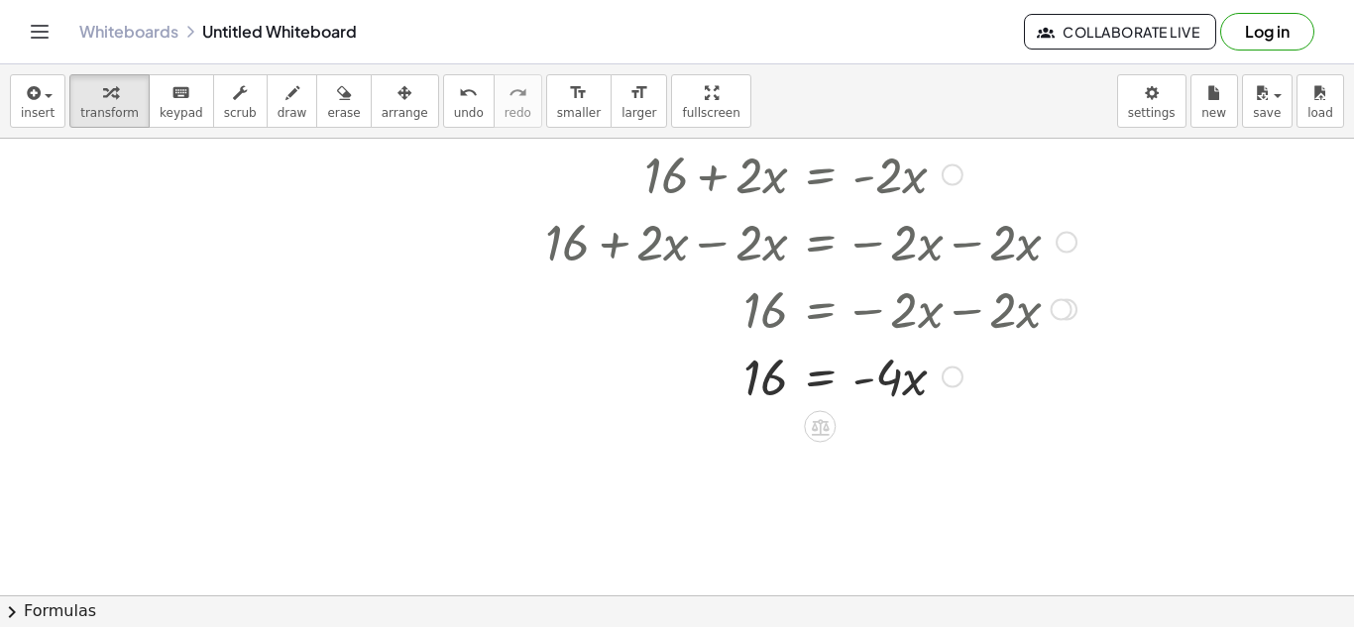
click at [827, 381] on div at bounding box center [846, 375] width 634 height 67
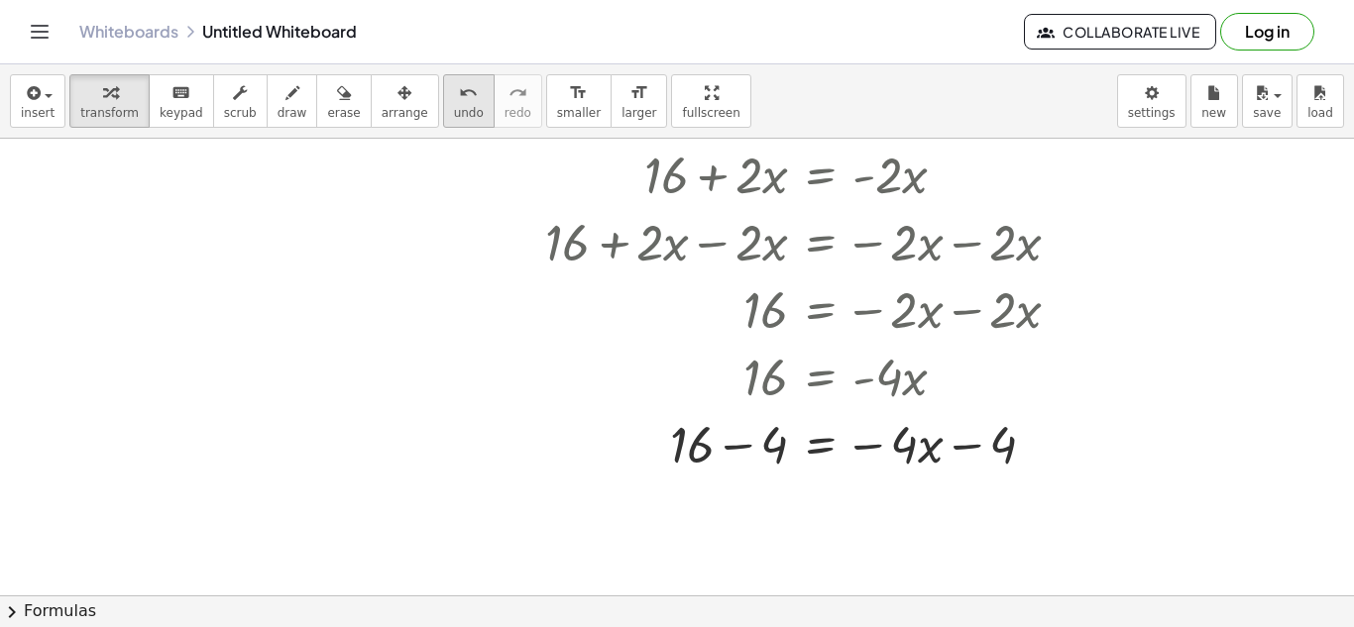
click at [450, 103] on button "undo undo" at bounding box center [469, 101] width 52 height 54
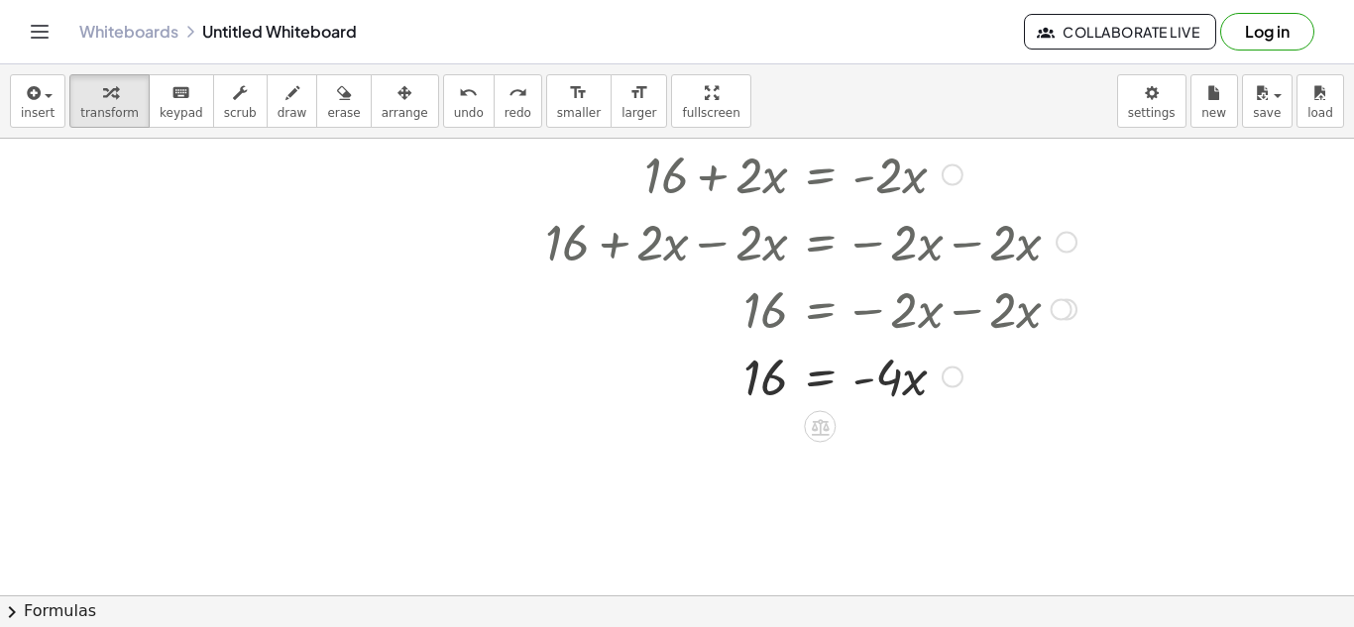
click at [805, 370] on div at bounding box center [839, 375] width 472 height 67
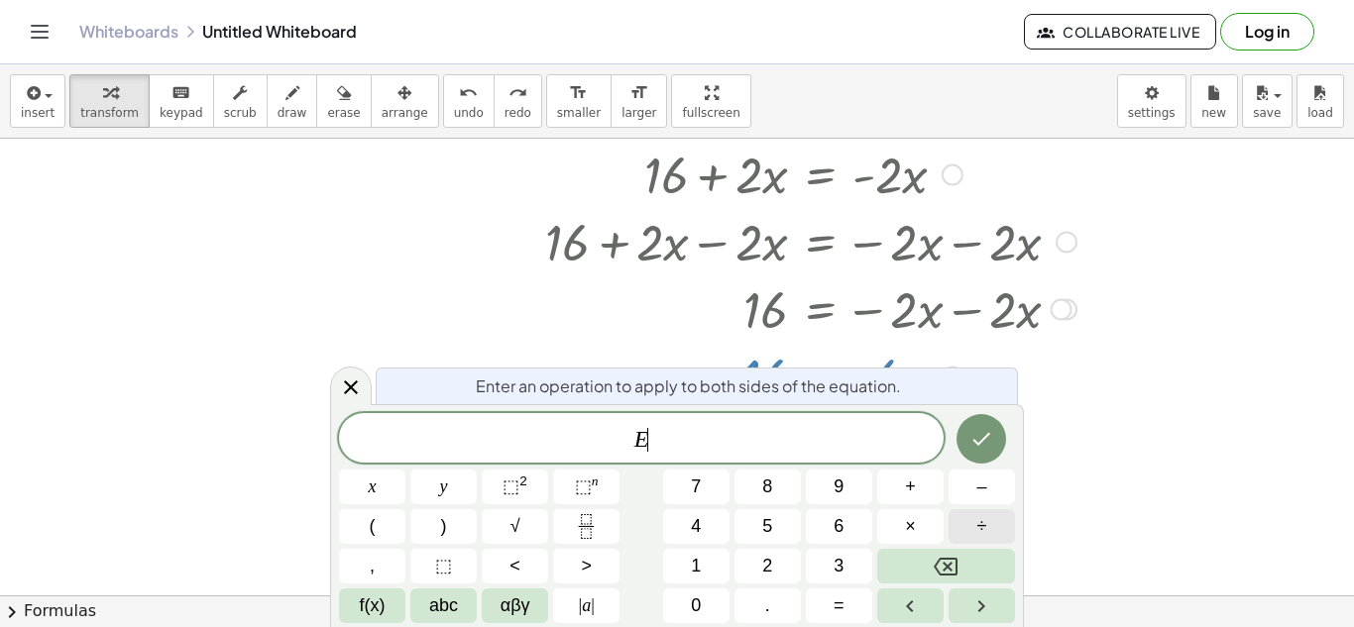
click at [963, 532] on button "÷" at bounding box center [982, 526] width 66 height 35
click at [986, 444] on icon "Done" at bounding box center [981, 439] width 24 height 24
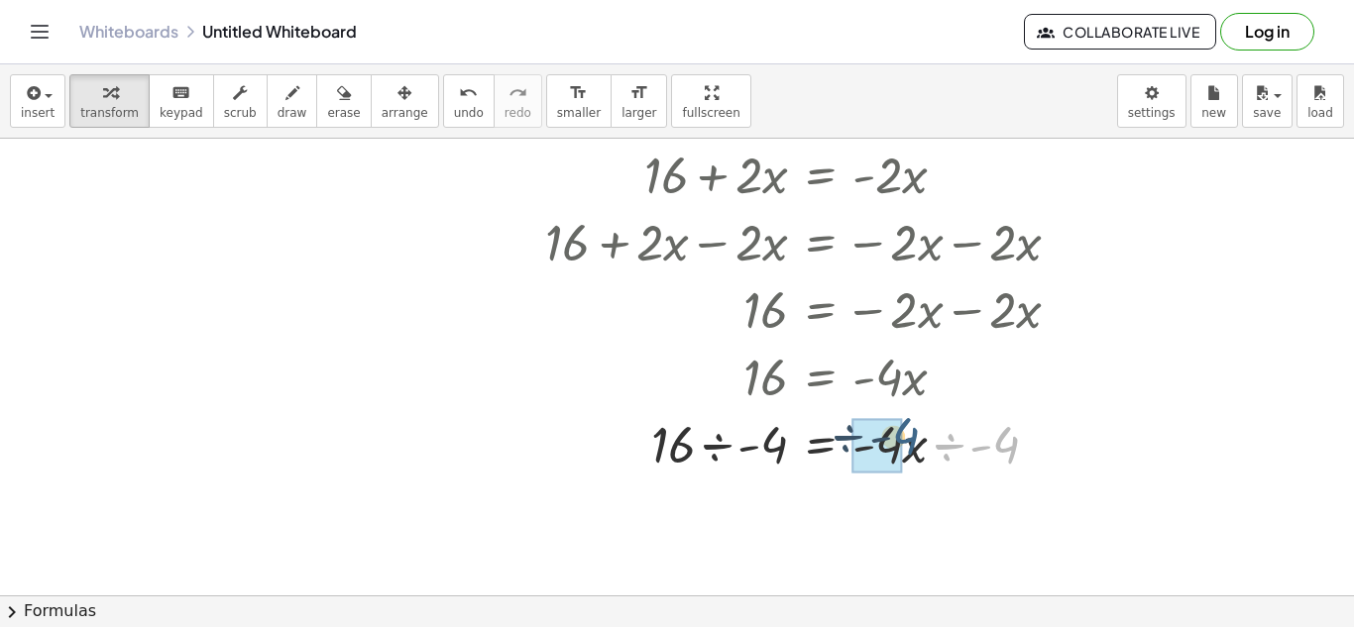
drag, startPoint x: 1008, startPoint y: 451, endPoint x: 901, endPoint y: 443, distance: 107.3
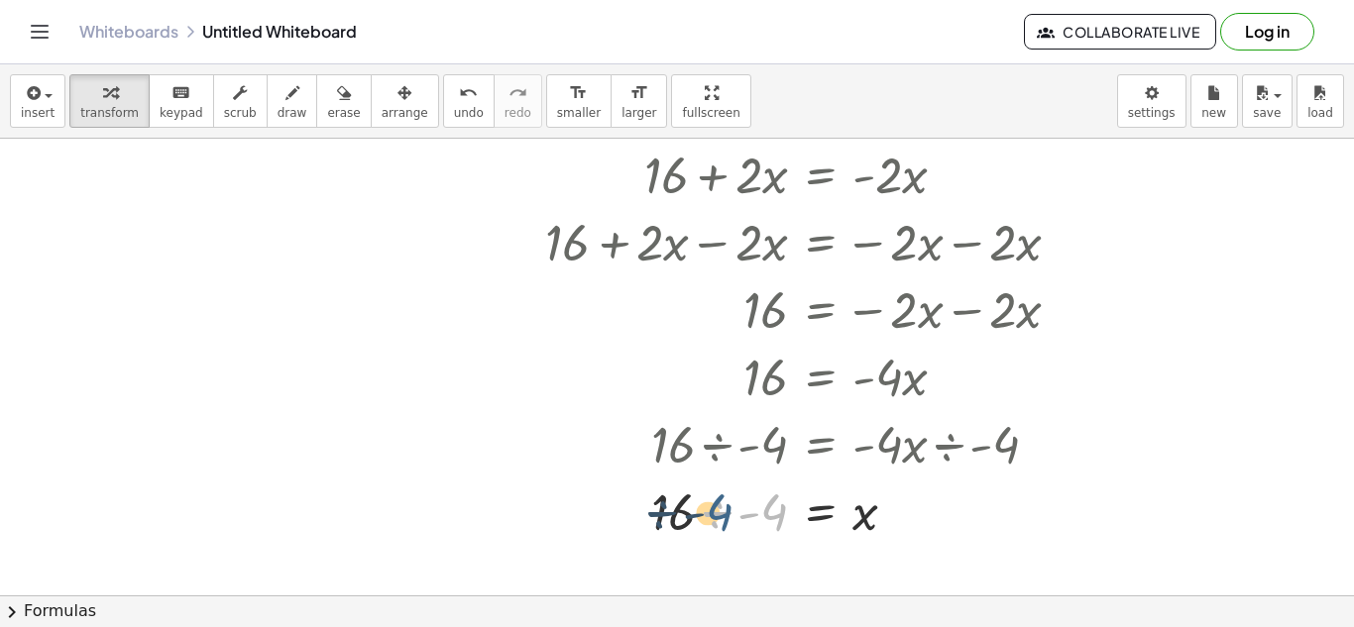
drag, startPoint x: 765, startPoint y: 519, endPoint x: 707, endPoint y: 519, distance: 58.5
click at [707, 519] on div at bounding box center [846, 510] width 634 height 67
click at [718, 521] on div at bounding box center [846, 510] width 634 height 67
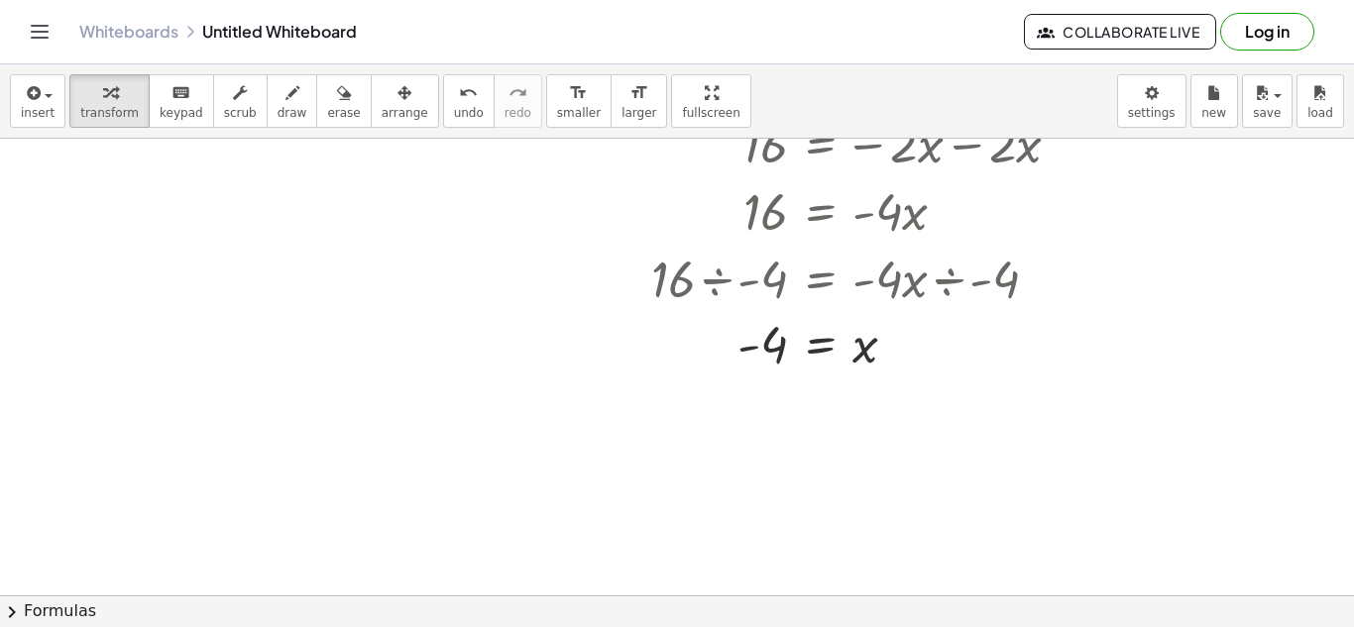
scroll to position [1636, 0]
